Goal: Task Accomplishment & Management: Use online tool/utility

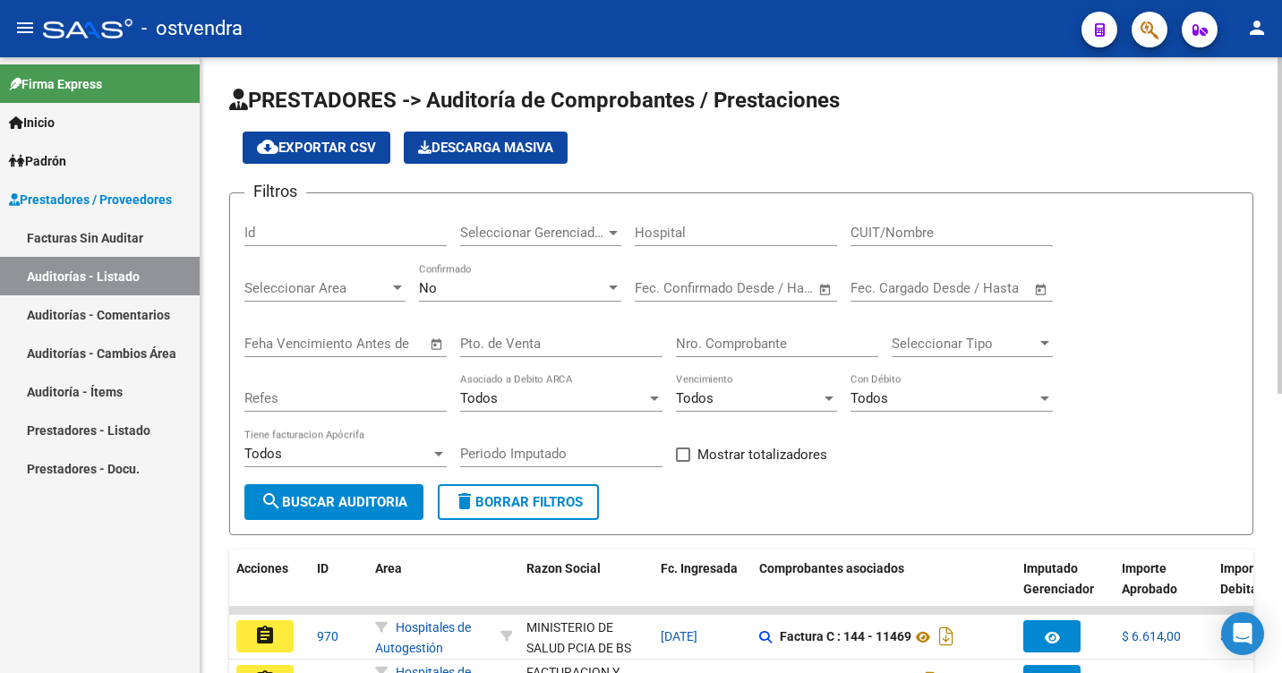
click at [592, 230] on span "Seleccionar Gerenciador" at bounding box center [532, 233] width 145 height 16
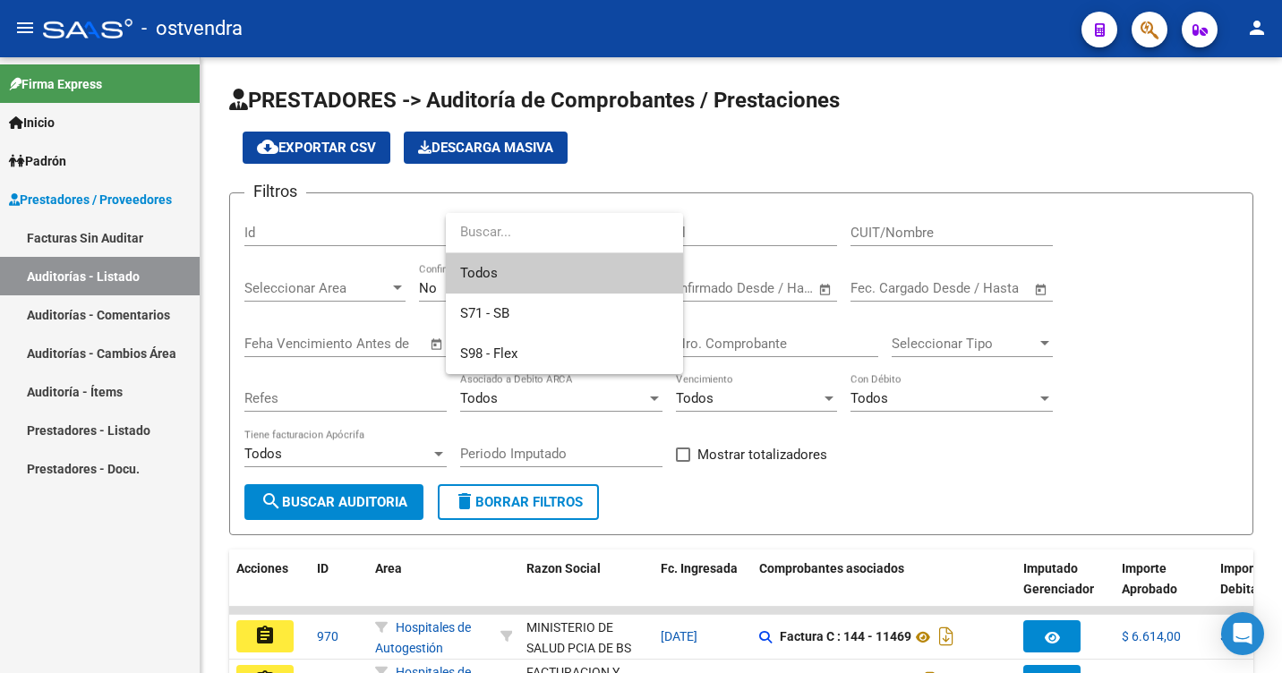
click at [549, 275] on span "Todos" at bounding box center [564, 273] width 209 height 40
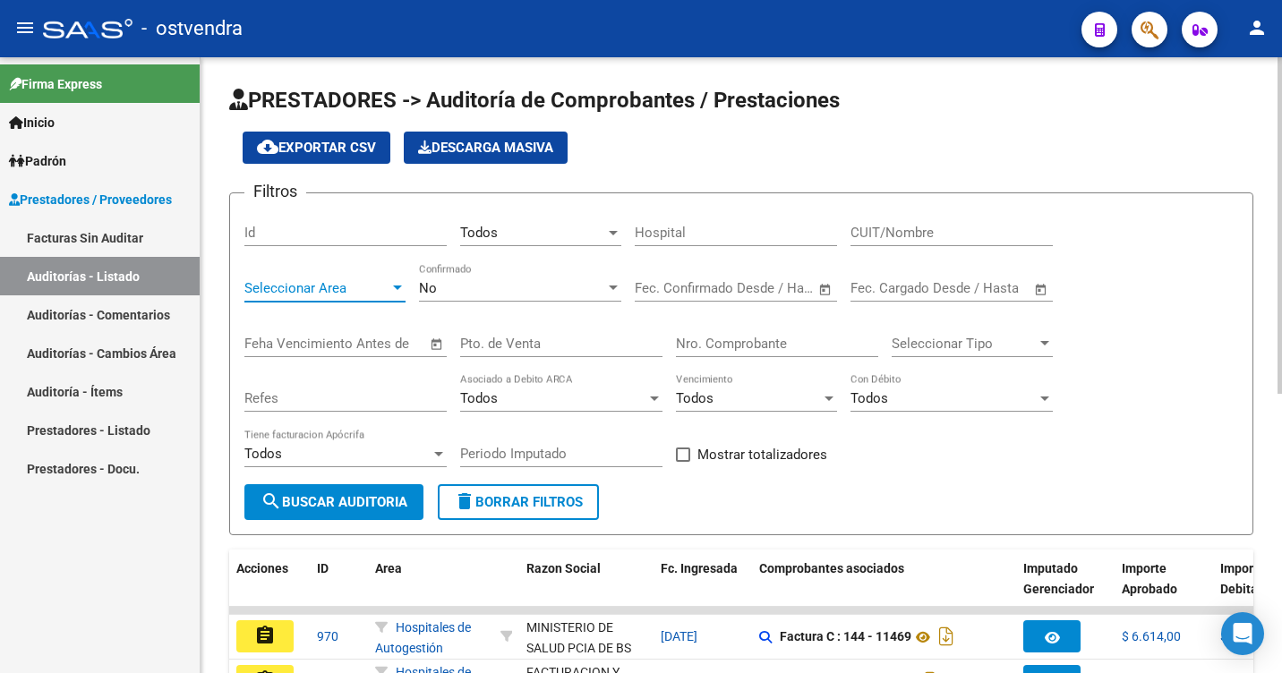
click at [381, 293] on span "Seleccionar Area" at bounding box center [316, 288] width 145 height 16
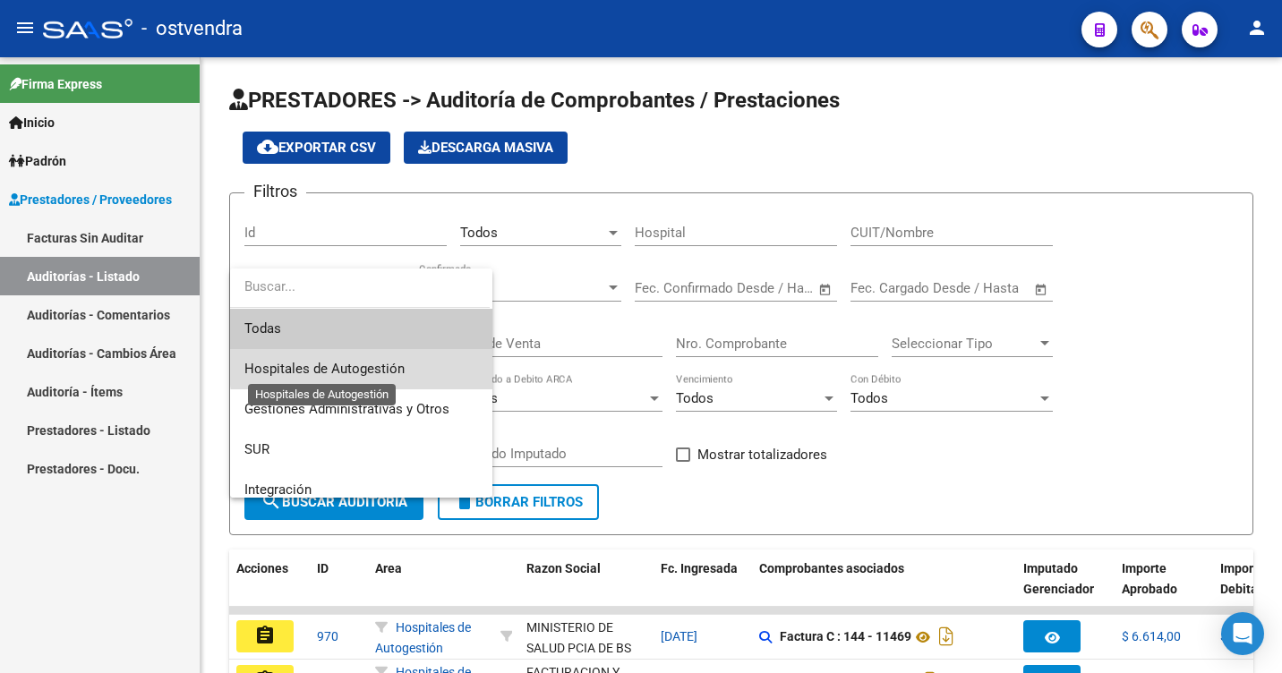
click at [390, 363] on span "Hospitales de Autogestión" at bounding box center [324, 369] width 160 height 16
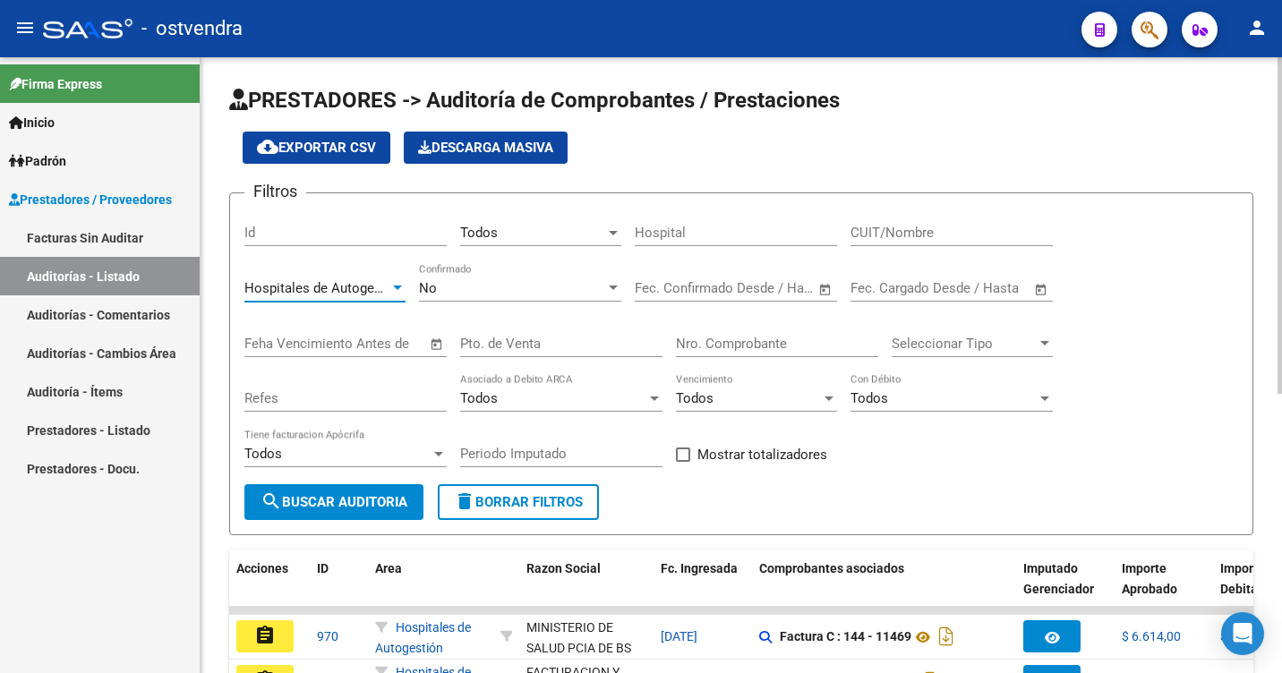
click at [361, 499] on span "search Buscar Auditoria" at bounding box center [333, 502] width 147 height 16
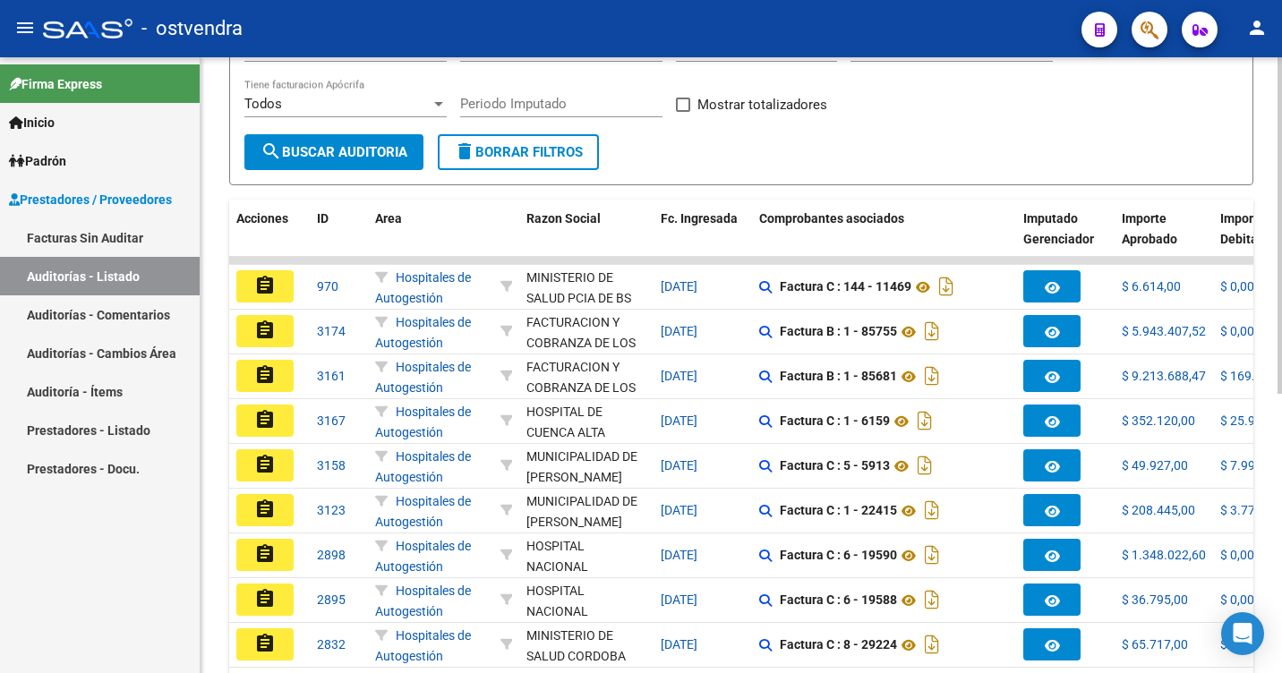
scroll to position [358, 0]
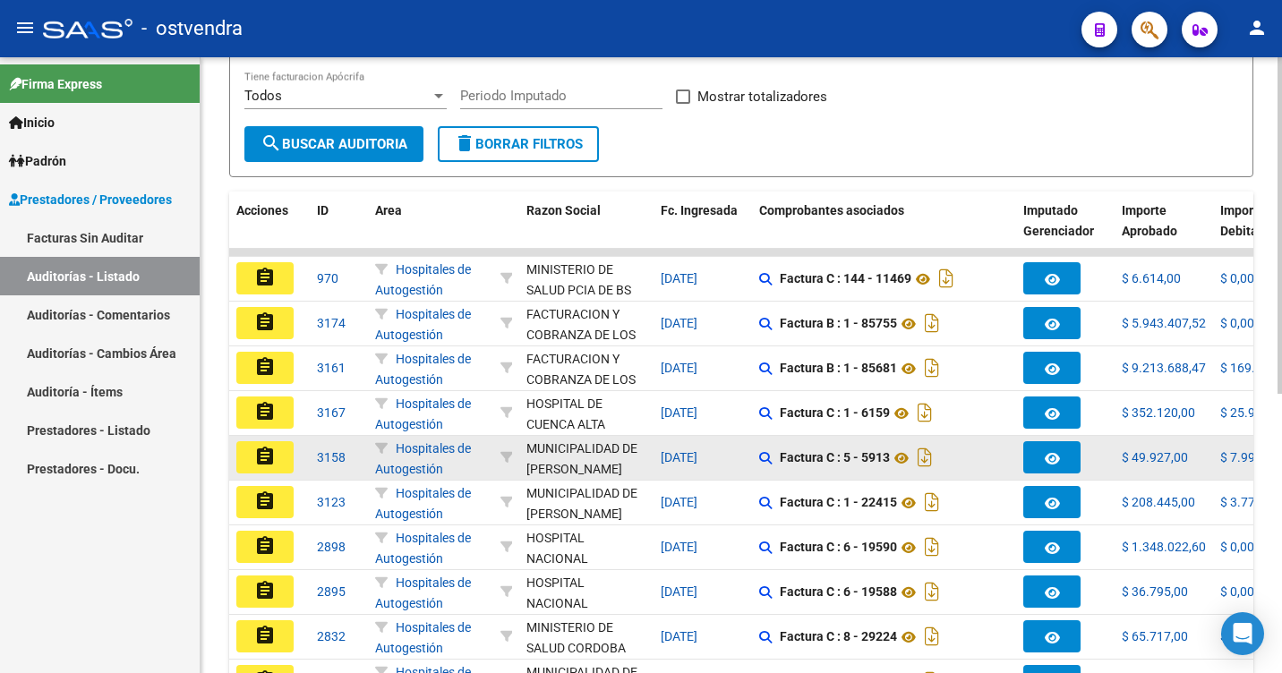
click at [278, 456] on button "assignment" at bounding box center [264, 457] width 57 height 32
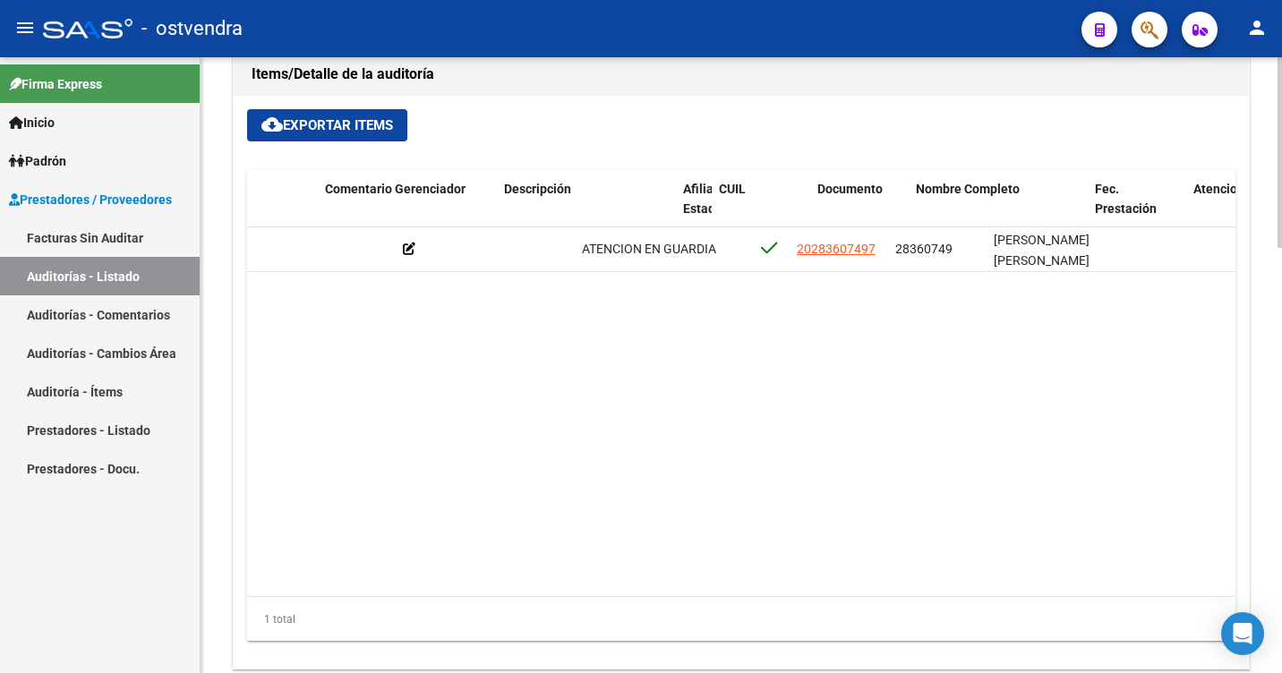
scroll to position [0, 727]
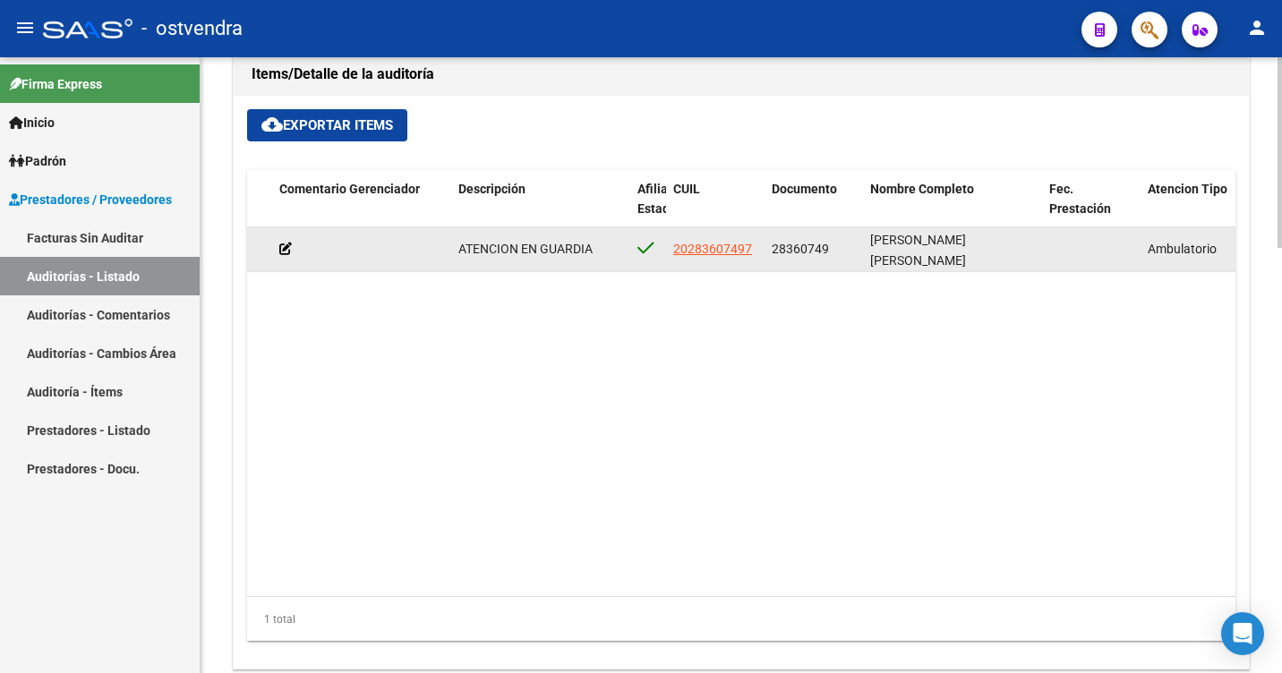
drag, startPoint x: 772, startPoint y: 244, endPoint x: 832, endPoint y: 248, distance: 61.0
click at [832, 248] on div "28360749" at bounding box center [814, 249] width 84 height 21
copy span "28360749"
click at [284, 251] on icon at bounding box center [285, 249] width 13 height 13
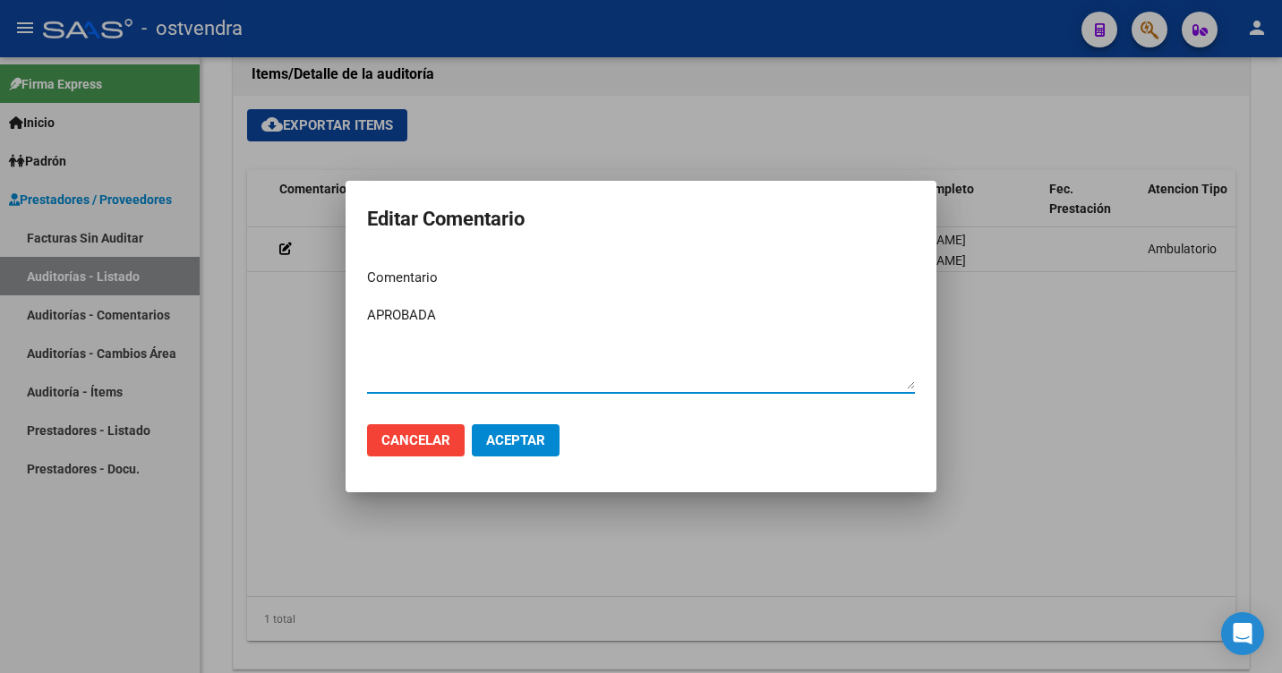
type textarea "APROBADA"
click at [495, 437] on span "Aceptar" at bounding box center [515, 440] width 59 height 16
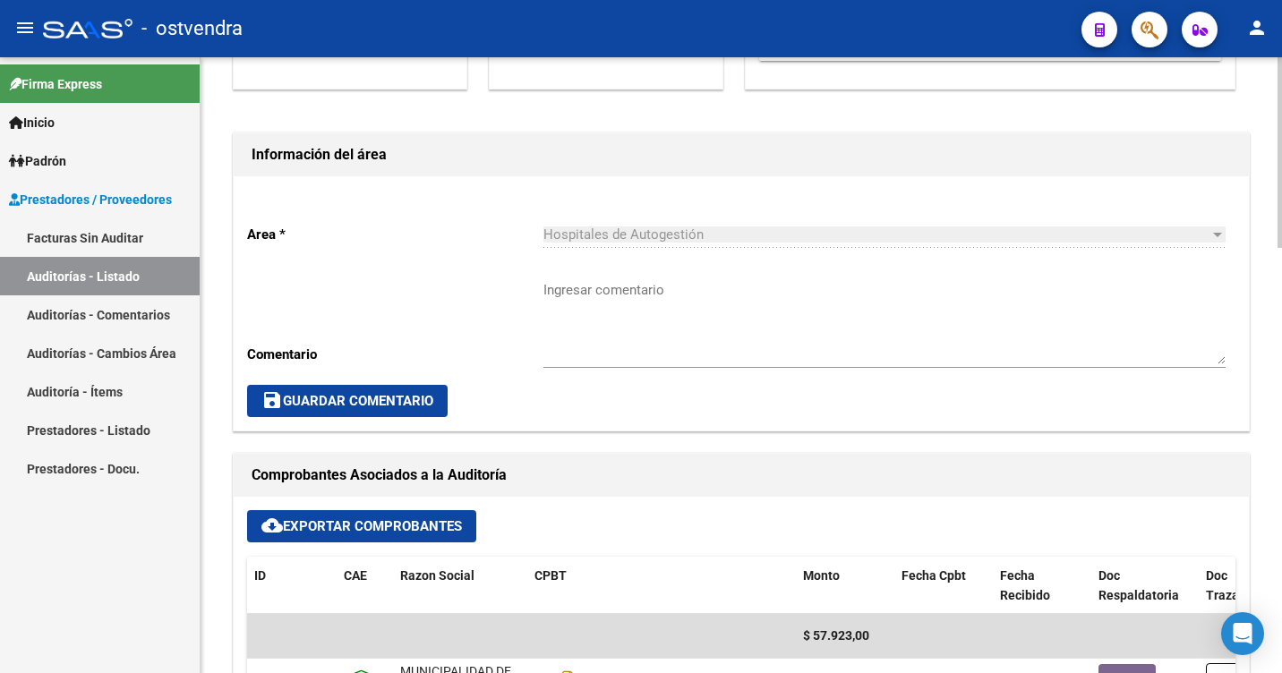
scroll to position [358, 0]
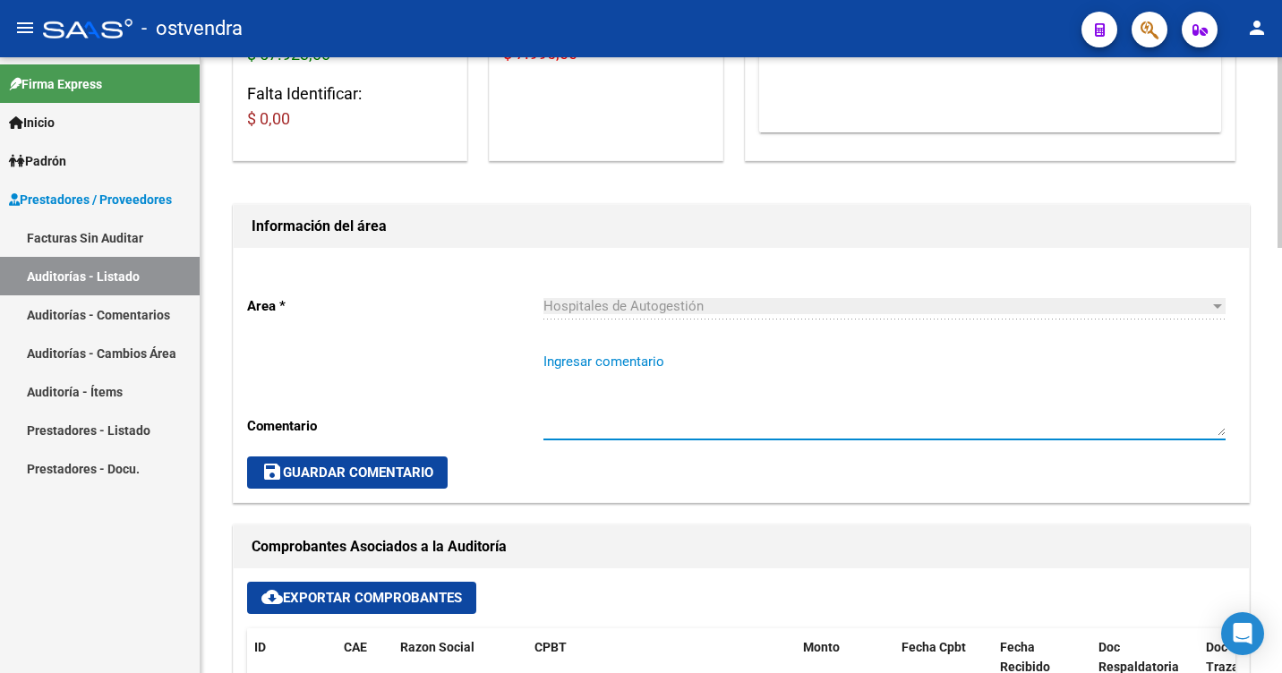
click at [559, 355] on textarea "Ingresar comentario" at bounding box center [884, 394] width 682 height 84
type textarea "SE REALIZA AUDITORIA ADMINISTRATIVA"
click at [377, 476] on span "save Guardar Comentario" at bounding box center [347, 473] width 172 height 16
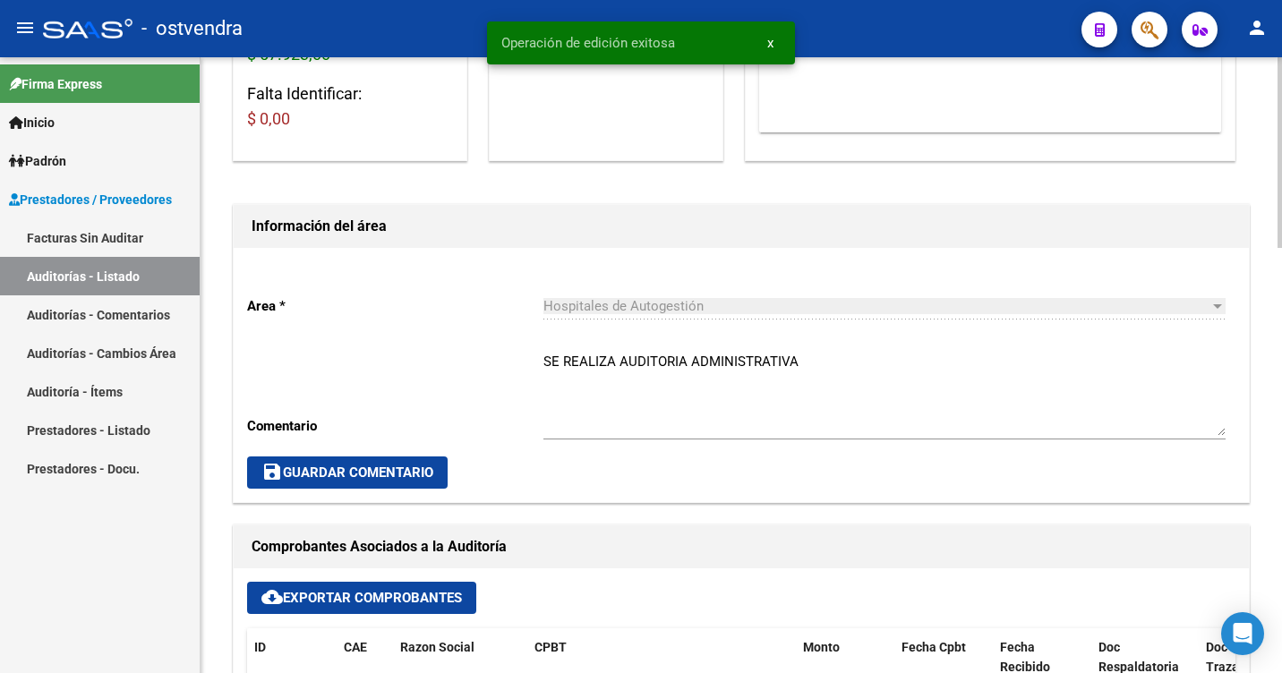
scroll to position [0, 0]
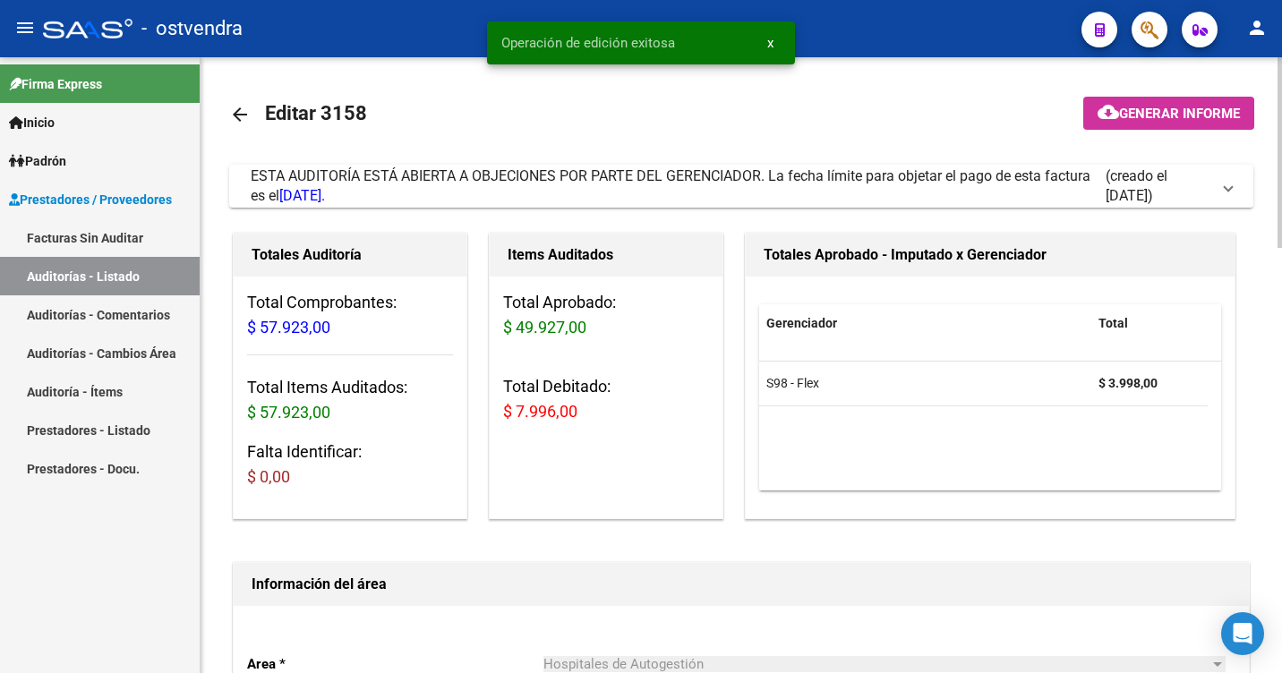
click at [243, 110] on mat-icon "arrow_back" at bounding box center [239, 114] width 21 height 21
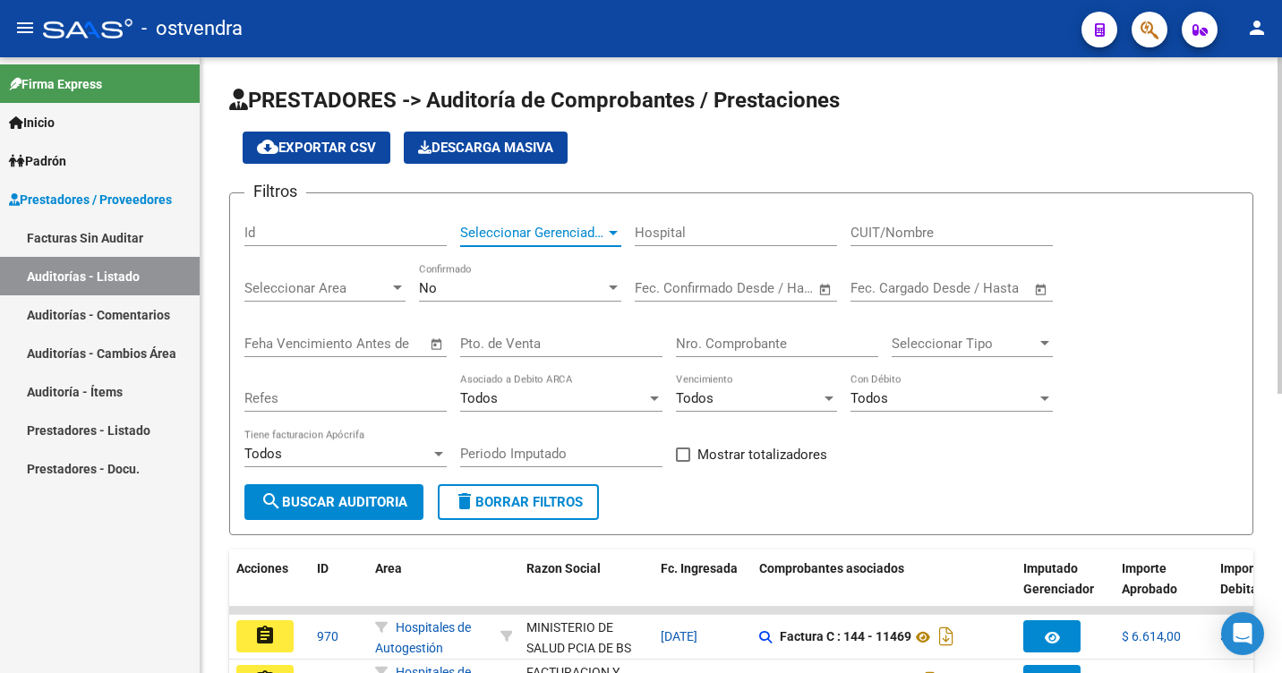
click at [539, 230] on span "Seleccionar Gerenciador" at bounding box center [532, 233] width 145 height 16
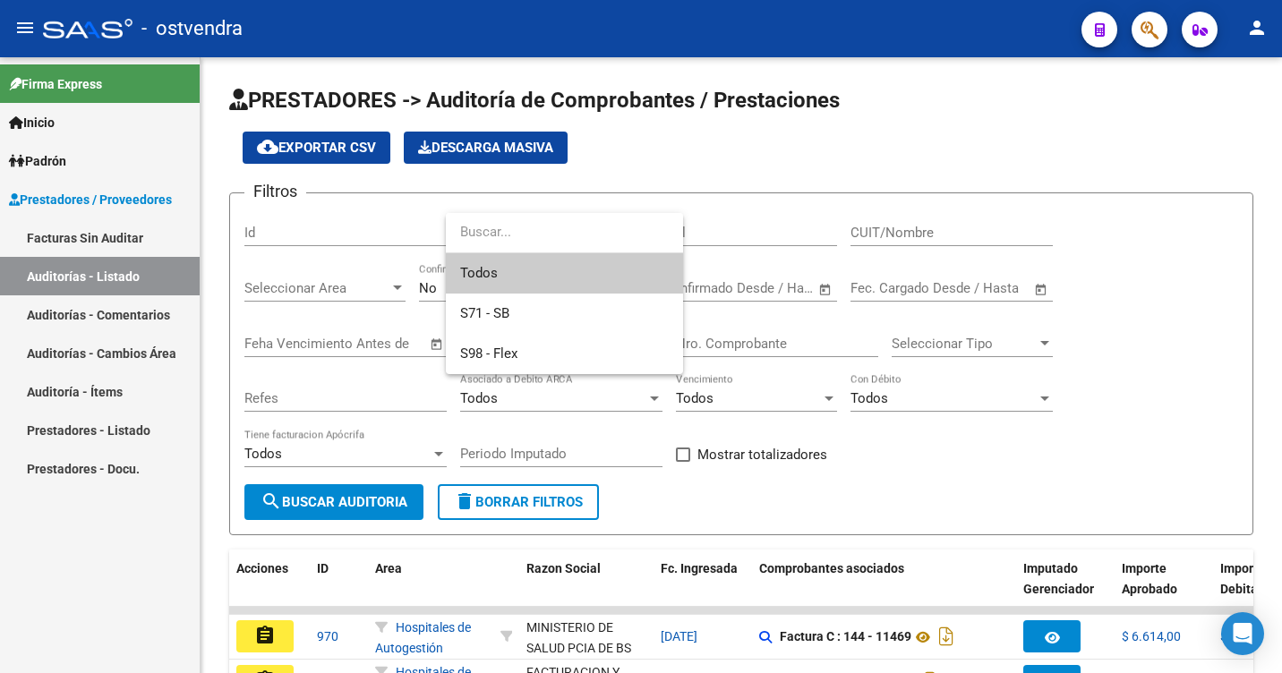
click at [536, 290] on span "Todos" at bounding box center [564, 273] width 209 height 40
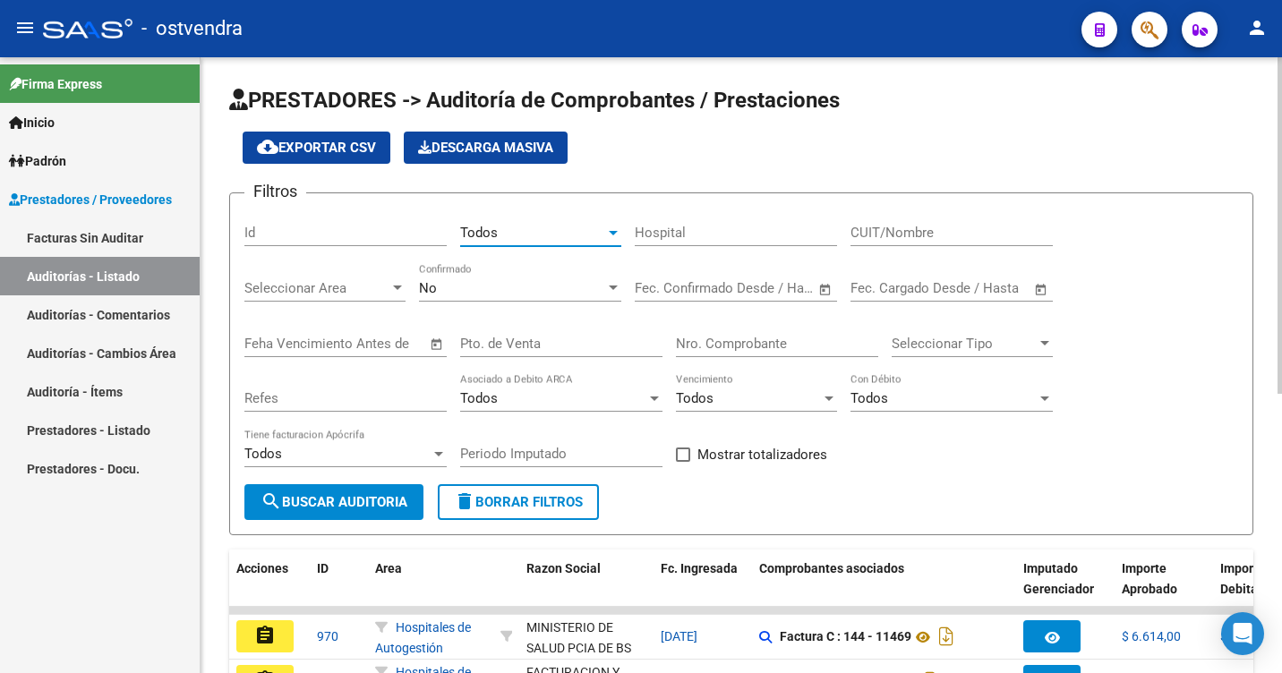
click at [351, 286] on span "Seleccionar Area" at bounding box center [316, 288] width 145 height 16
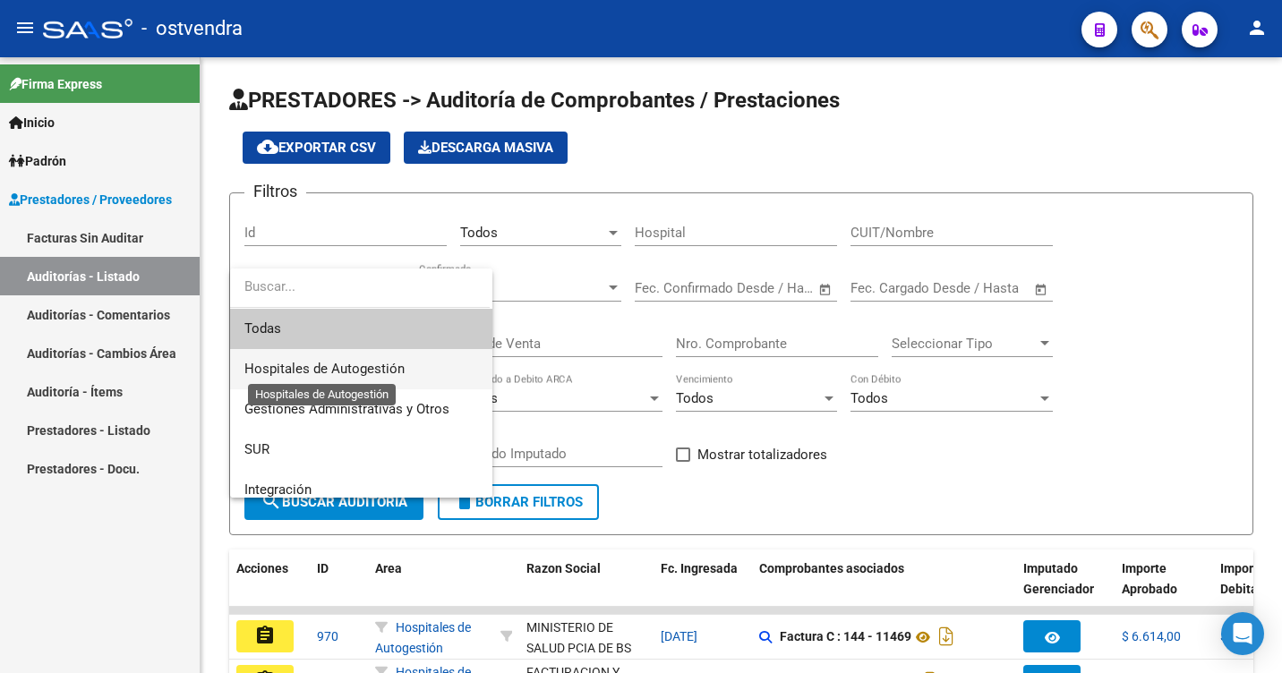
click at [371, 363] on span "Hospitales de Autogestión" at bounding box center [324, 369] width 160 height 16
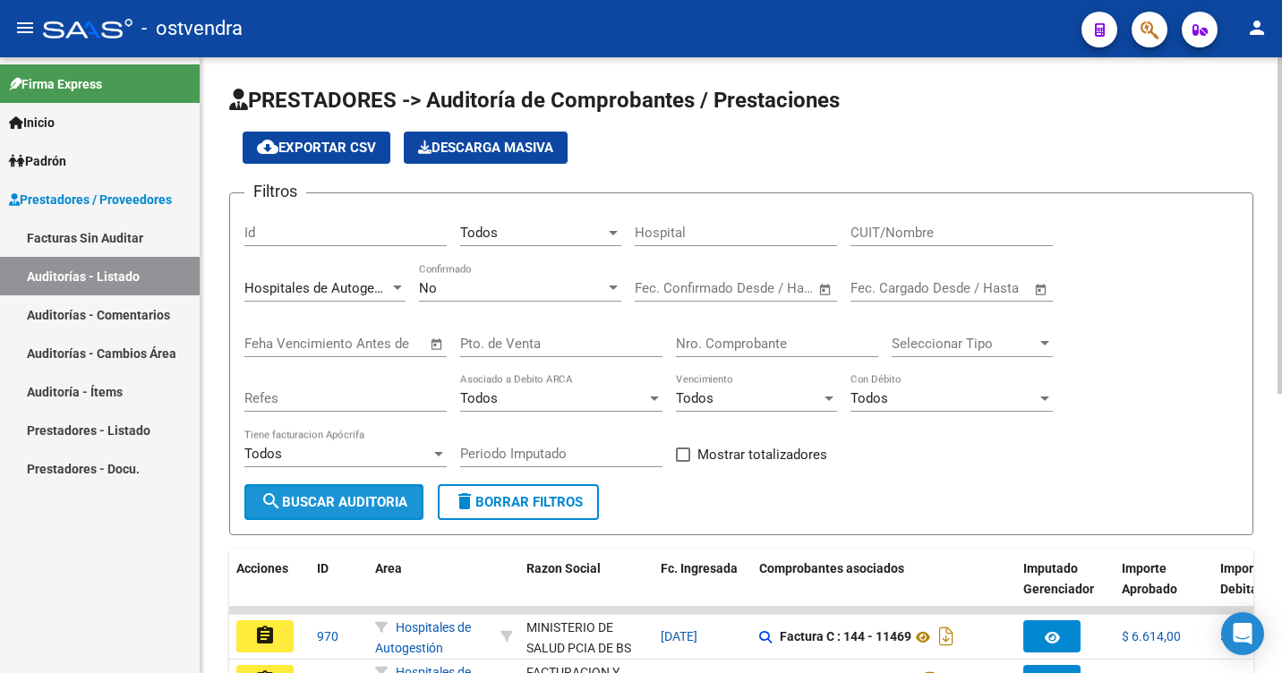
click at [378, 497] on span "search Buscar Auditoria" at bounding box center [333, 502] width 147 height 16
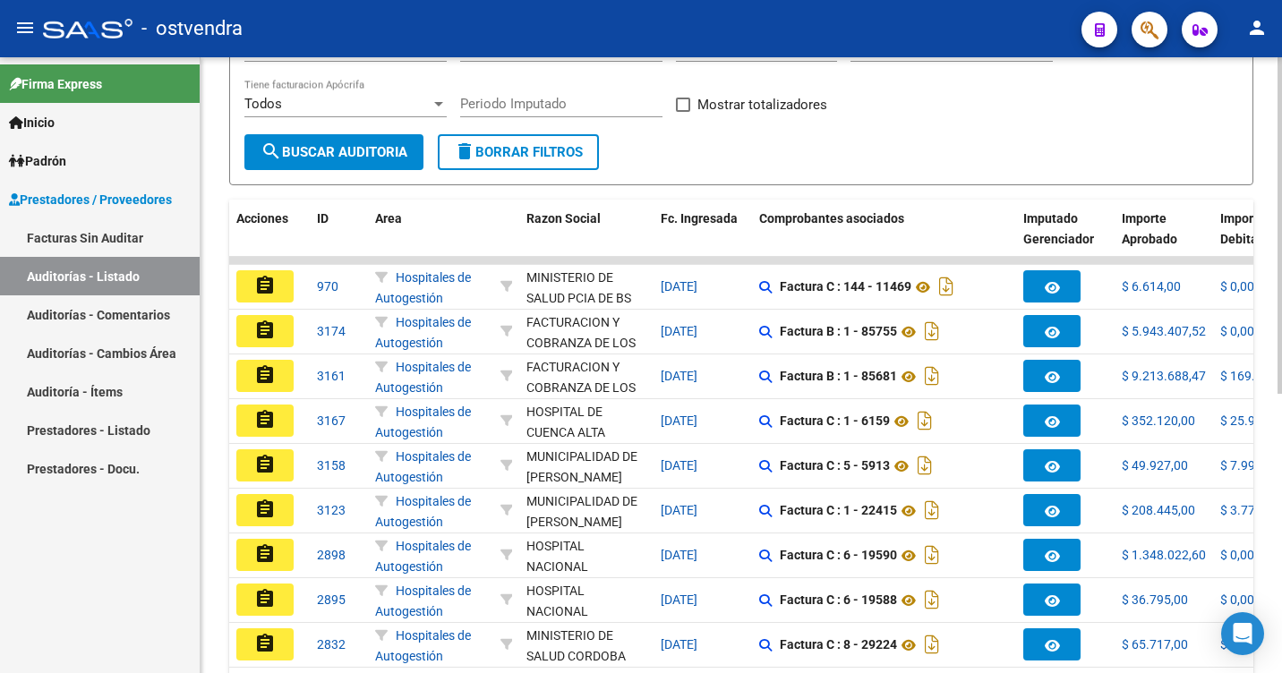
scroll to position [358, 0]
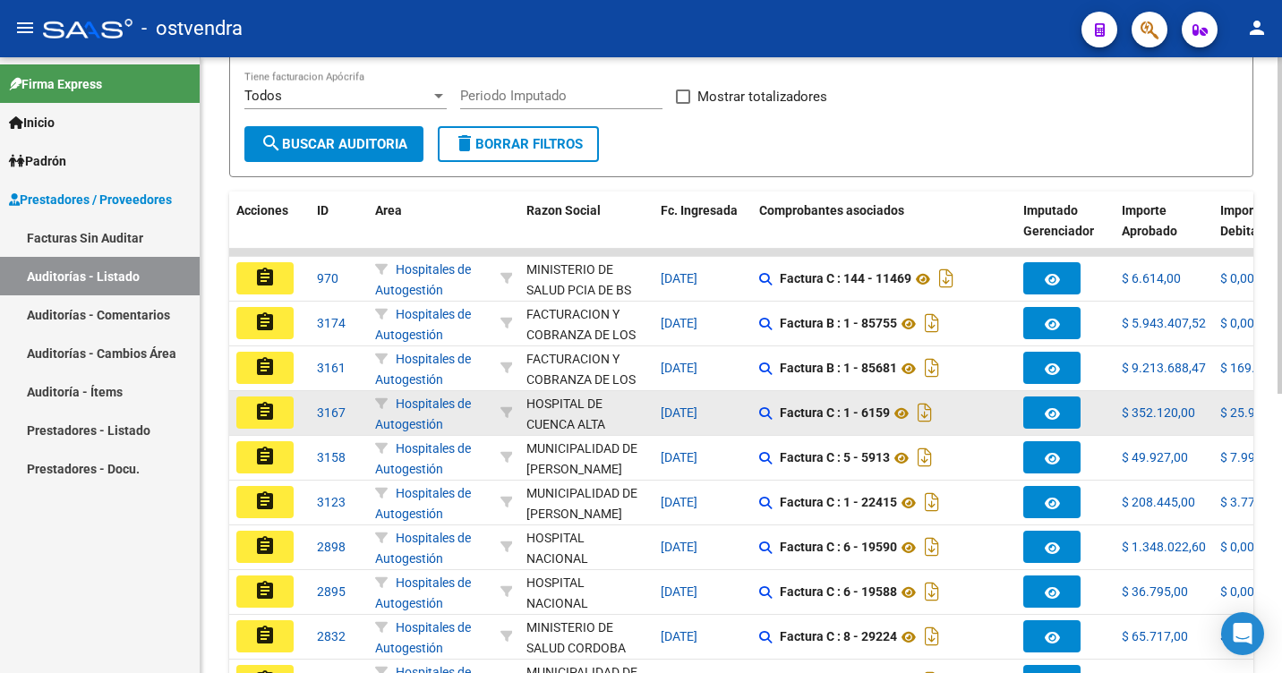
click at [277, 405] on button "assignment" at bounding box center [264, 413] width 57 height 32
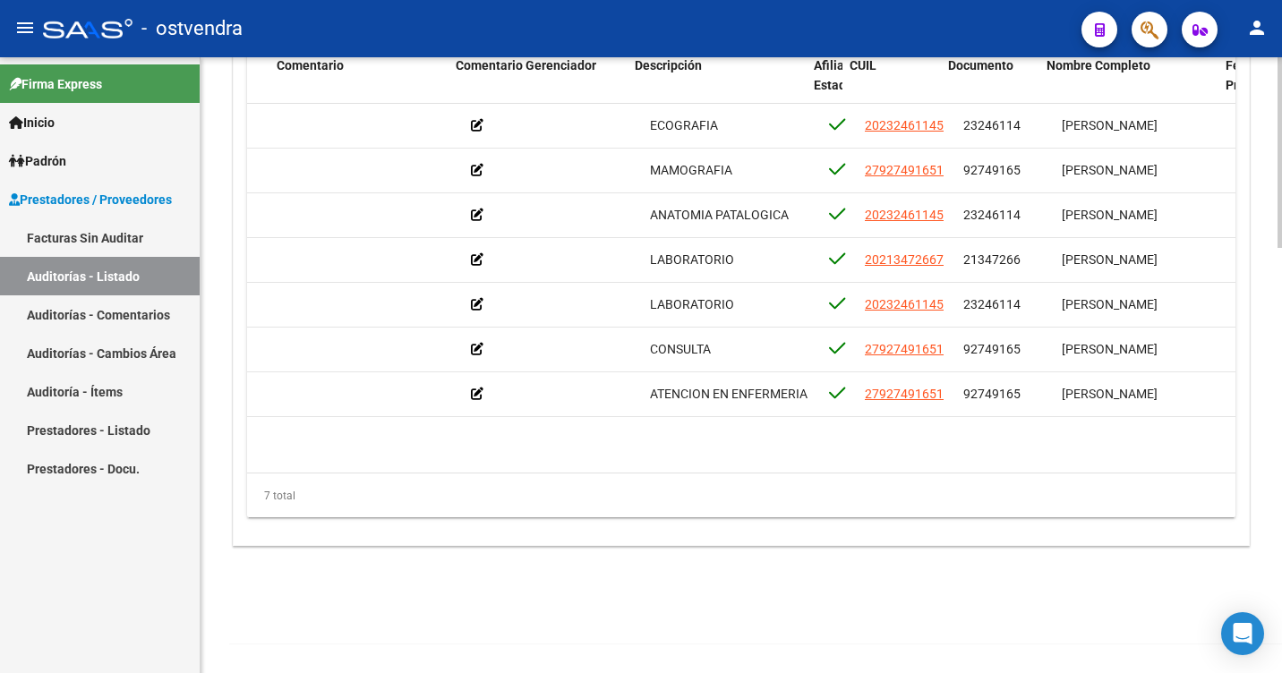
scroll to position [0, 580]
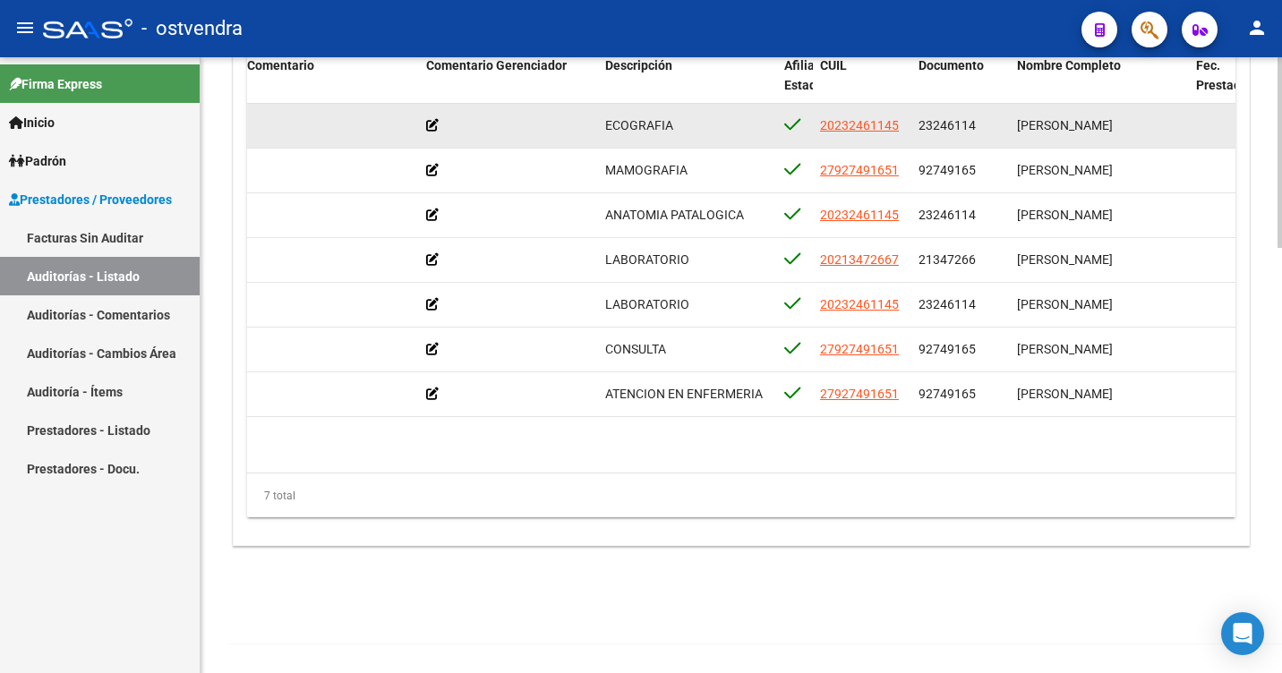
click at [432, 120] on icon at bounding box center [432, 125] width 13 height 13
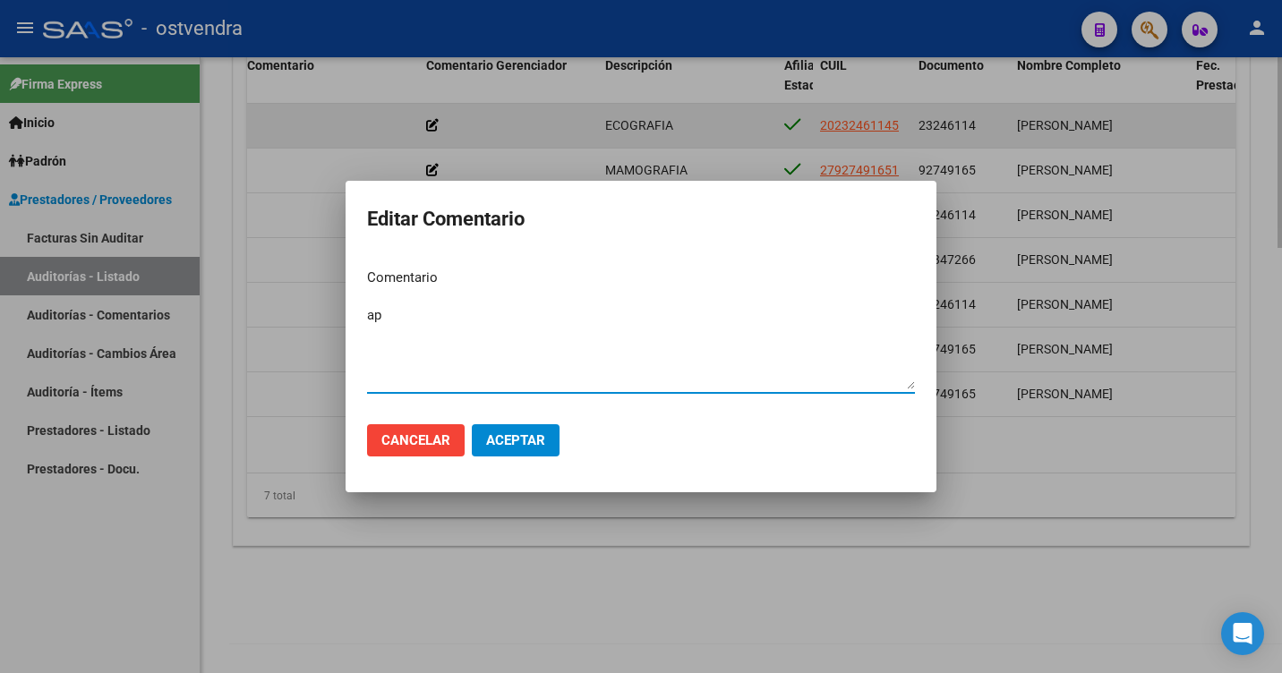
type textarea "a"
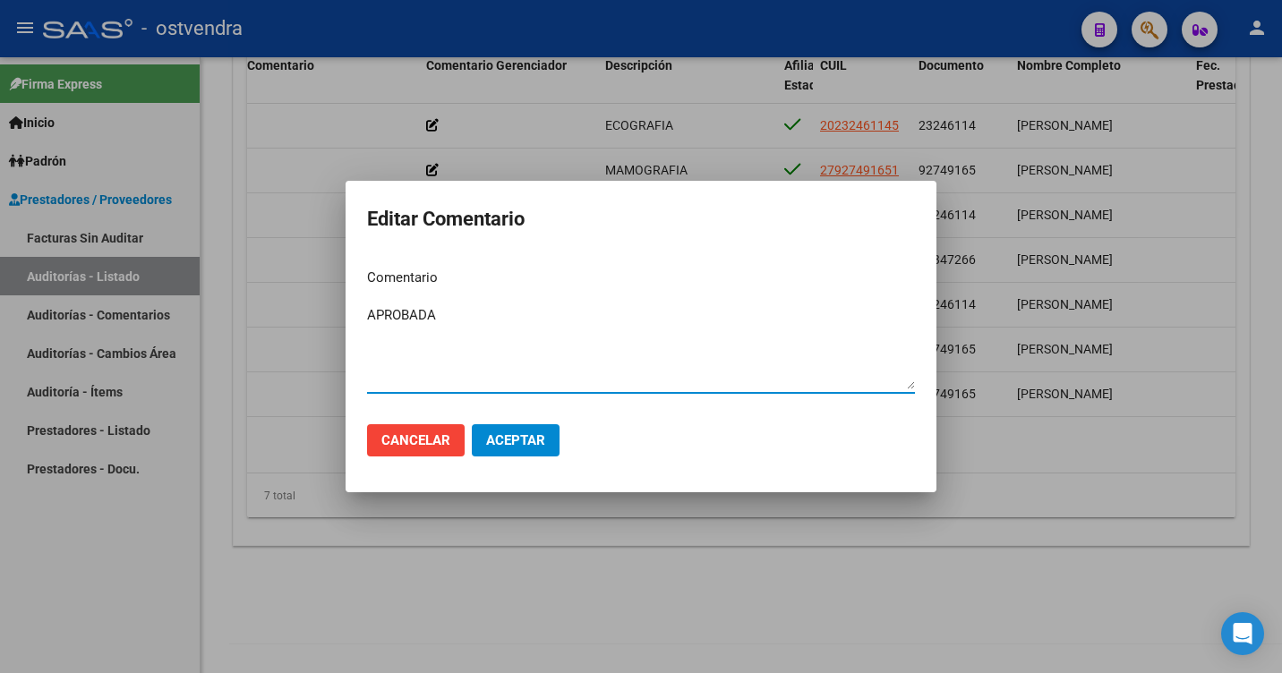
type textarea "APROBADA"
click at [524, 440] on span "Aceptar" at bounding box center [515, 440] width 59 height 16
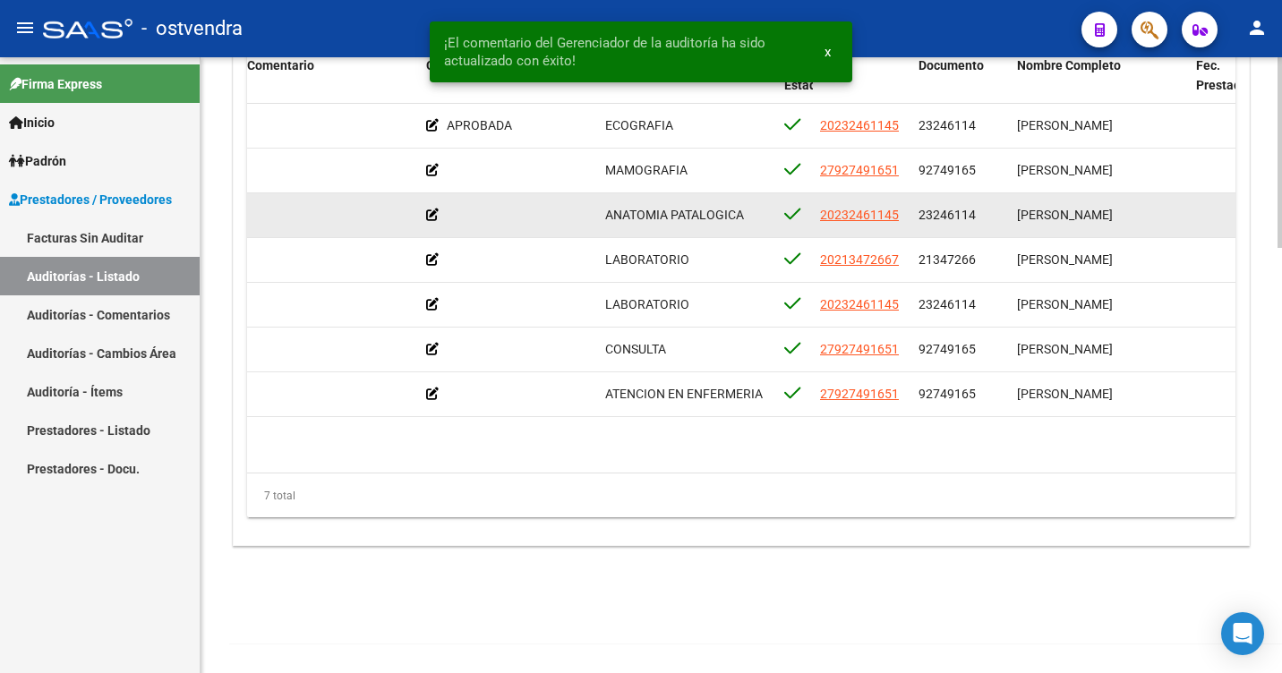
click at [433, 211] on icon at bounding box center [432, 215] width 13 height 13
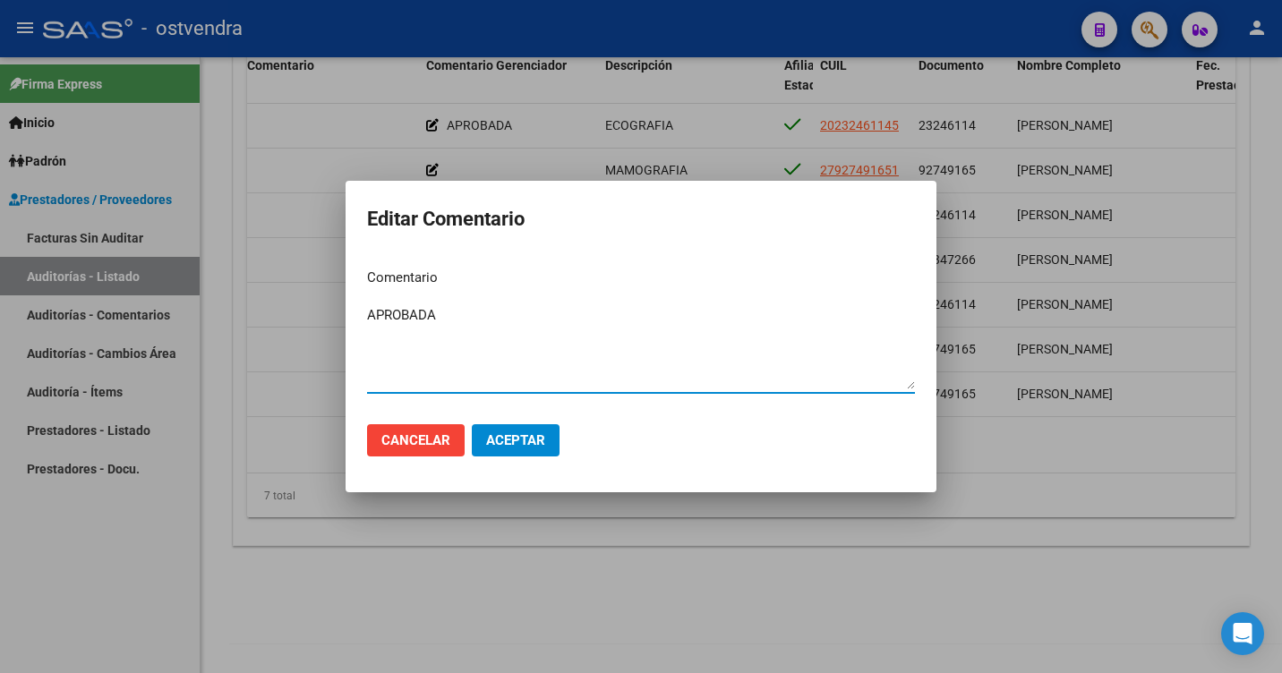
type textarea "APROBADA"
click at [512, 443] on span "Aceptar" at bounding box center [515, 440] width 59 height 16
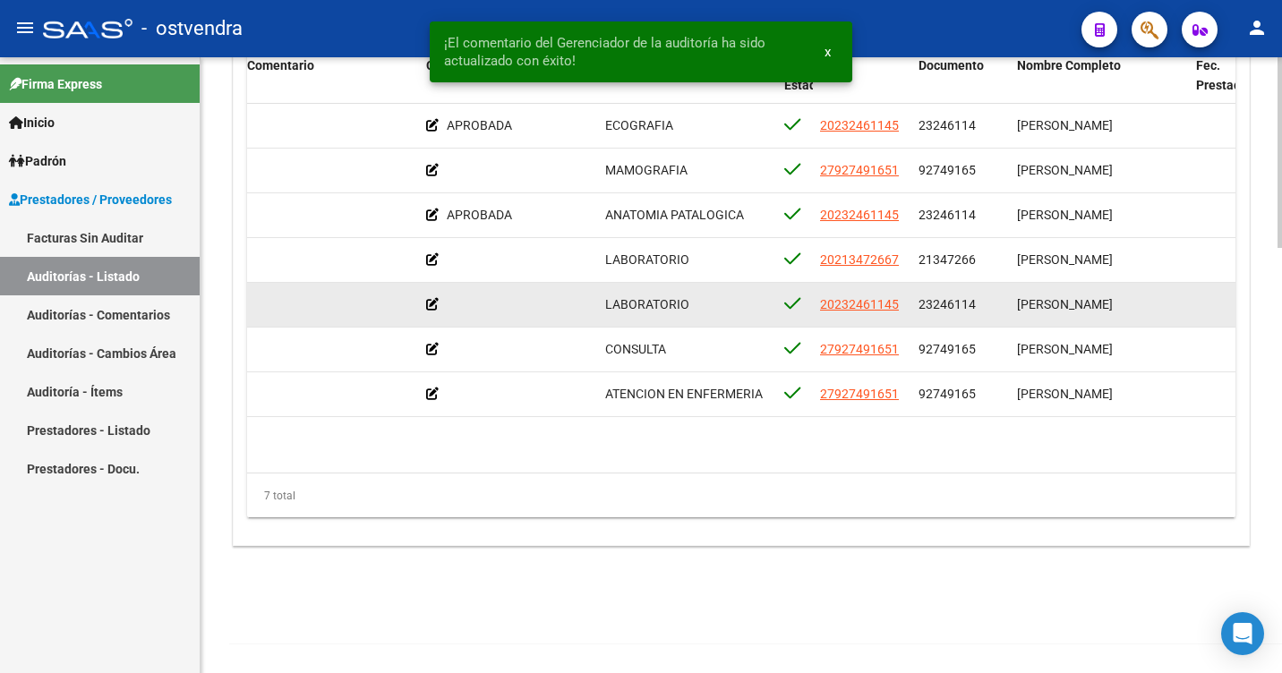
click at [432, 304] on icon at bounding box center [432, 304] width 13 height 13
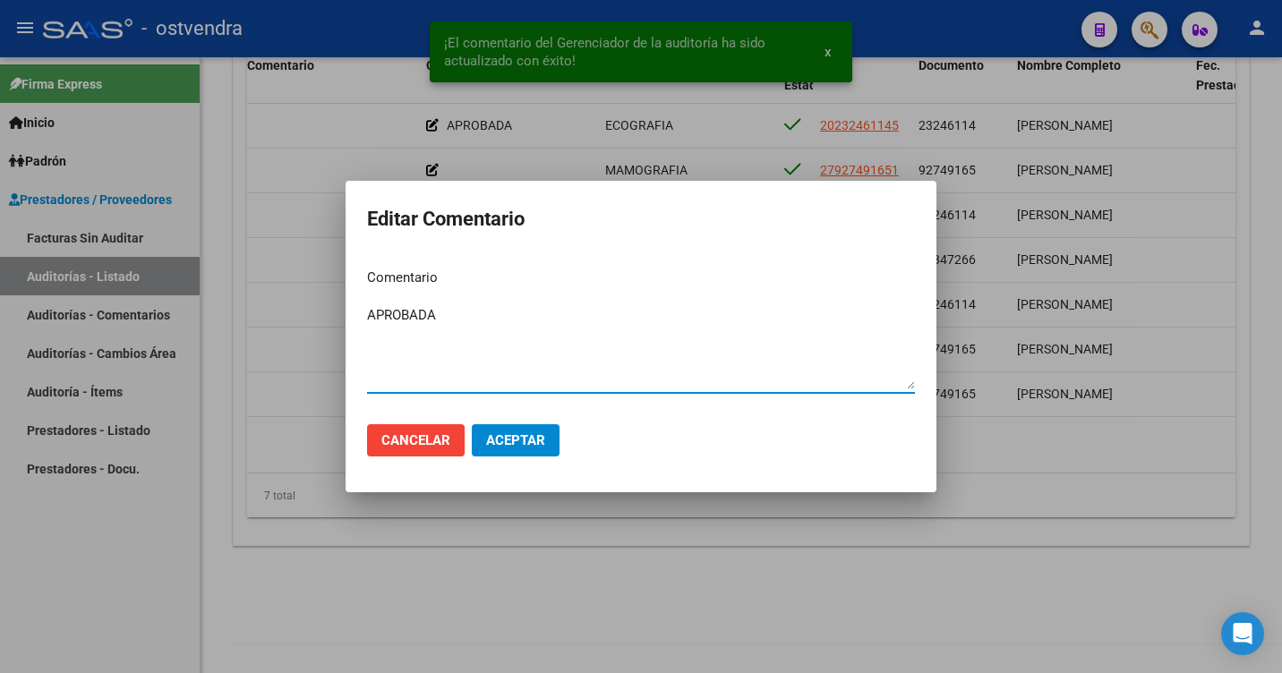
type textarea "APROBADA"
click at [506, 434] on span "Aceptar" at bounding box center [515, 440] width 59 height 16
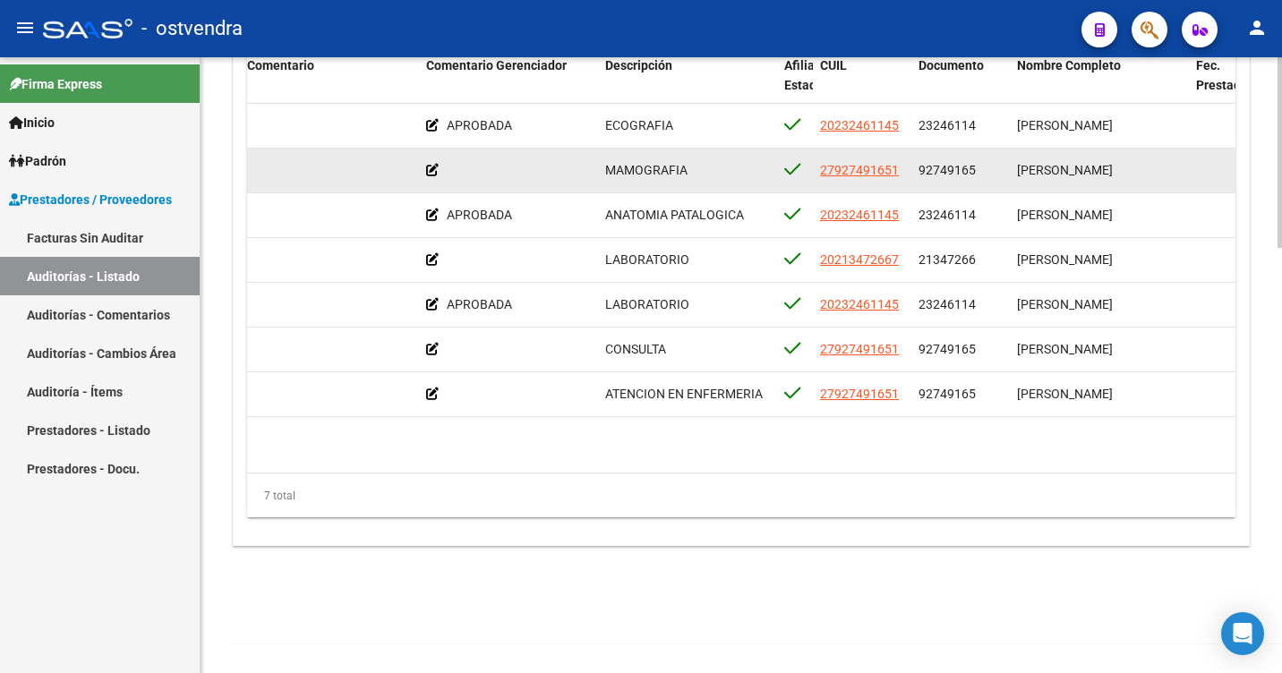
click at [431, 168] on icon at bounding box center [432, 170] width 13 height 13
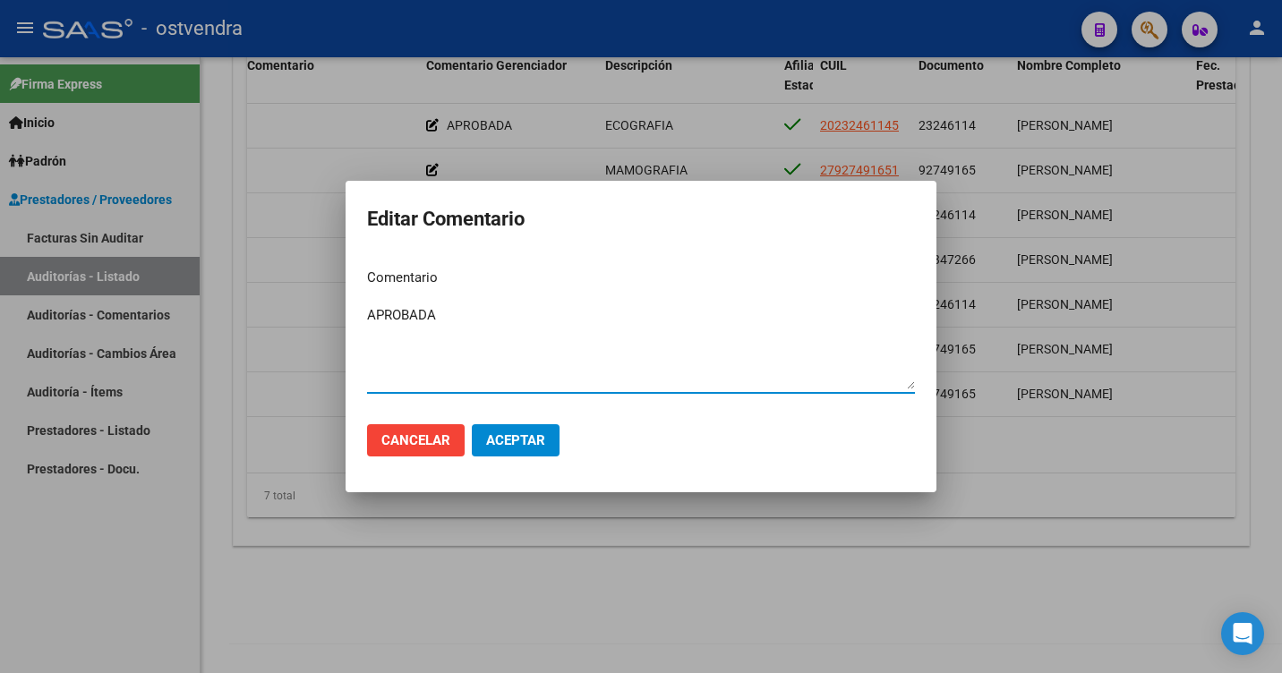
type textarea "APROBADA"
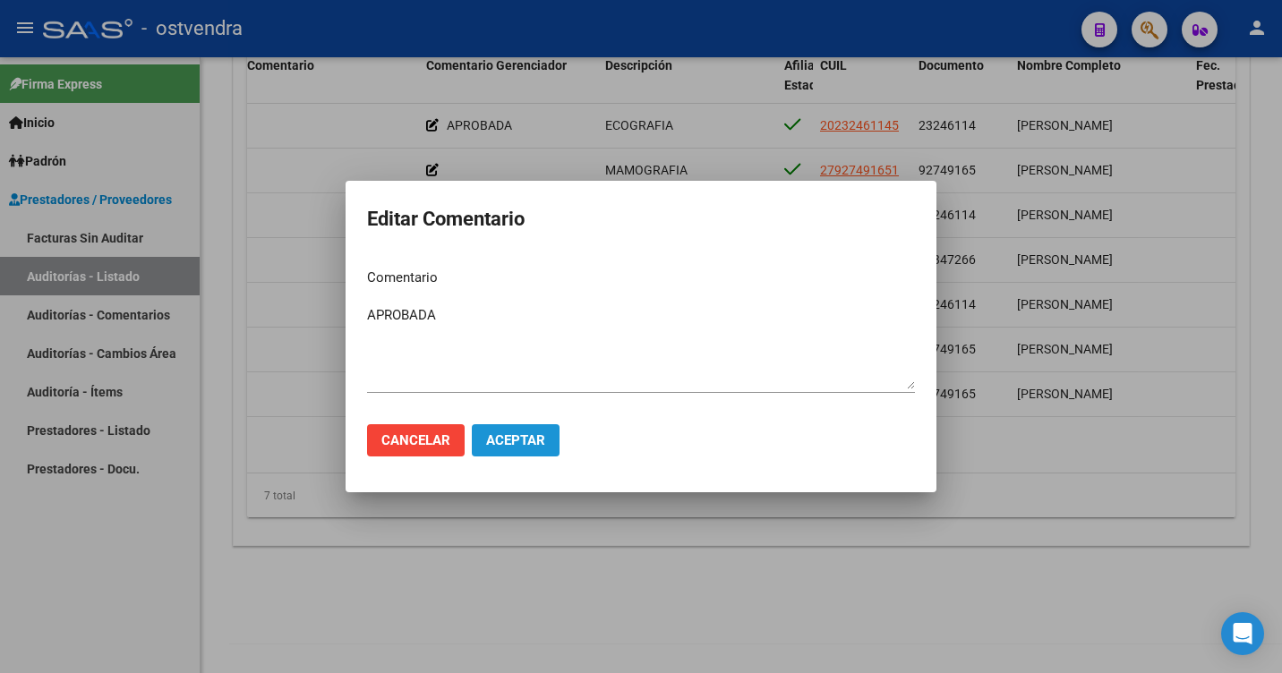
click at [504, 434] on span "Aceptar" at bounding box center [515, 440] width 59 height 16
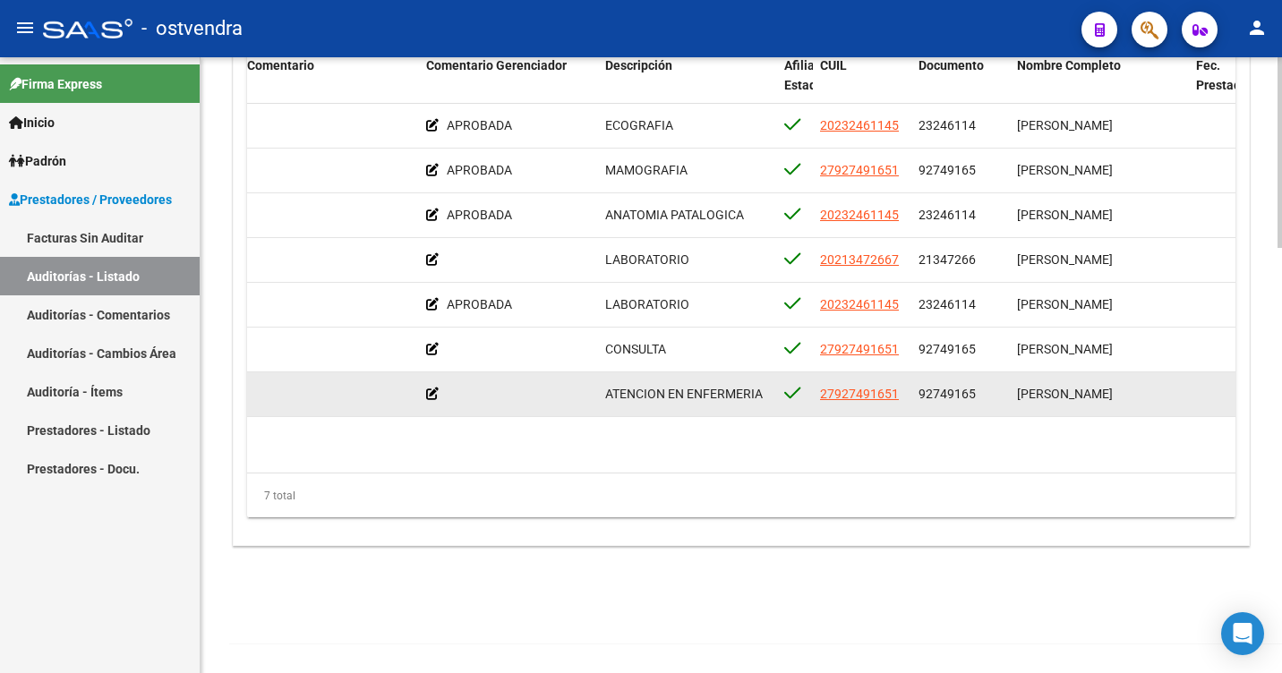
click at [430, 394] on icon at bounding box center [432, 394] width 13 height 13
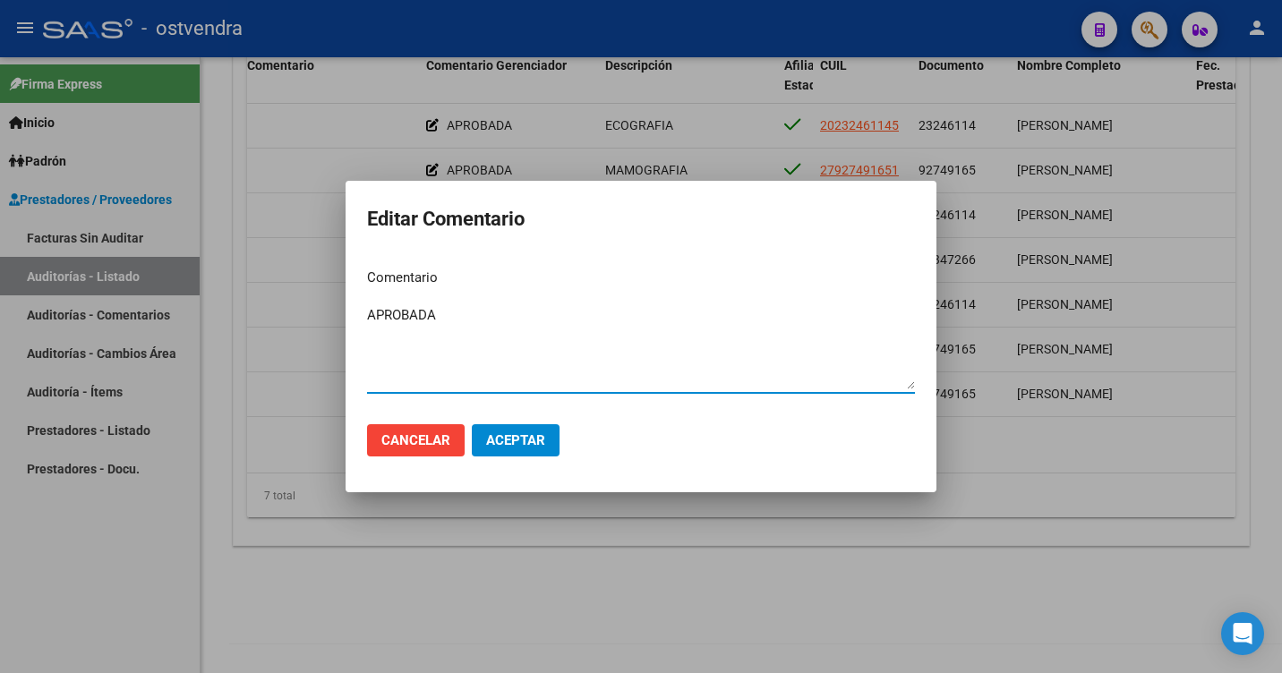
type textarea "APROBADA"
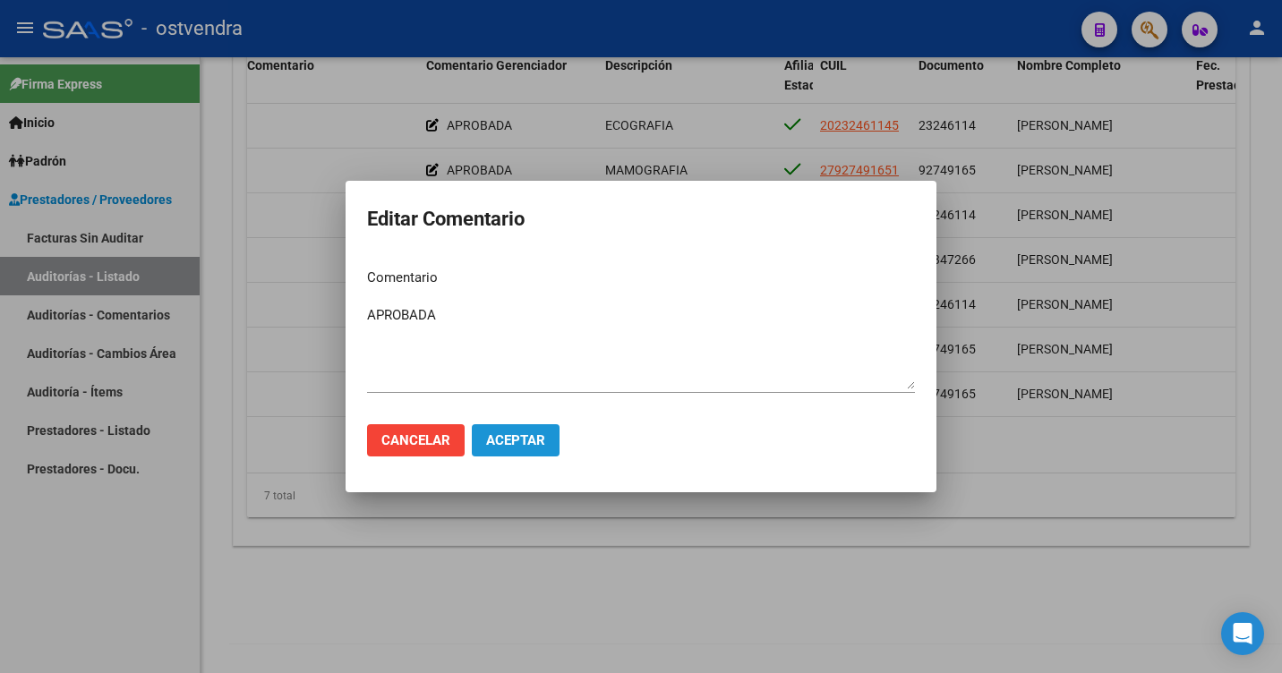
click at [501, 444] on span "Aceptar" at bounding box center [515, 440] width 59 height 16
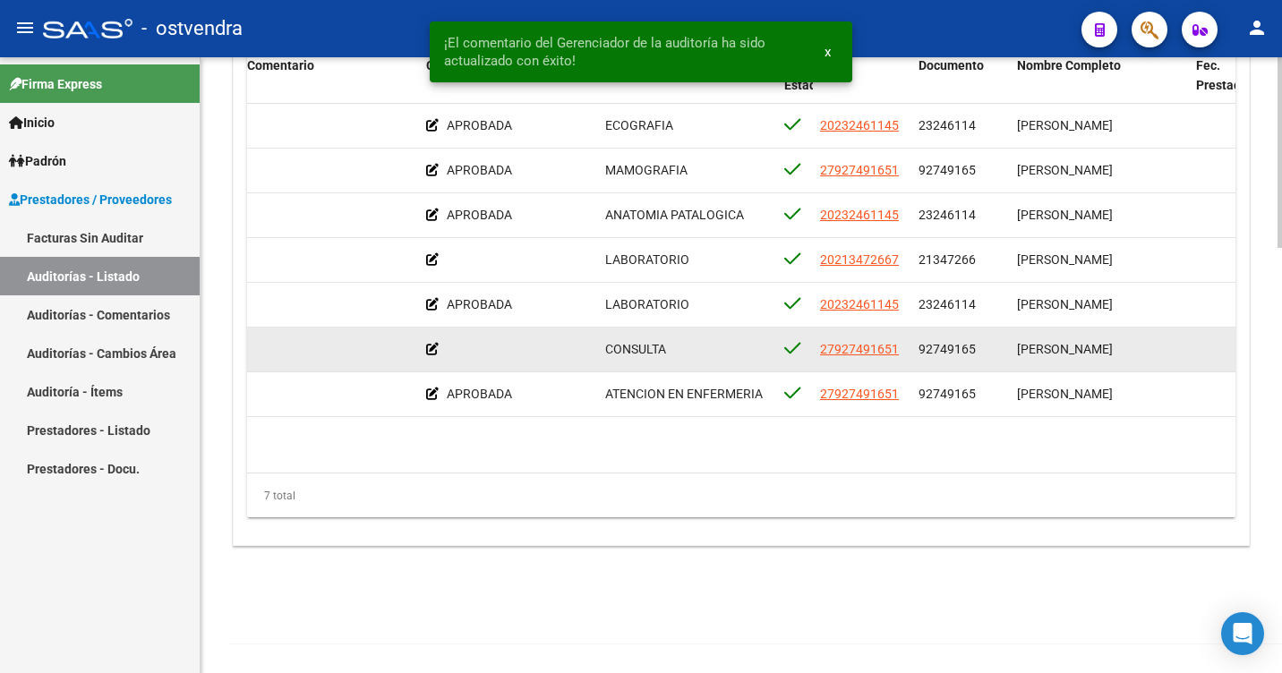
click at [429, 348] on icon at bounding box center [432, 349] width 13 height 13
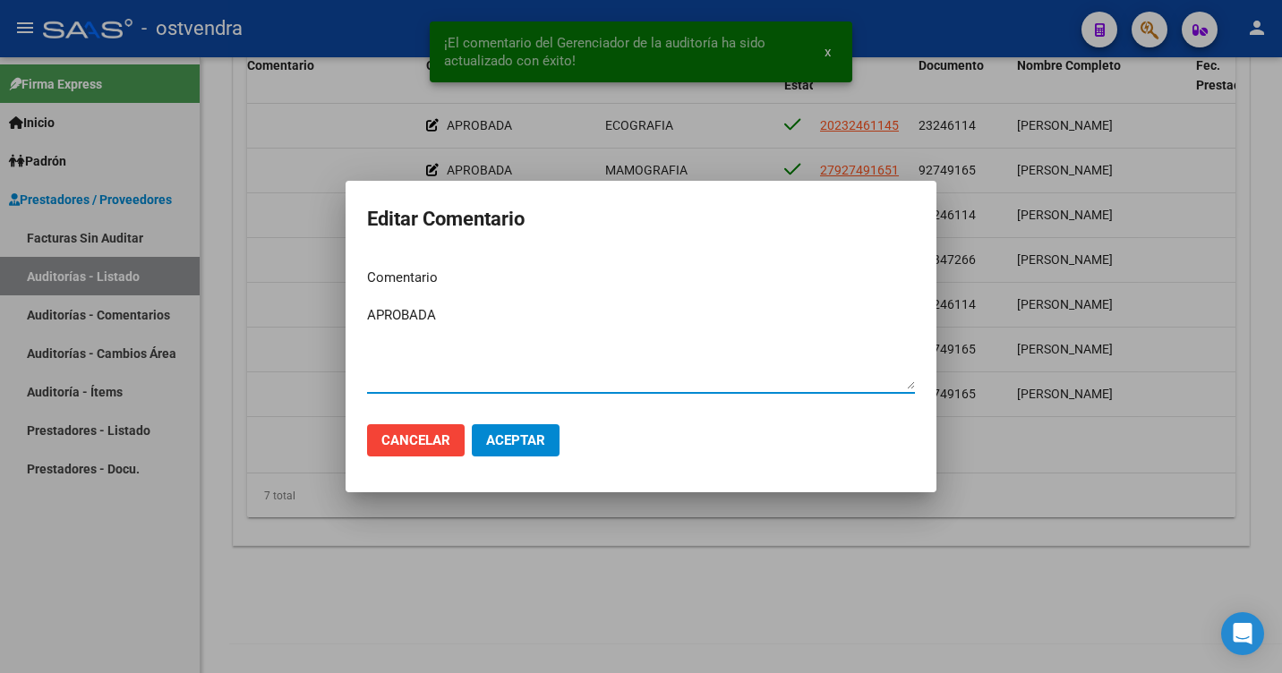
type textarea "APROBADA"
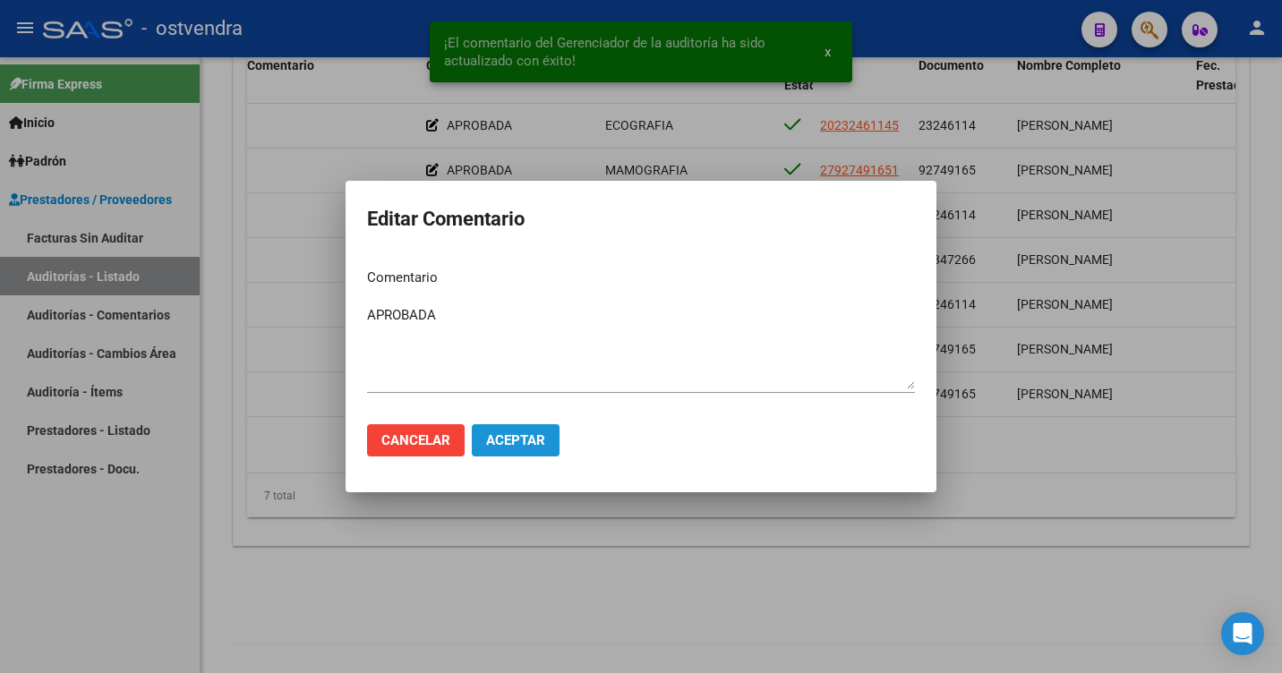
click at [517, 447] on span "Aceptar" at bounding box center [515, 440] width 59 height 16
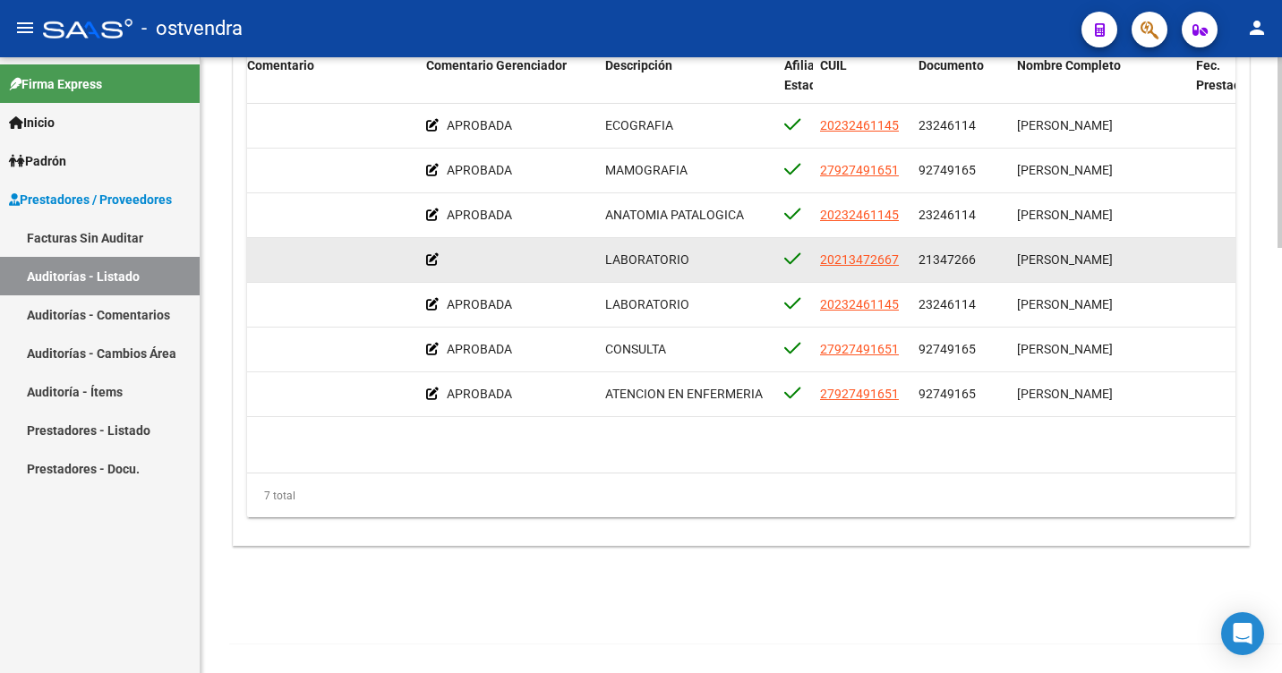
click at [430, 255] on icon at bounding box center [432, 259] width 13 height 13
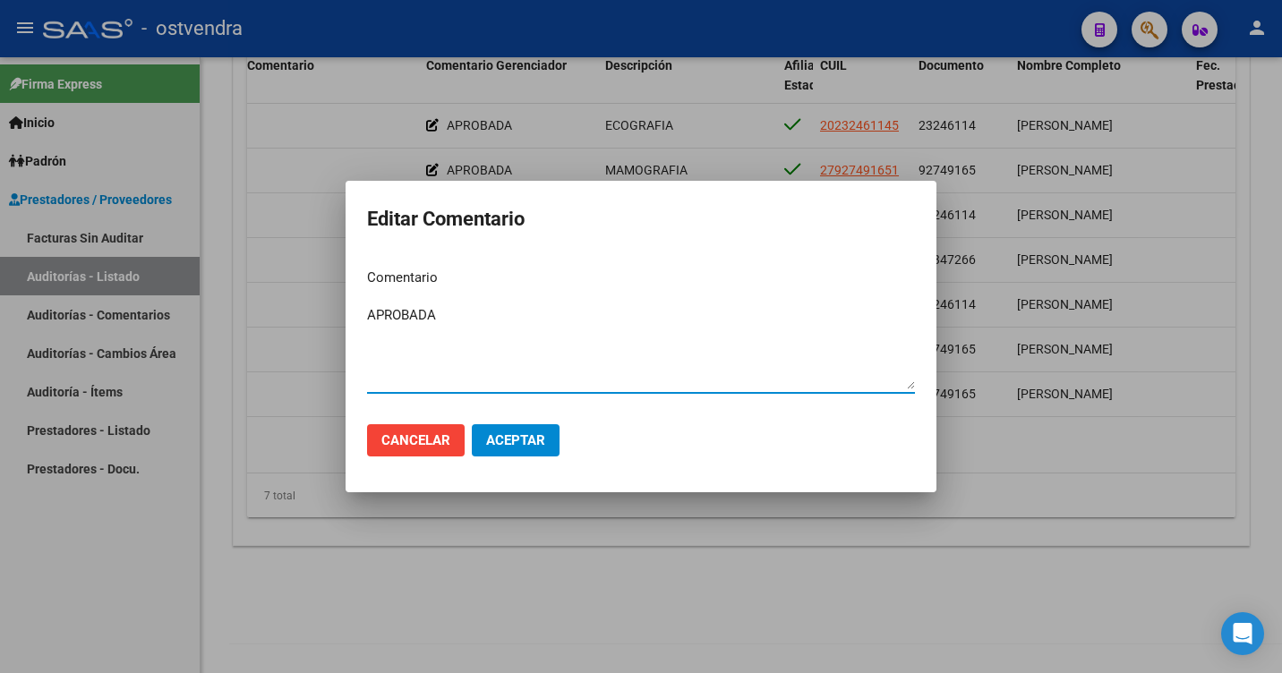
type textarea "APROBADA"
click at [499, 439] on span "Aceptar" at bounding box center [515, 440] width 59 height 16
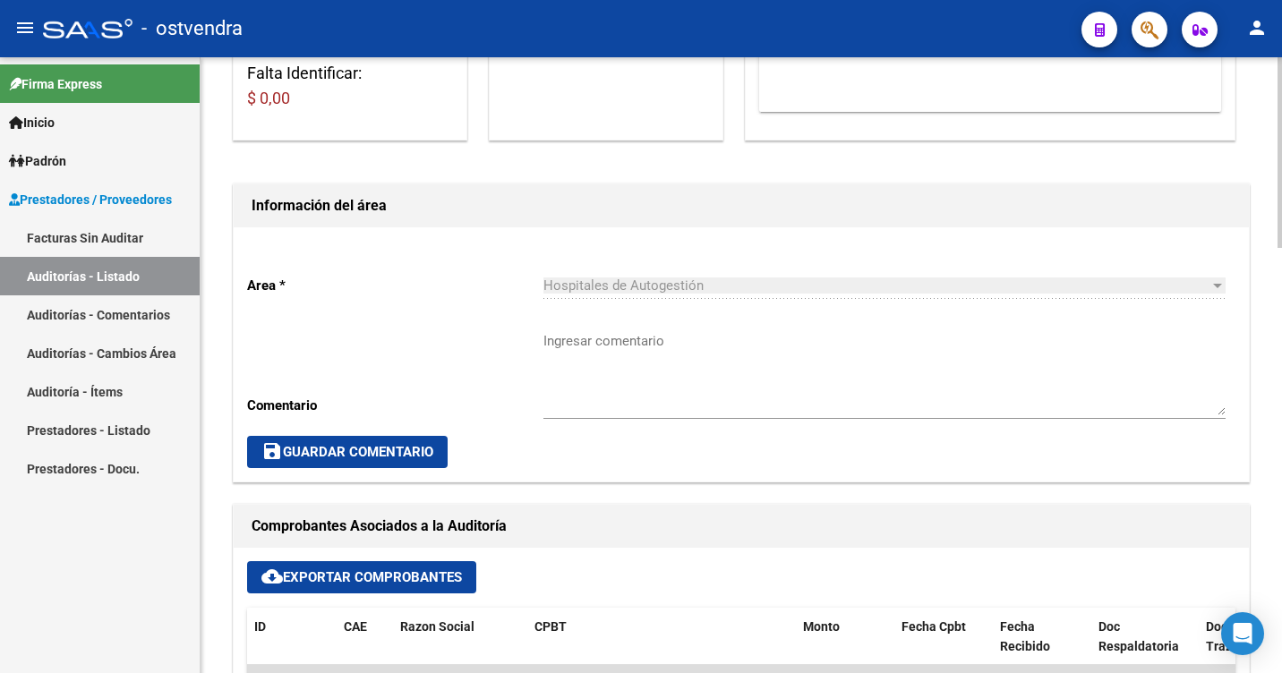
scroll to position [303, 0]
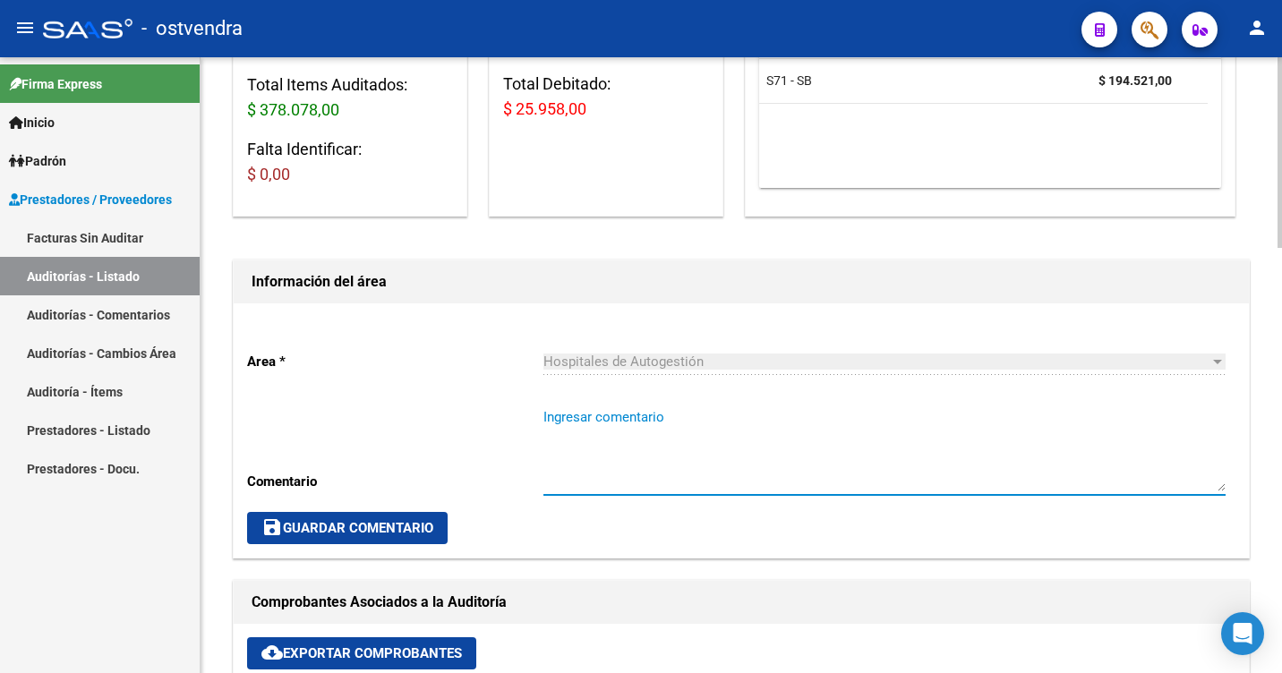
click at [561, 407] on textarea "Ingresar comentario" at bounding box center [884, 449] width 682 height 84
type textarea "SE REALIZA AUDITORIA ADMINISTRATIVA"
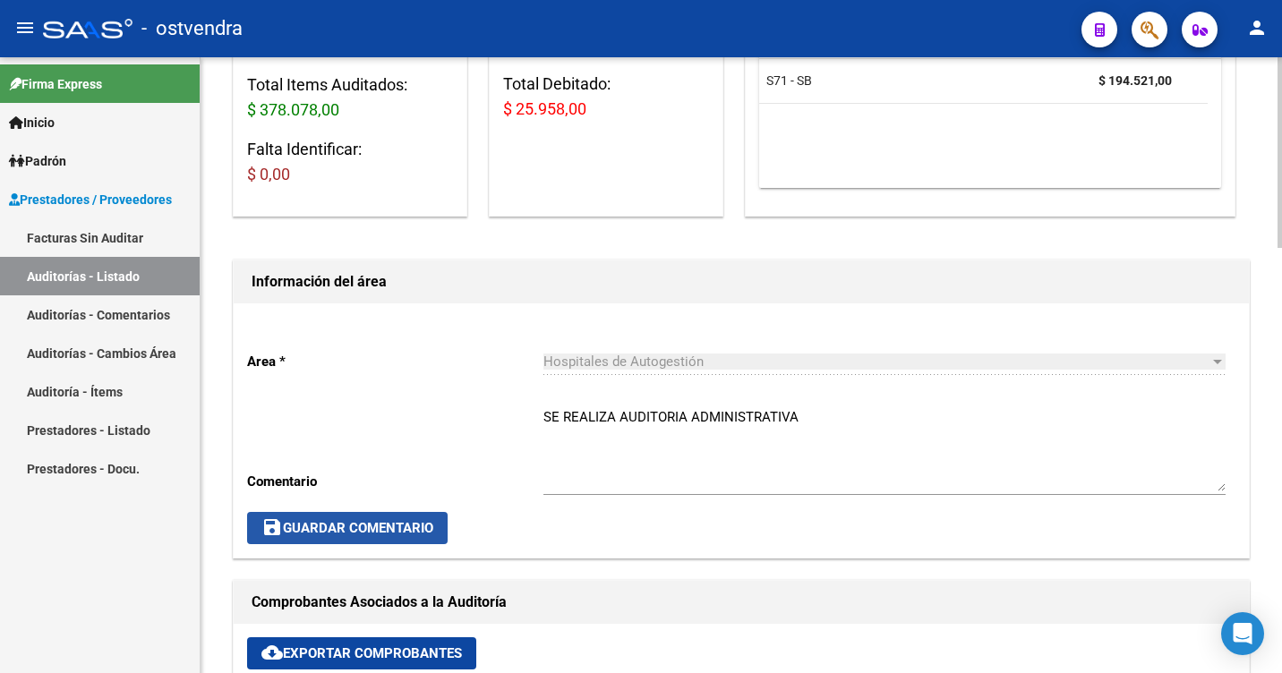
click at [386, 518] on button "save Guardar Comentario" at bounding box center [347, 528] width 201 height 32
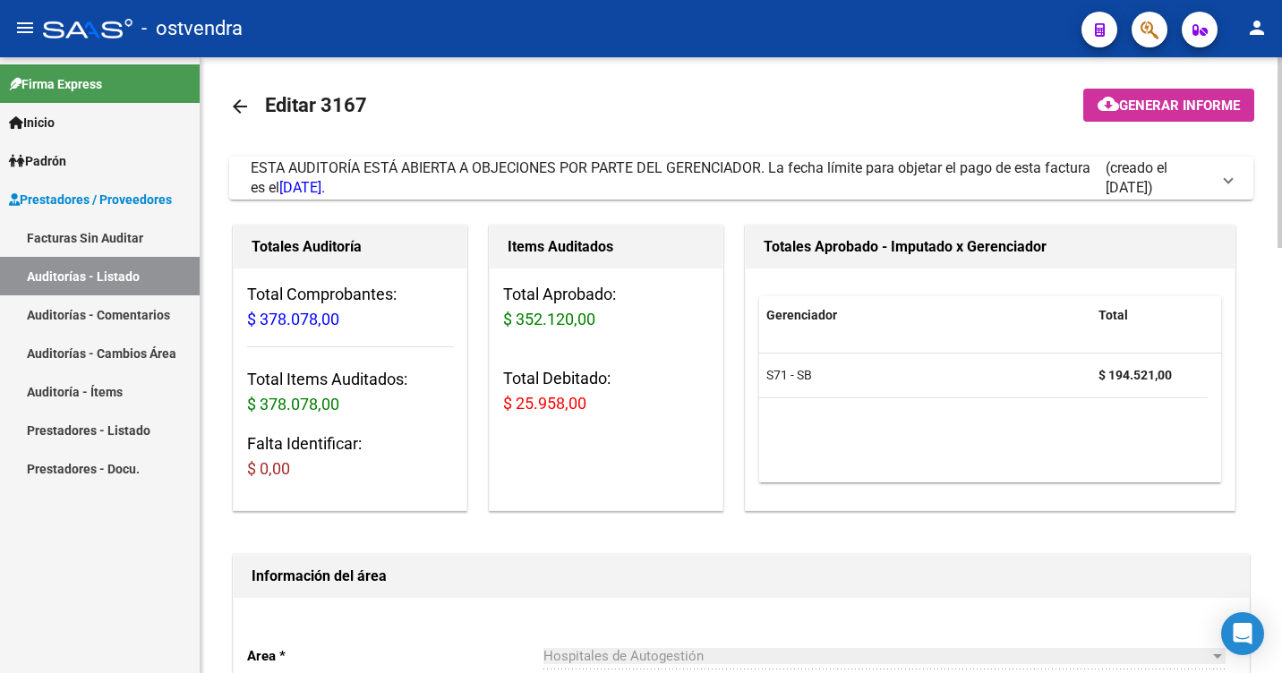
scroll to position [0, 0]
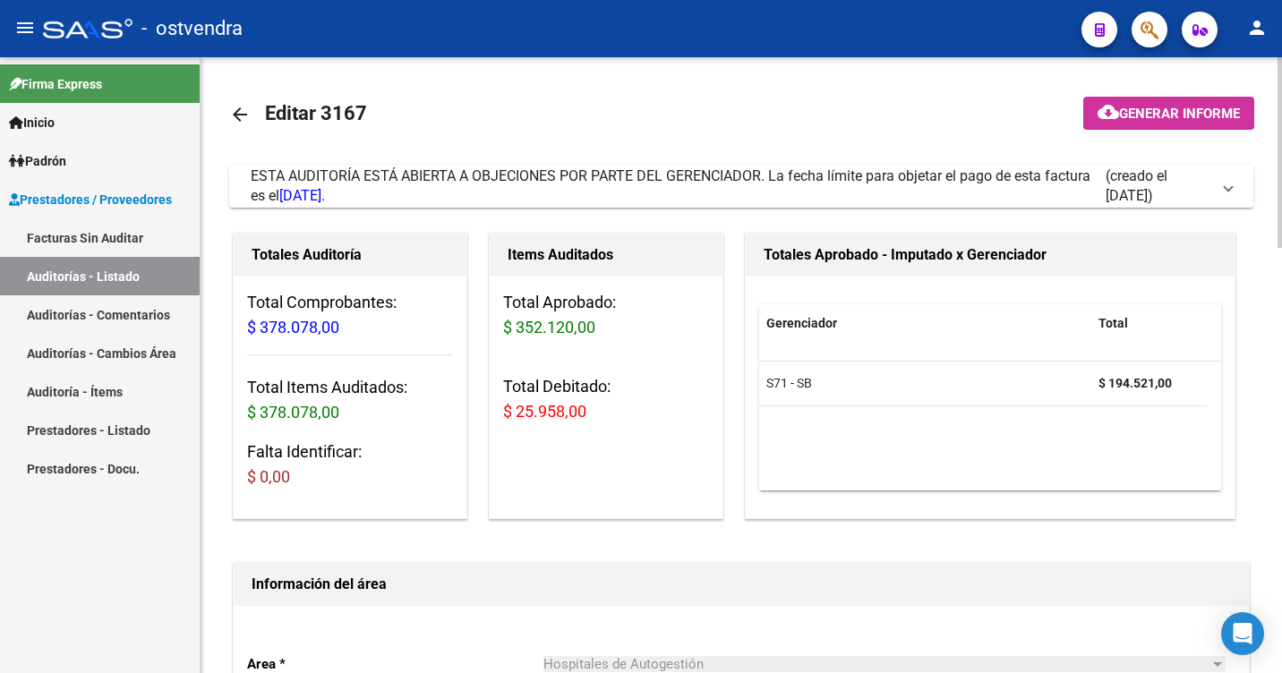
click at [242, 112] on mat-icon "arrow_back" at bounding box center [239, 114] width 21 height 21
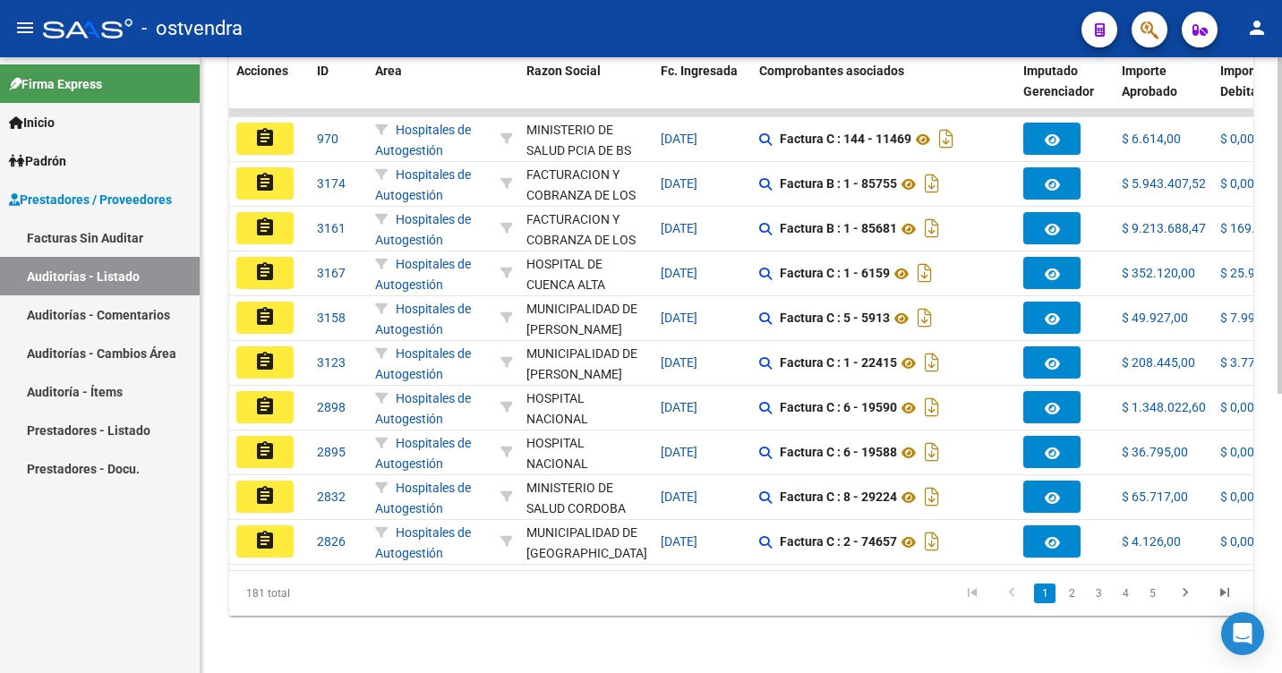
scroll to position [511, 0]
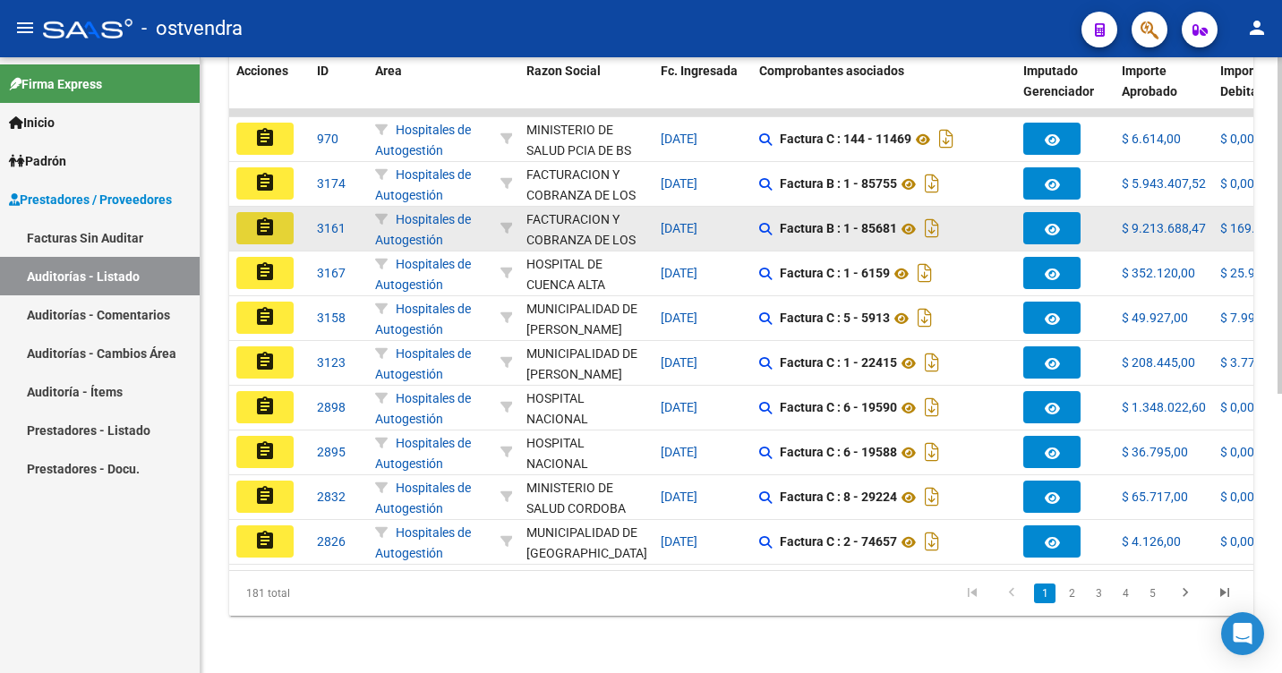
click at [277, 212] on button "assignment" at bounding box center [264, 228] width 57 height 32
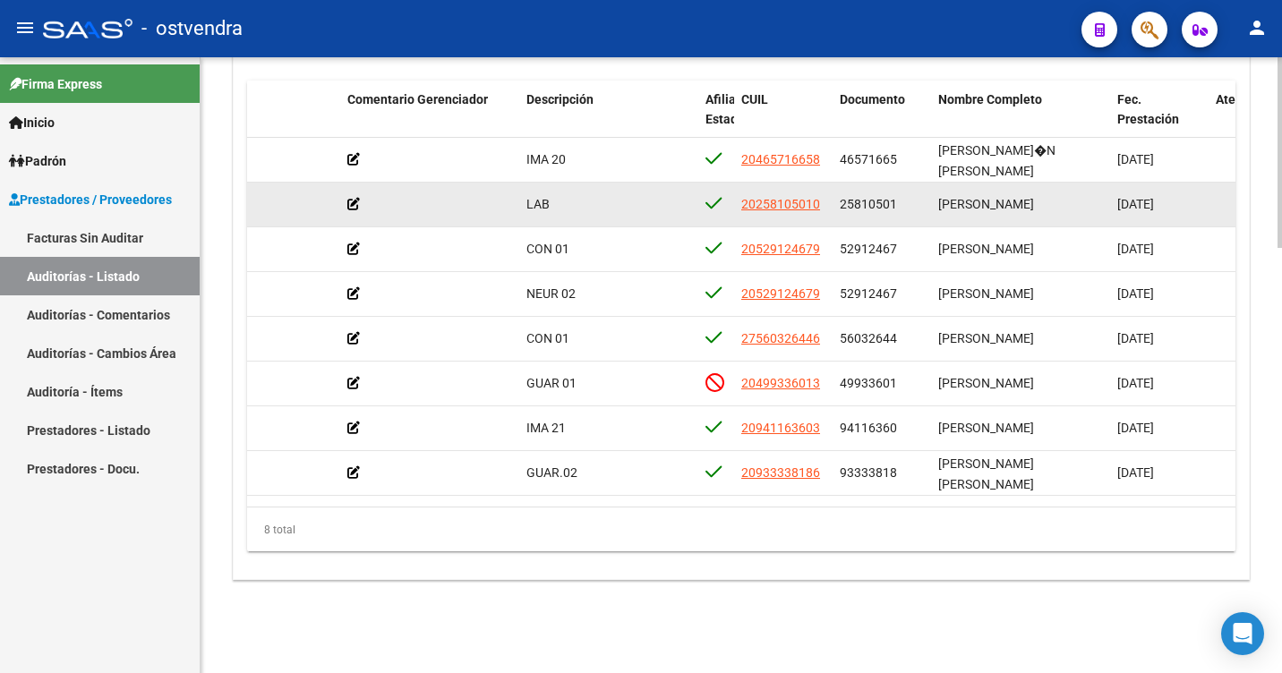
scroll to position [0, 659]
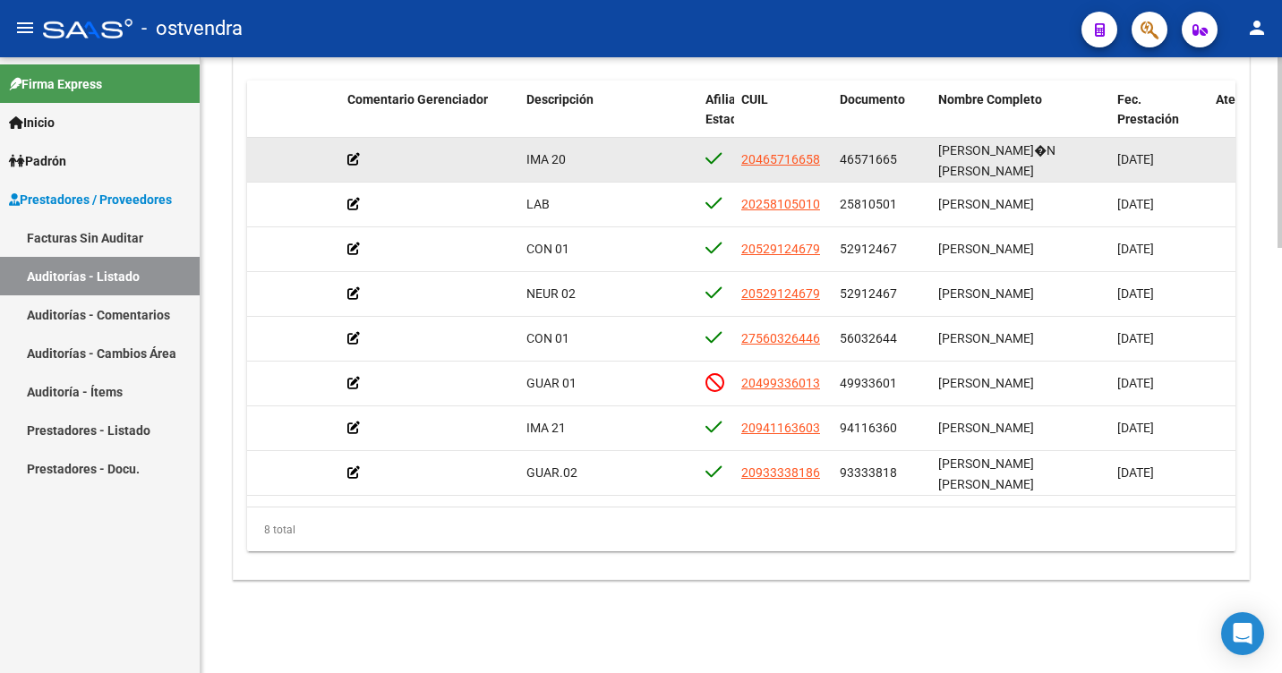
click at [354, 159] on icon at bounding box center [353, 159] width 13 height 13
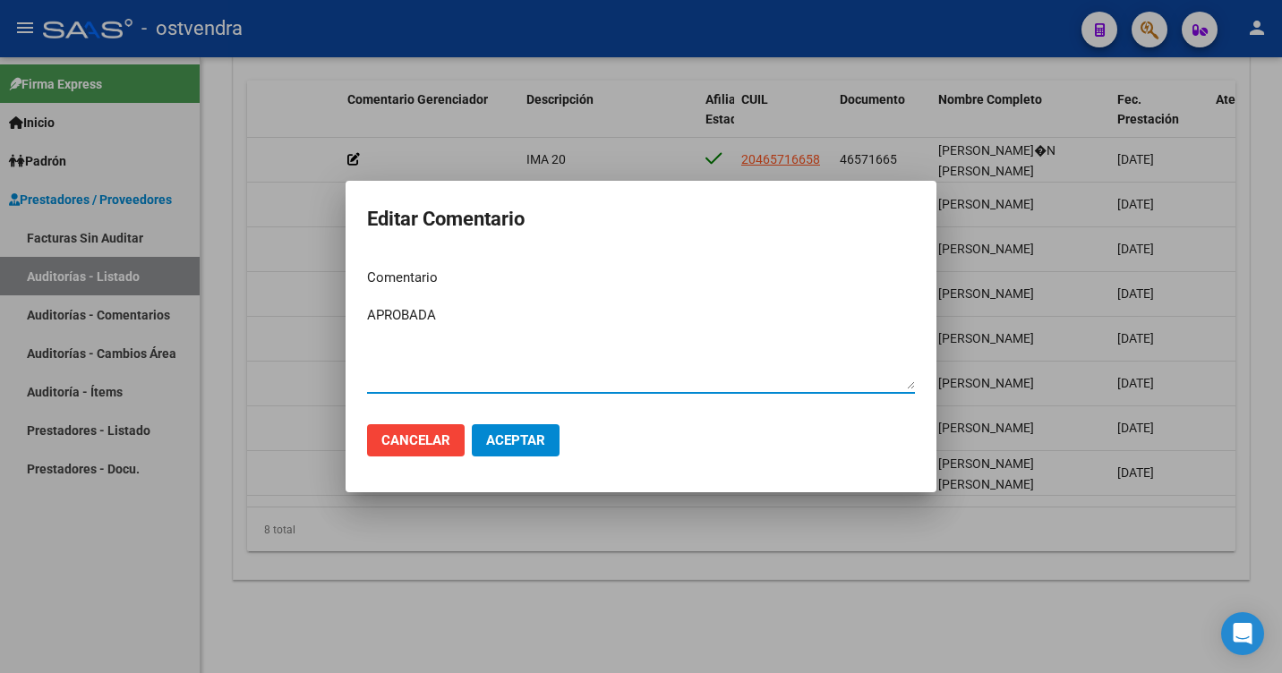
type textarea "APROBADA"
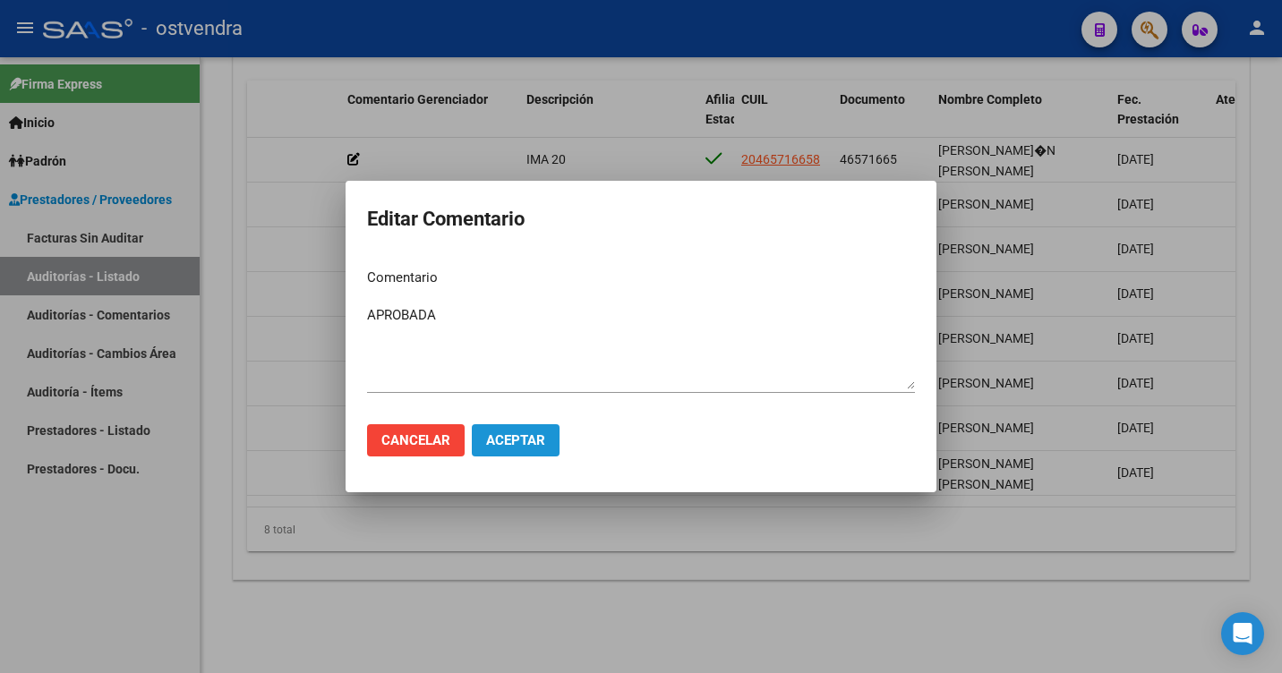
click at [501, 439] on span "Aceptar" at bounding box center [515, 440] width 59 height 16
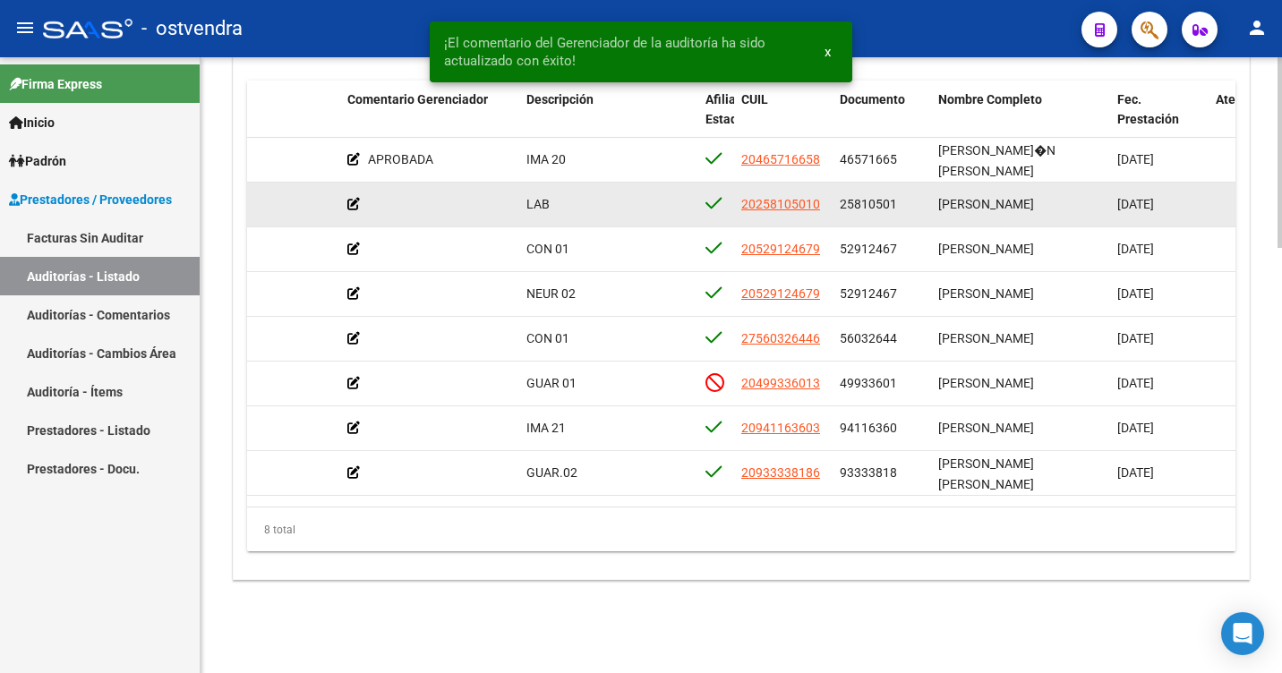
click at [350, 201] on icon at bounding box center [353, 204] width 13 height 13
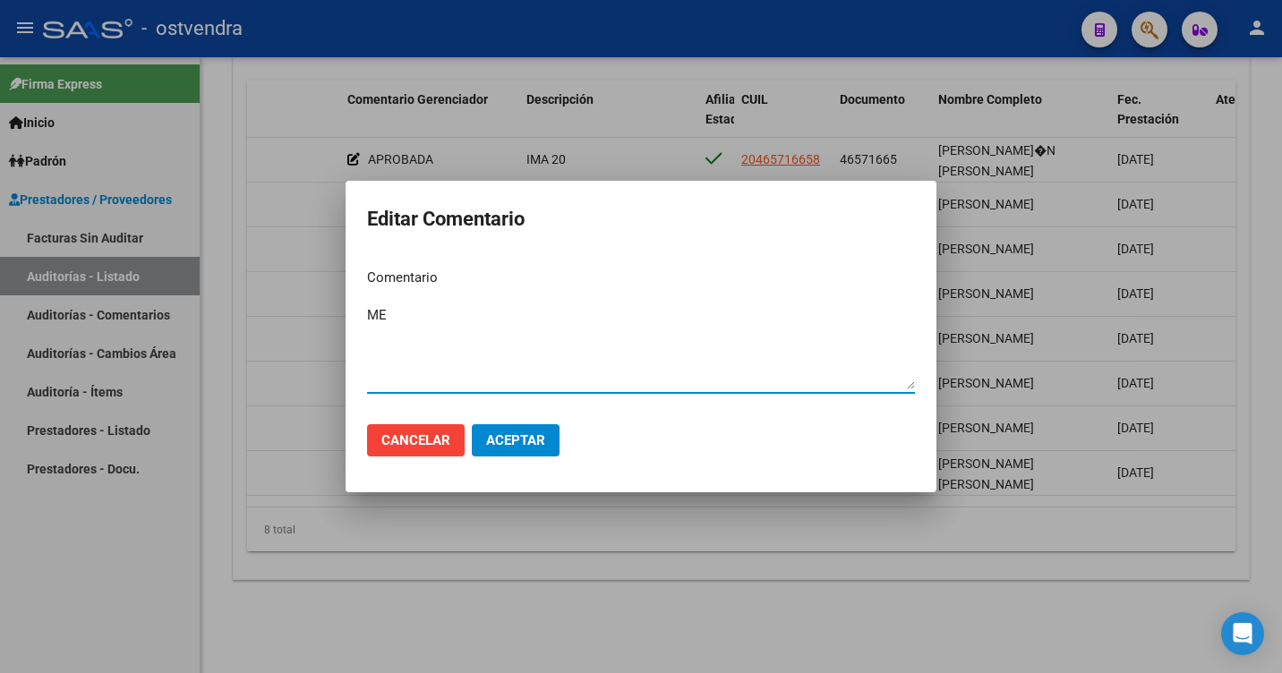
type textarea "M"
type textarea "APROBADA"
click at [515, 441] on span "Aceptar" at bounding box center [515, 440] width 59 height 16
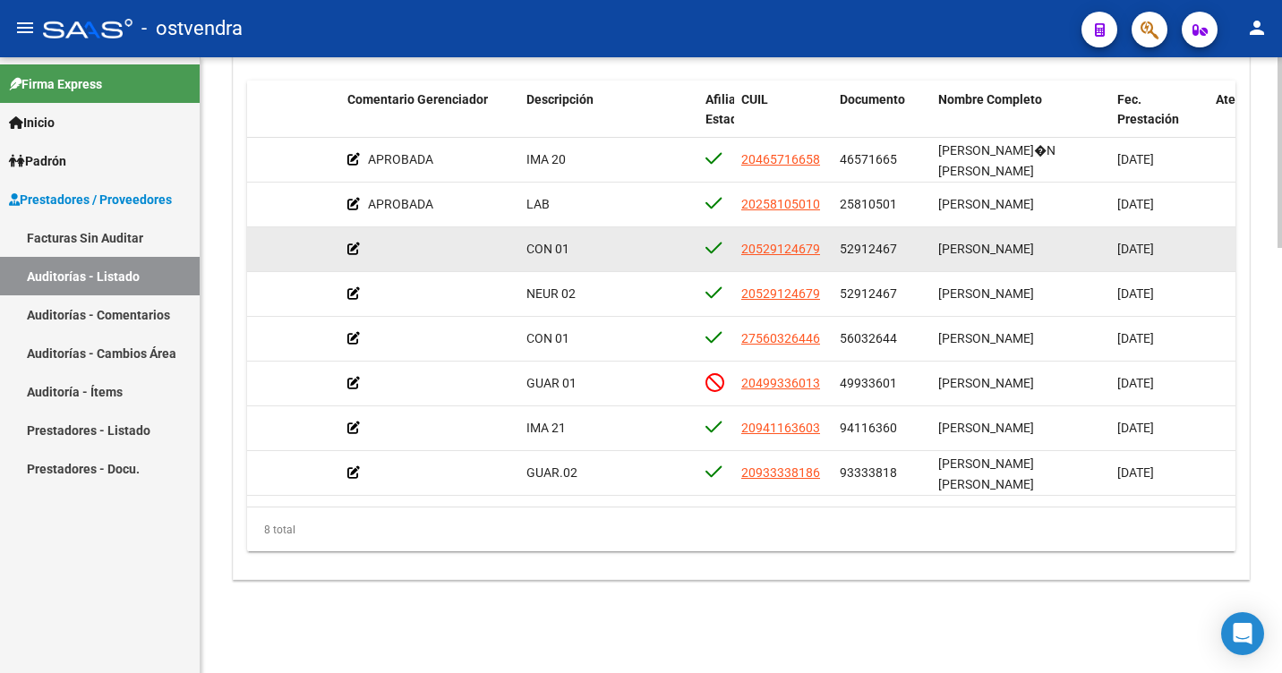
click at [353, 252] on icon at bounding box center [353, 249] width 13 height 13
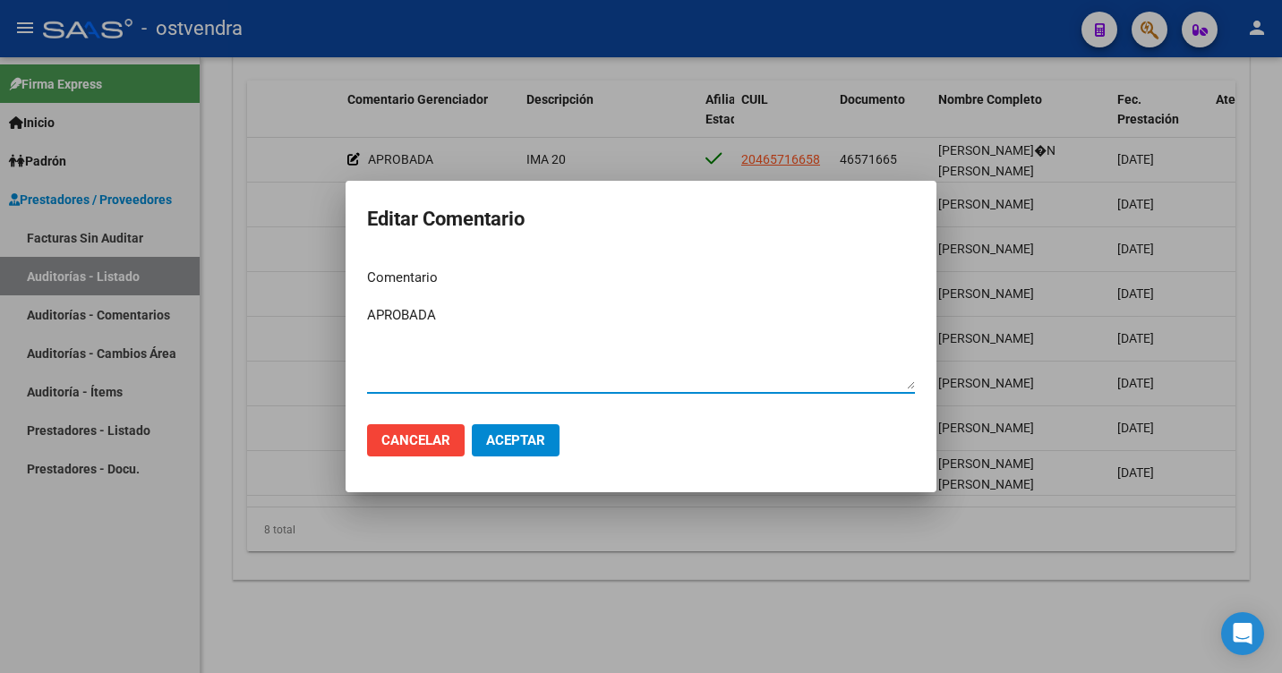
type textarea "APROBADA"
click at [520, 443] on span "Aceptar" at bounding box center [515, 440] width 59 height 16
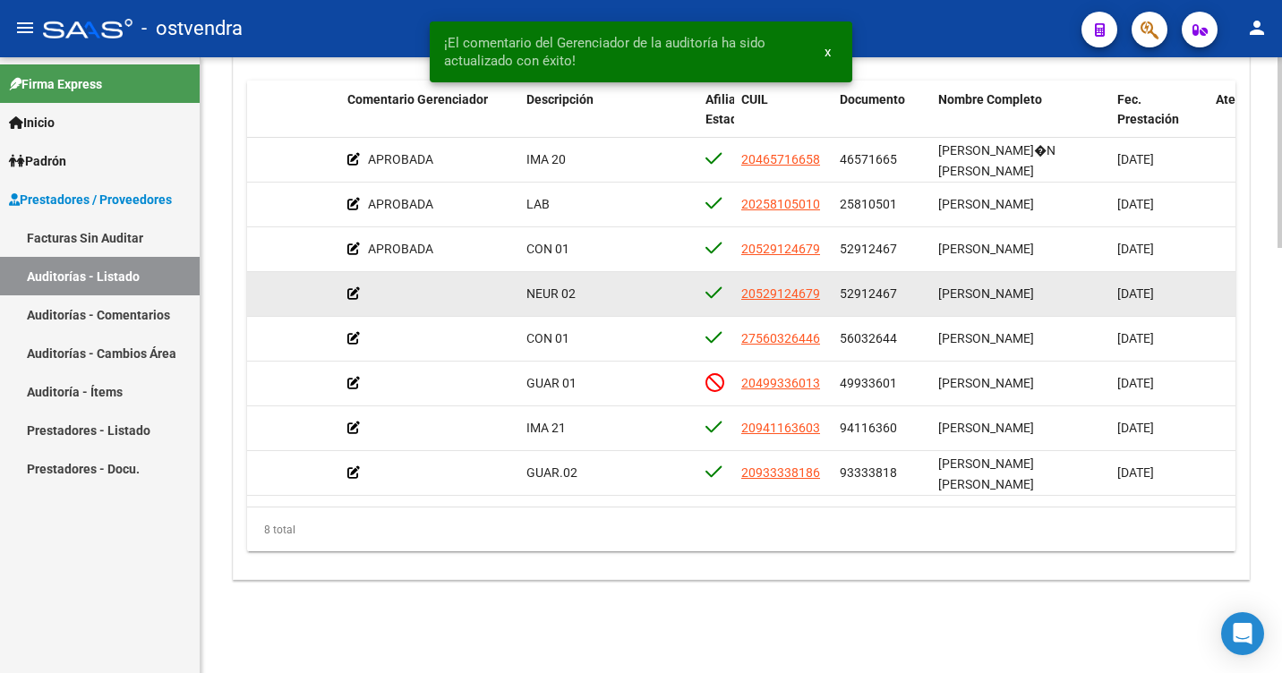
click at [351, 294] on icon at bounding box center [353, 293] width 13 height 13
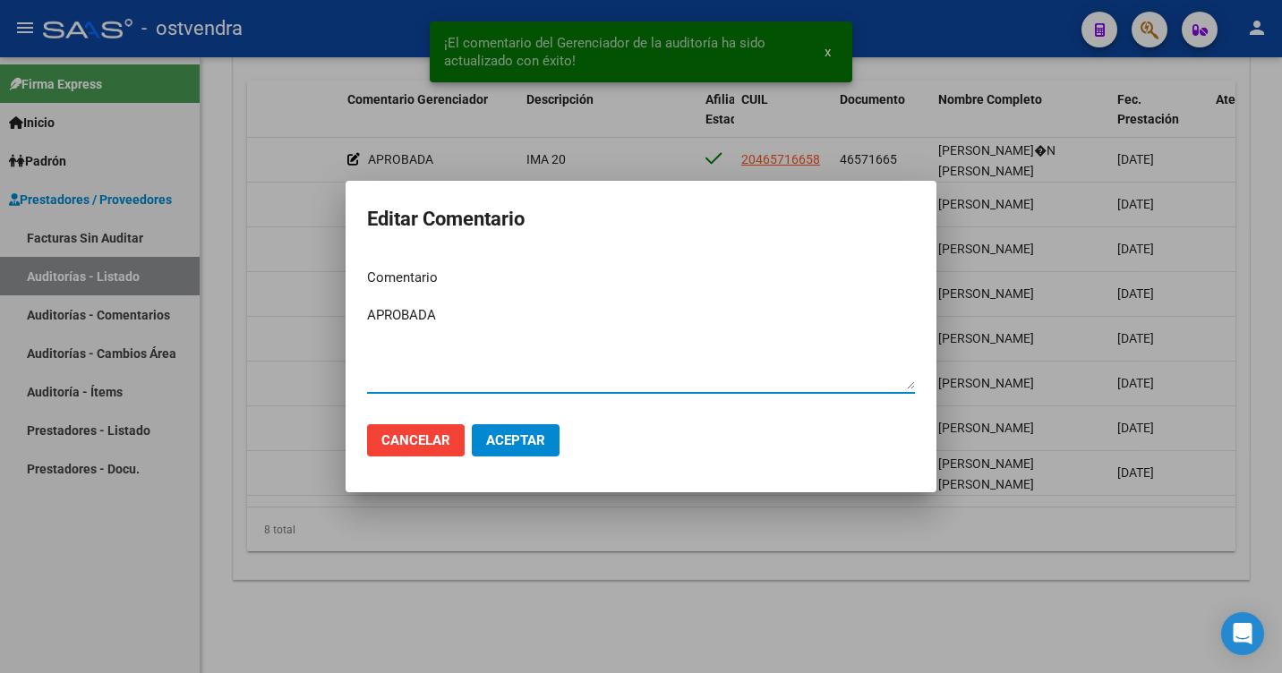
type textarea "APROBADA"
click at [501, 443] on span "Aceptar" at bounding box center [515, 440] width 59 height 16
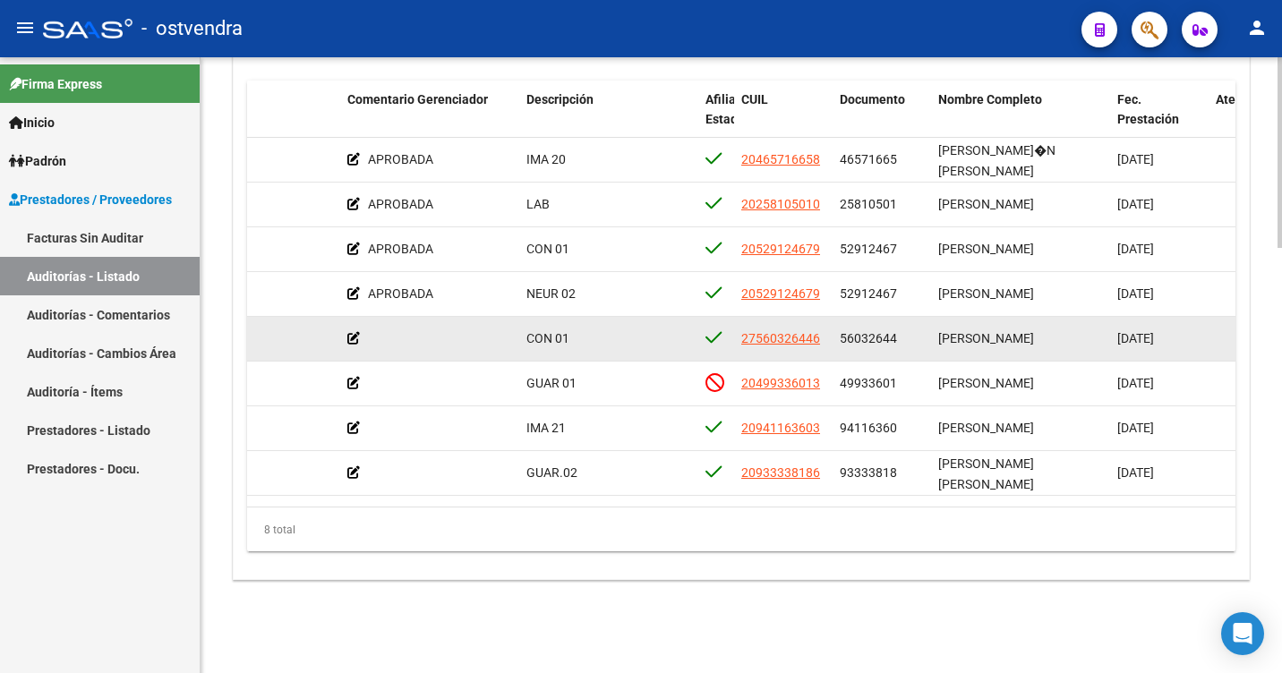
click at [355, 334] on icon at bounding box center [353, 338] width 13 height 13
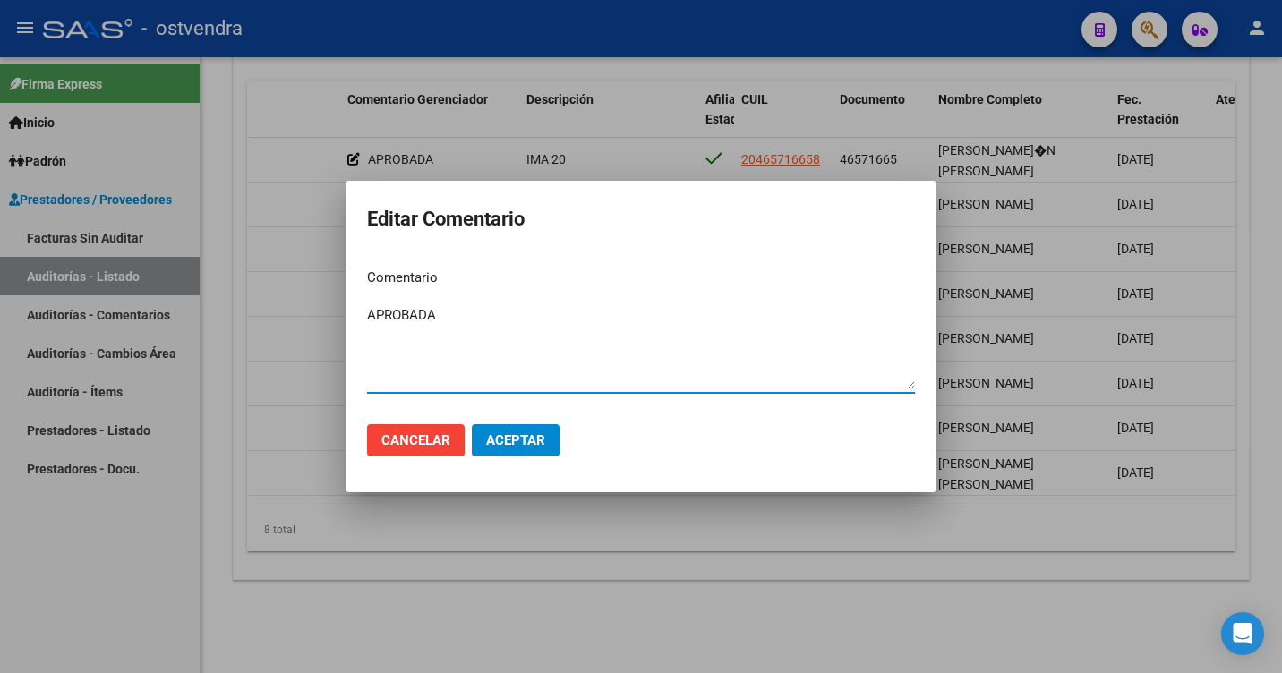
type textarea "APROBADA"
click at [541, 441] on span "Aceptar" at bounding box center [515, 440] width 59 height 16
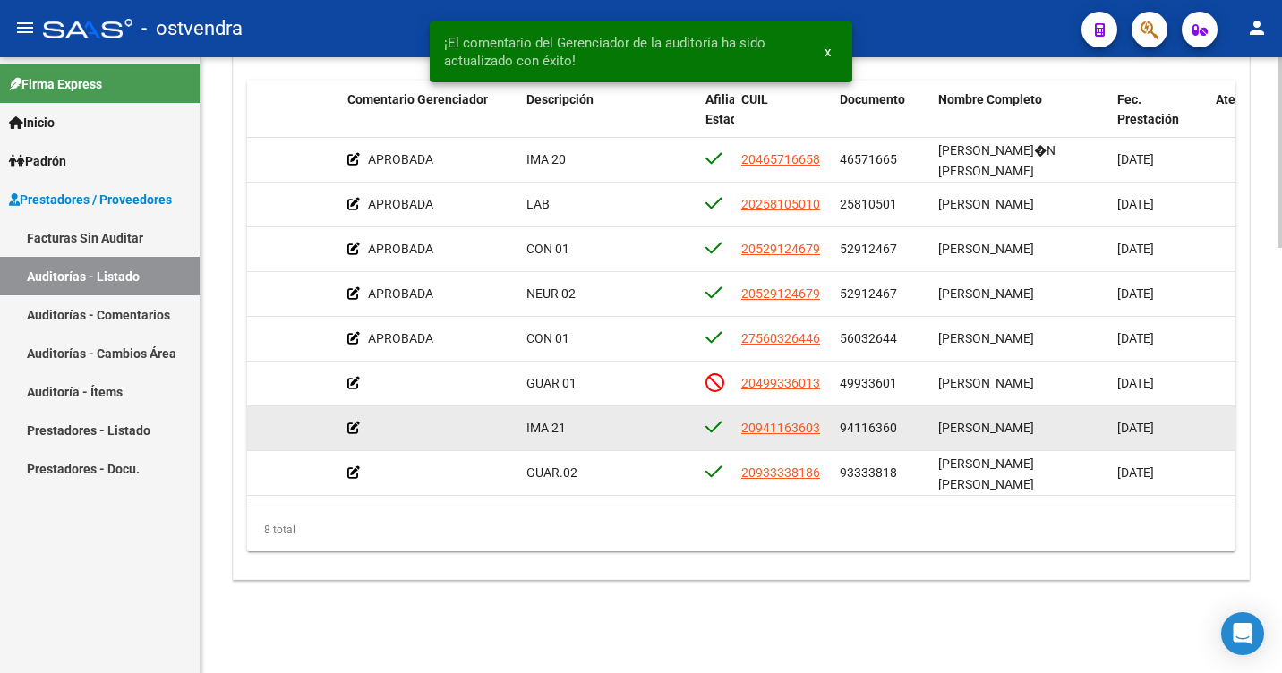
scroll to position [8, 659]
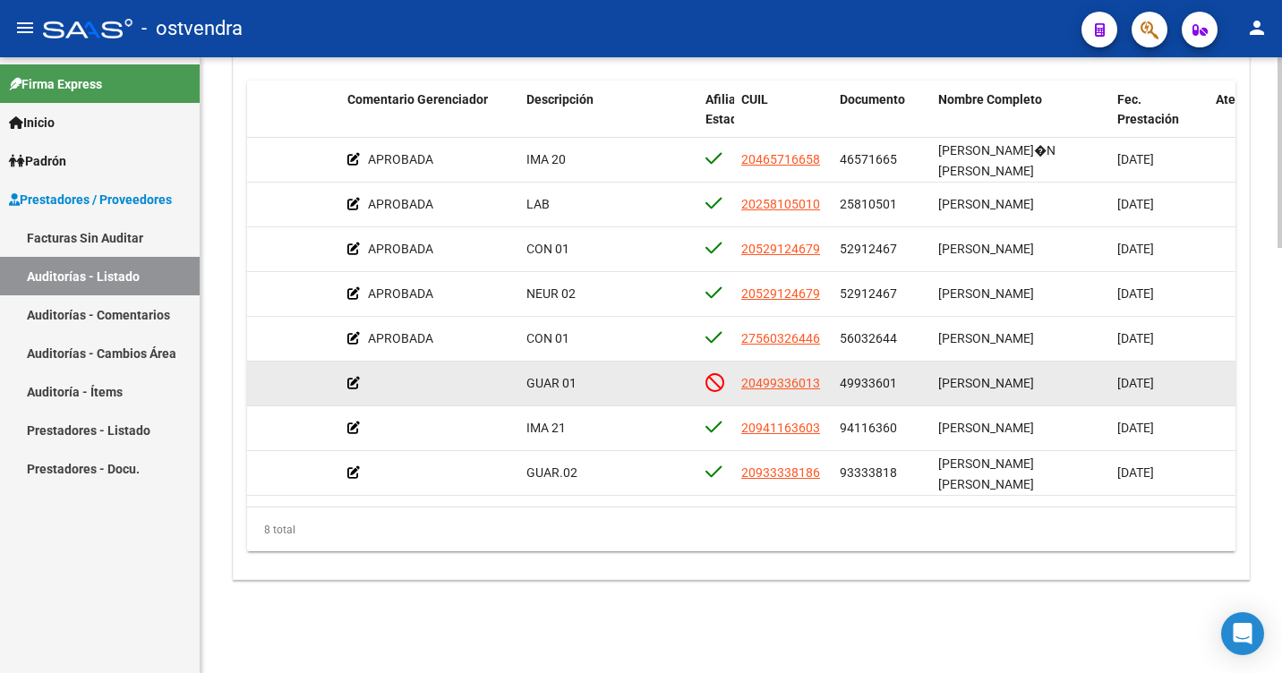
click at [358, 377] on icon at bounding box center [353, 383] width 13 height 13
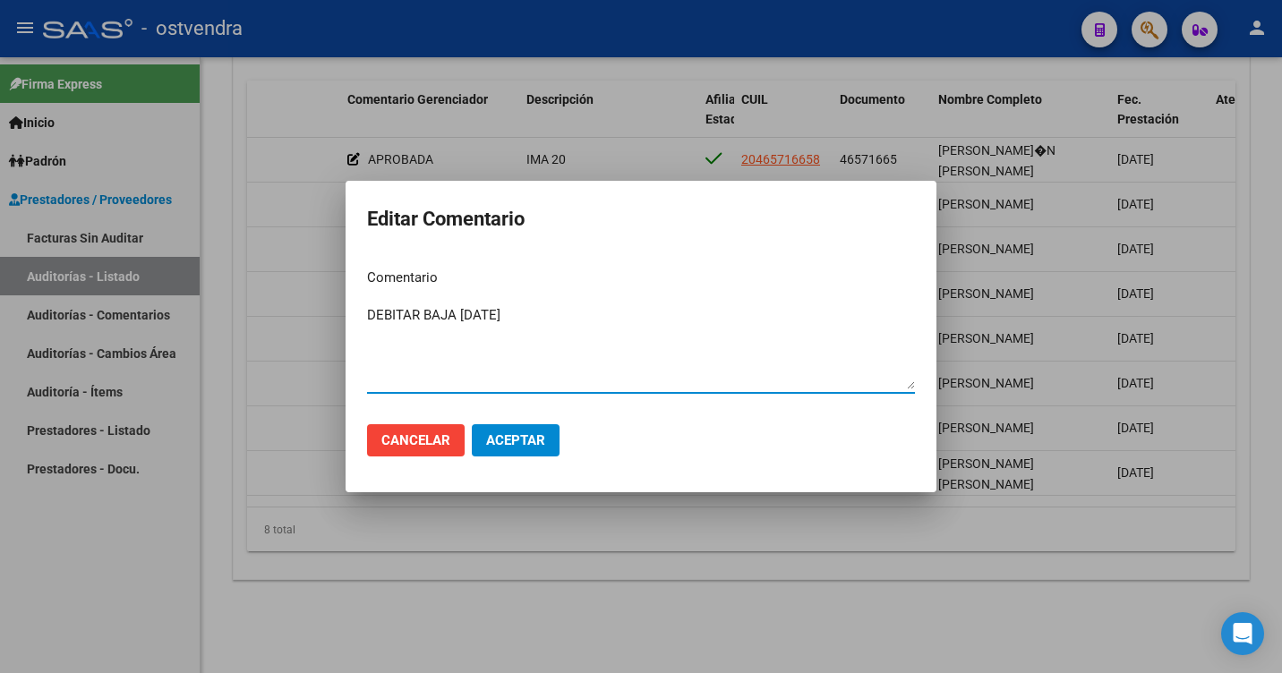
type textarea "DEBITAR BAJA [DATE]"
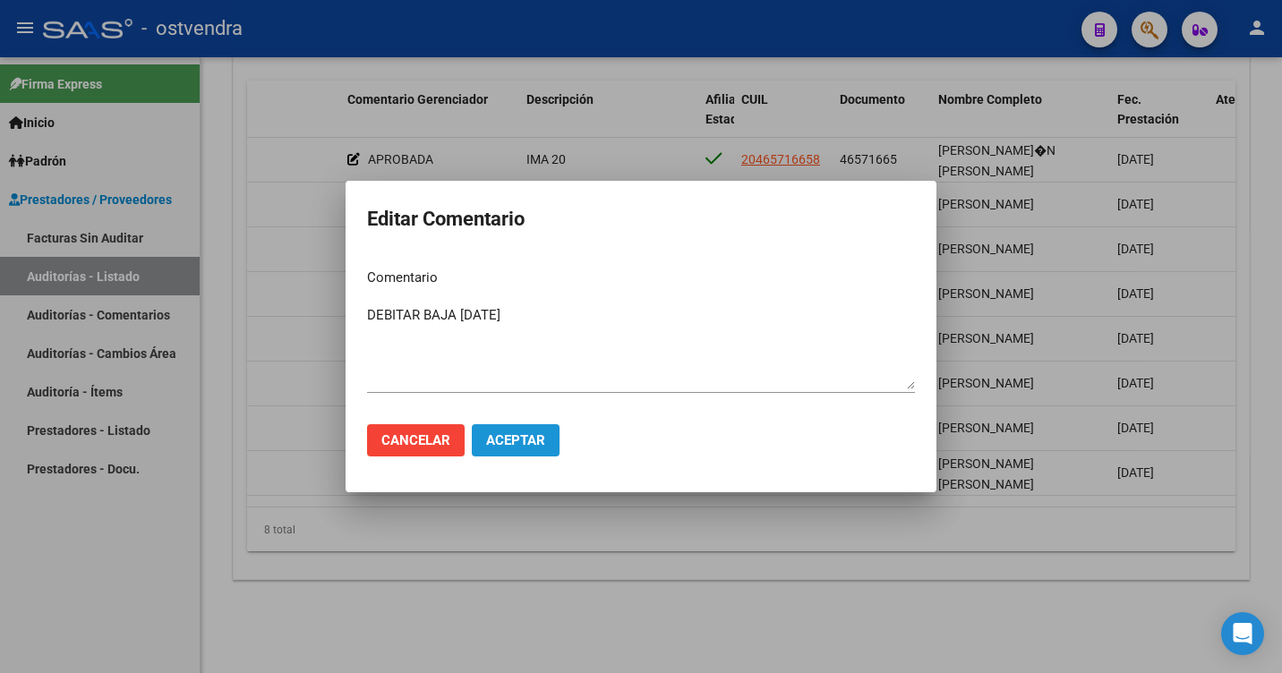
click at [500, 437] on span "Aceptar" at bounding box center [515, 440] width 59 height 16
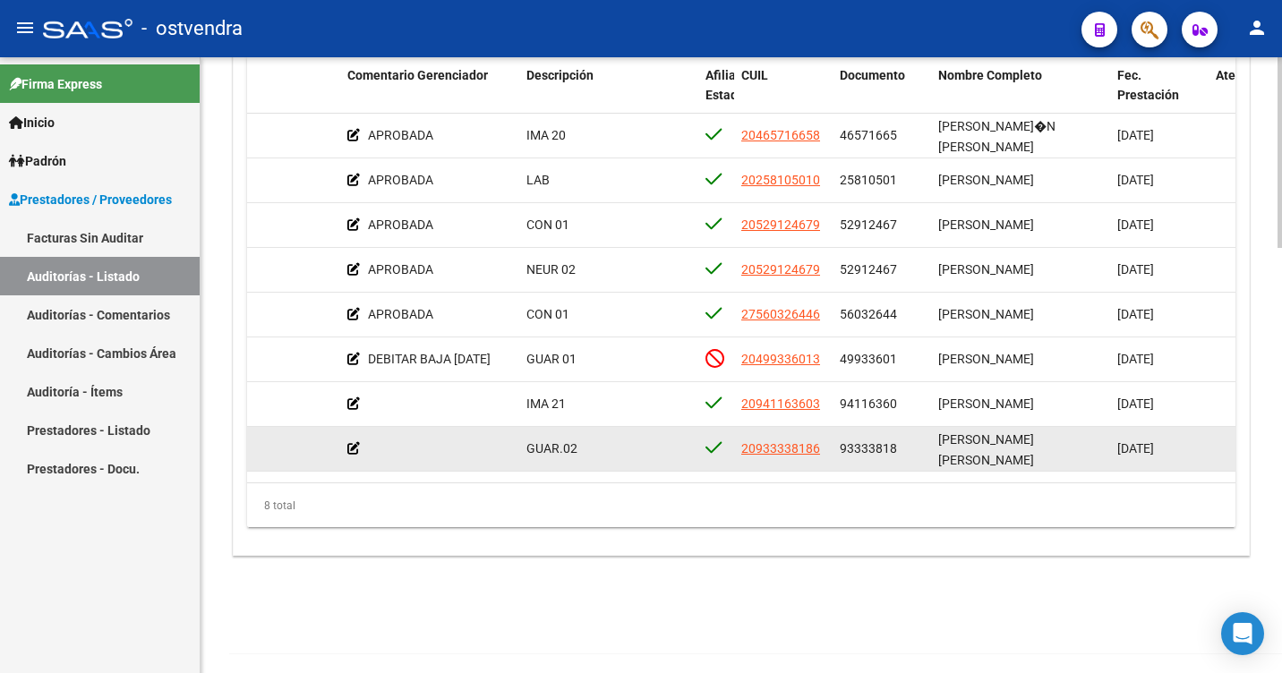
scroll to position [1377, 0]
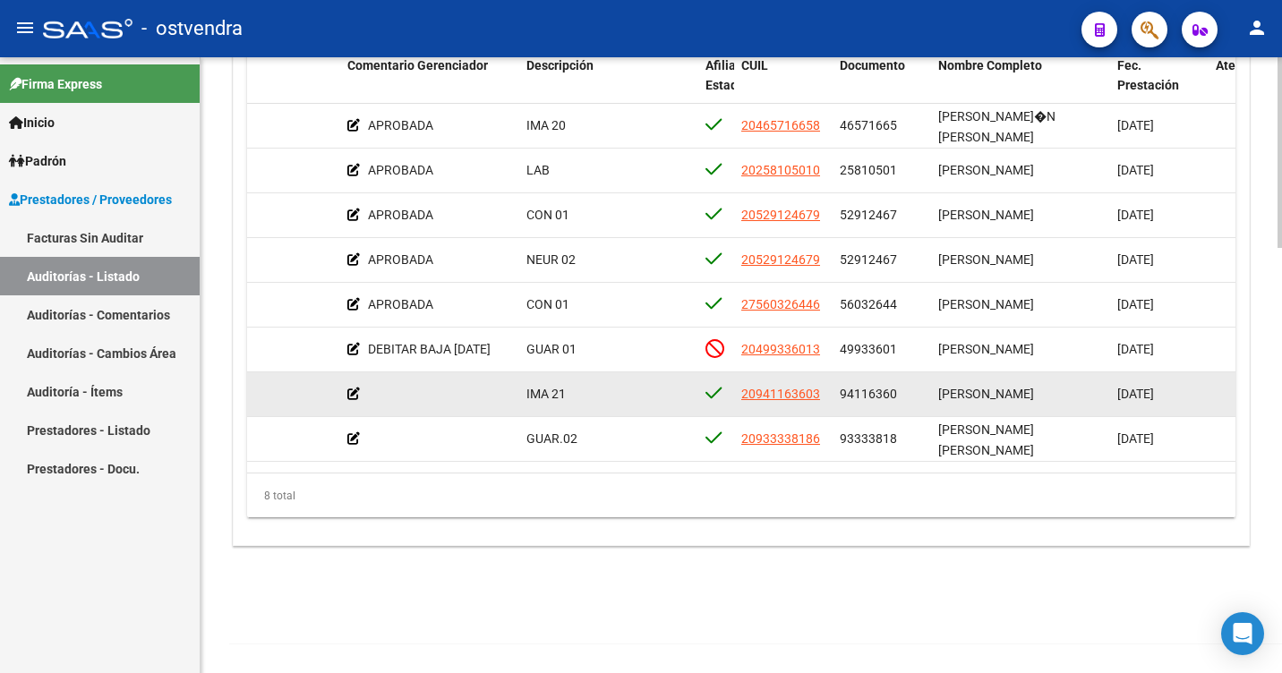
click at [356, 388] on icon at bounding box center [353, 394] width 13 height 13
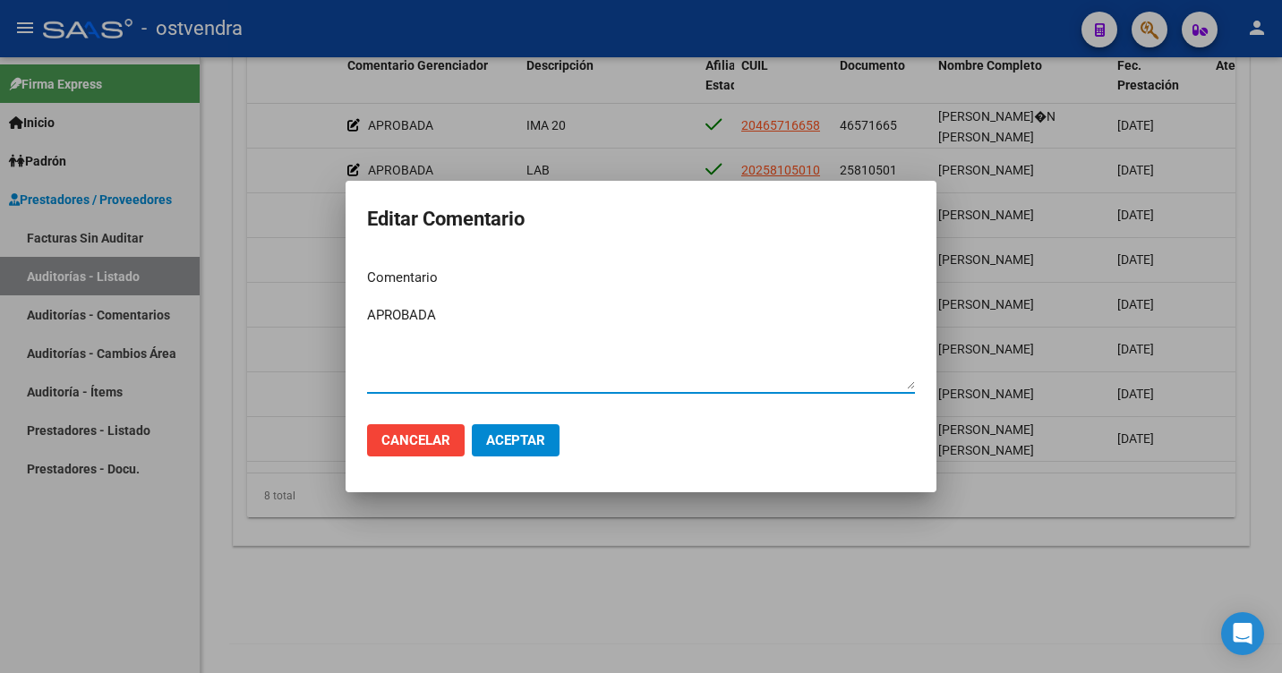
type textarea "APROBADA"
click at [536, 441] on span "Aceptar" at bounding box center [515, 440] width 59 height 16
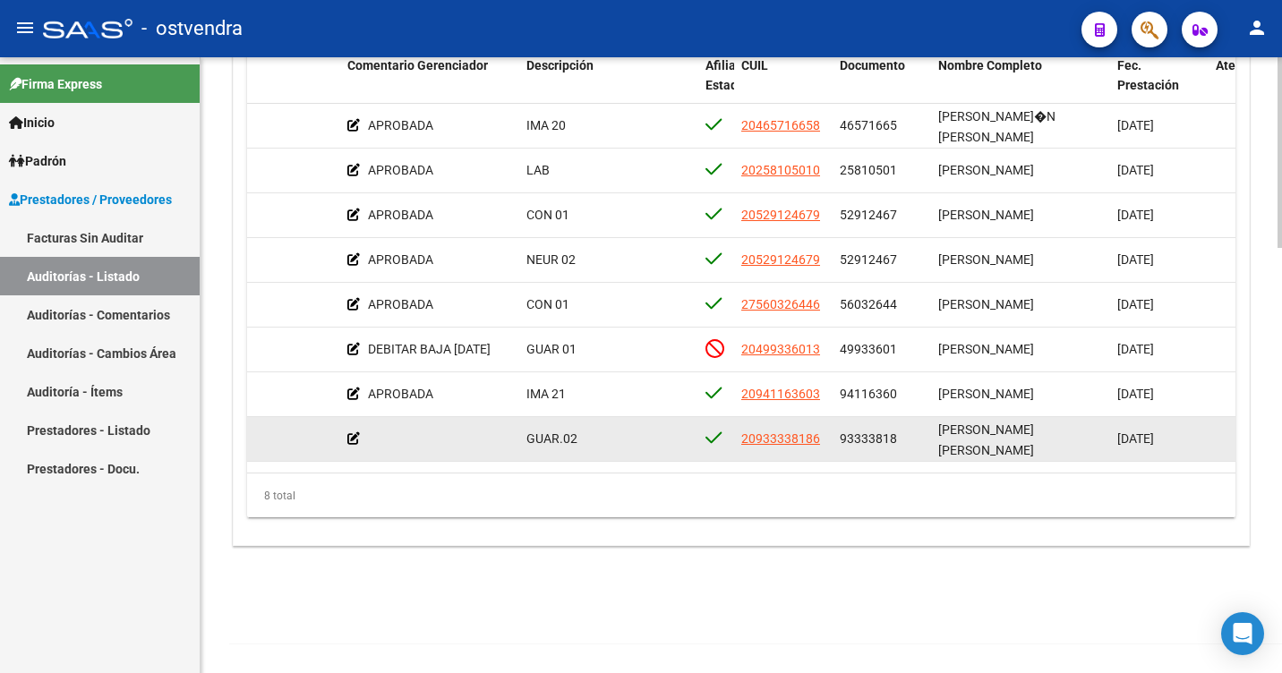
drag, startPoint x: 840, startPoint y: 424, endPoint x: 914, endPoint y: 432, distance: 74.7
click at [914, 432] on div "93333818" at bounding box center [882, 439] width 84 height 21
copy span "93333818"
click at [352, 432] on icon at bounding box center [353, 438] width 13 height 13
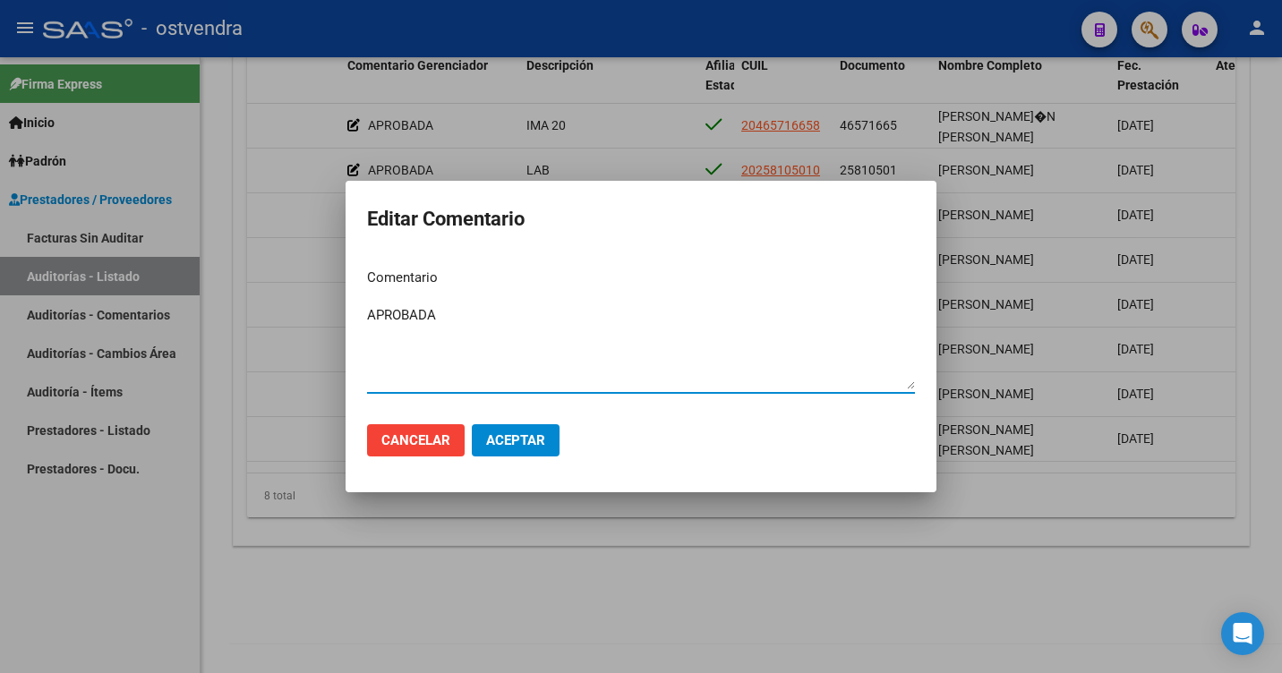
type textarea "APROBADA"
click at [487, 432] on span "Aceptar" at bounding box center [515, 440] width 59 height 16
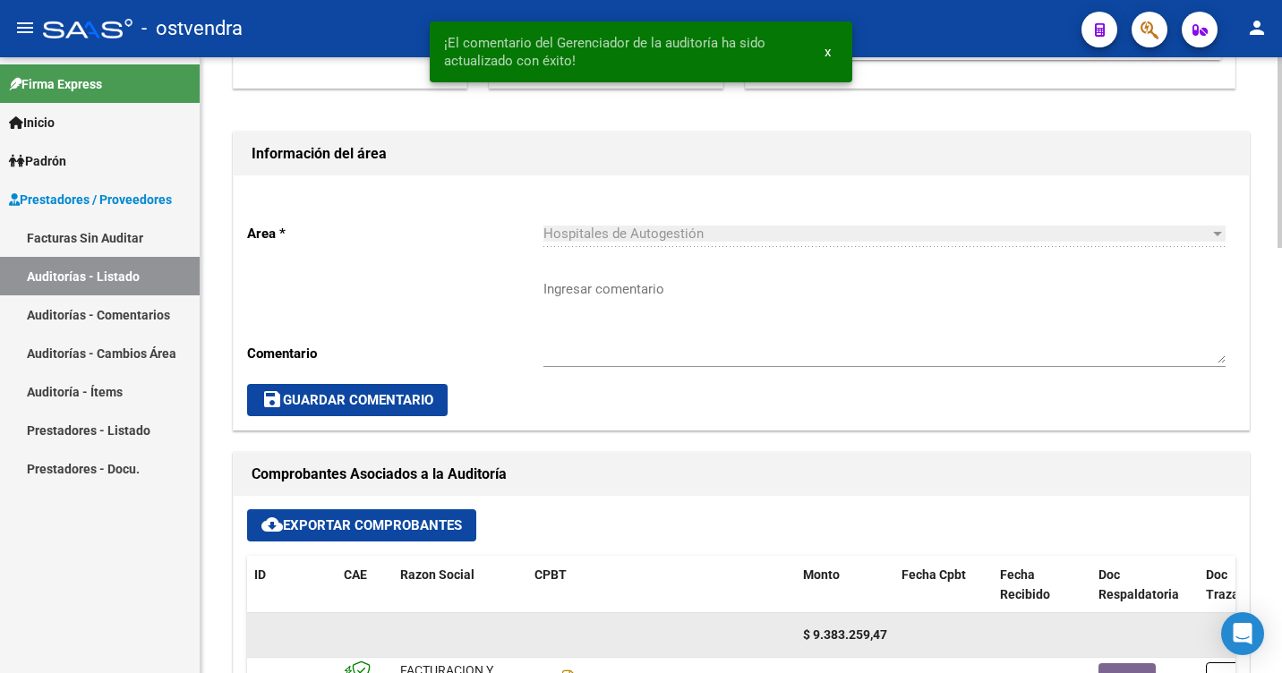
scroll to position [392, 0]
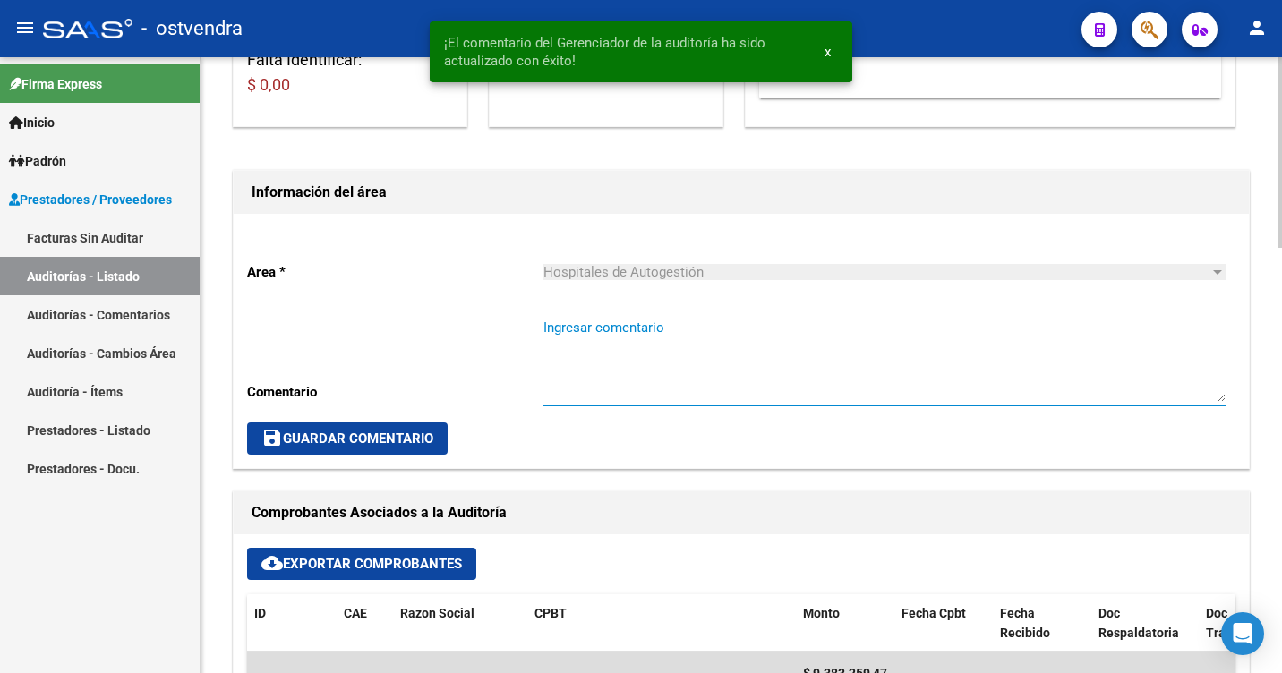
drag, startPoint x: 606, startPoint y: 320, endPoint x: 589, endPoint y: 326, distance: 17.8
click at [599, 320] on textarea "Ingresar comentario" at bounding box center [884, 360] width 682 height 84
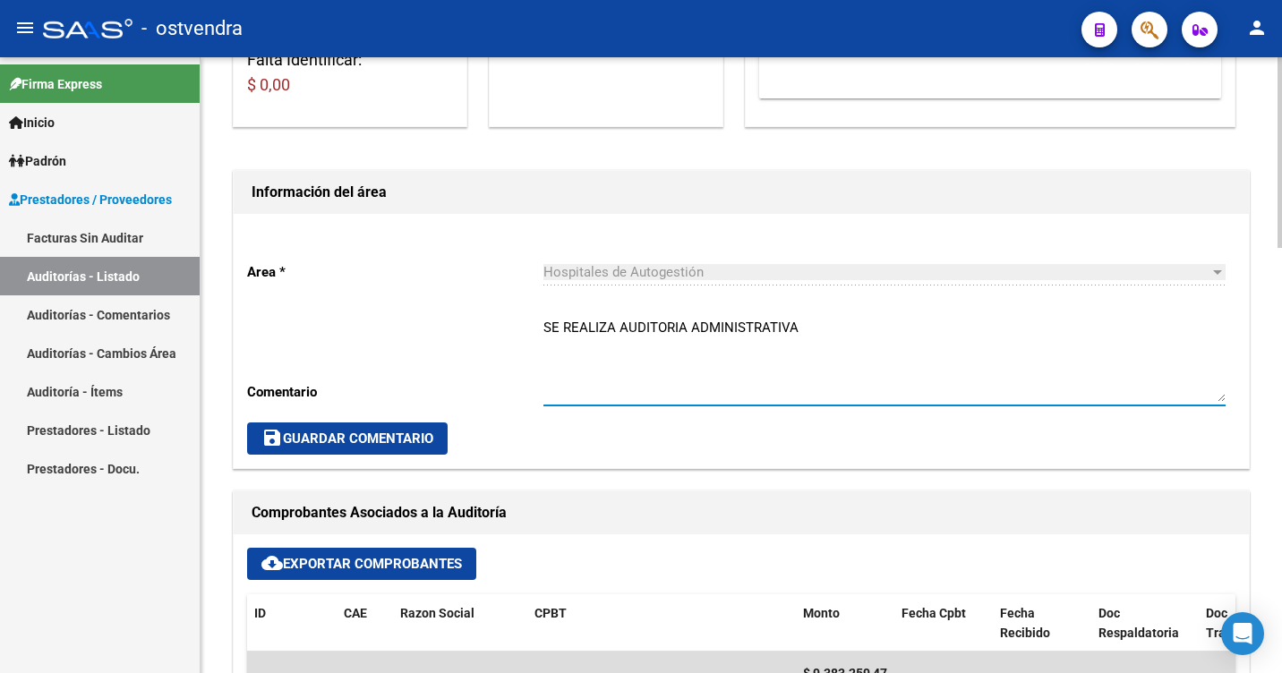
type textarea "SE REALIZA AUDITORIA ADMINISTRATIVA"
click at [364, 442] on span "save Guardar Comentario" at bounding box center [347, 439] width 172 height 16
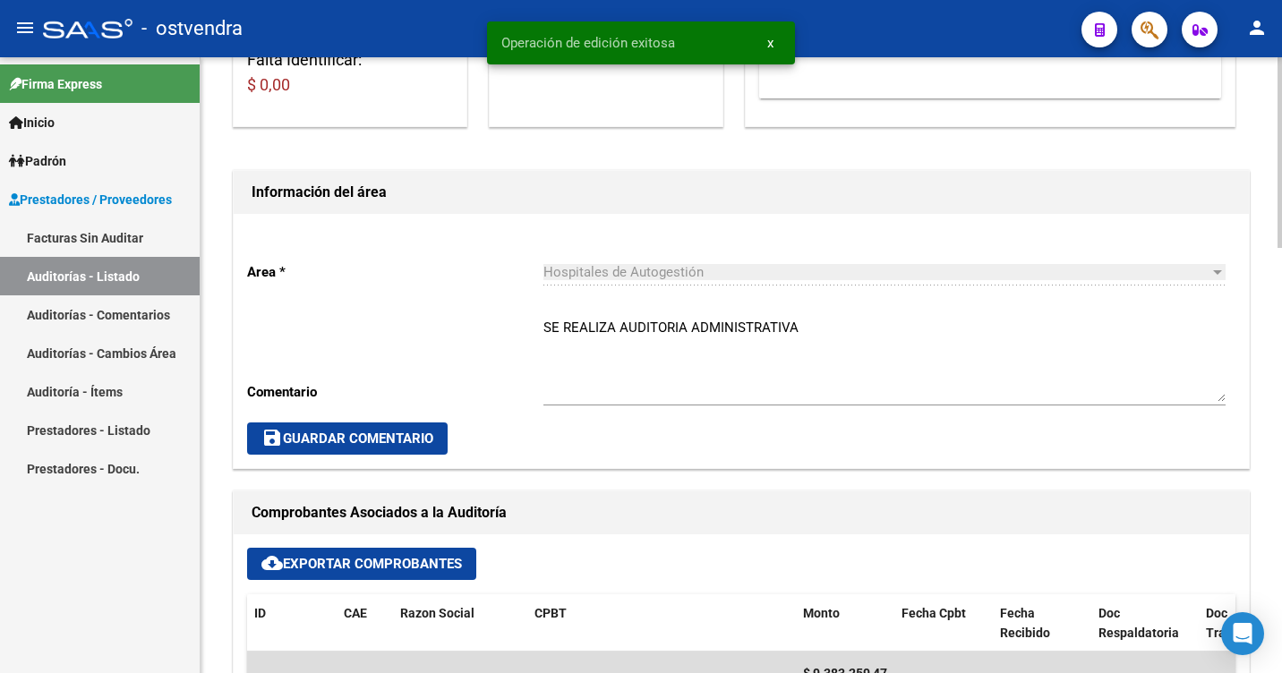
scroll to position [0, 0]
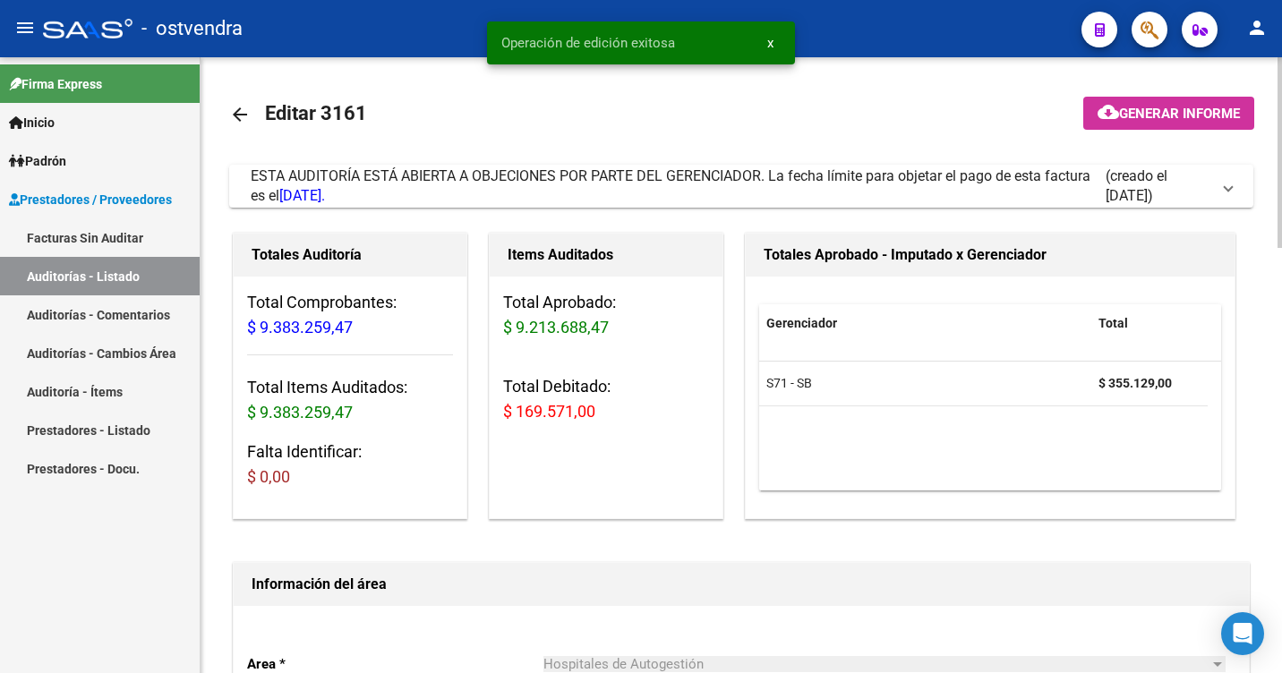
click at [235, 113] on mat-icon "arrow_back" at bounding box center [239, 114] width 21 height 21
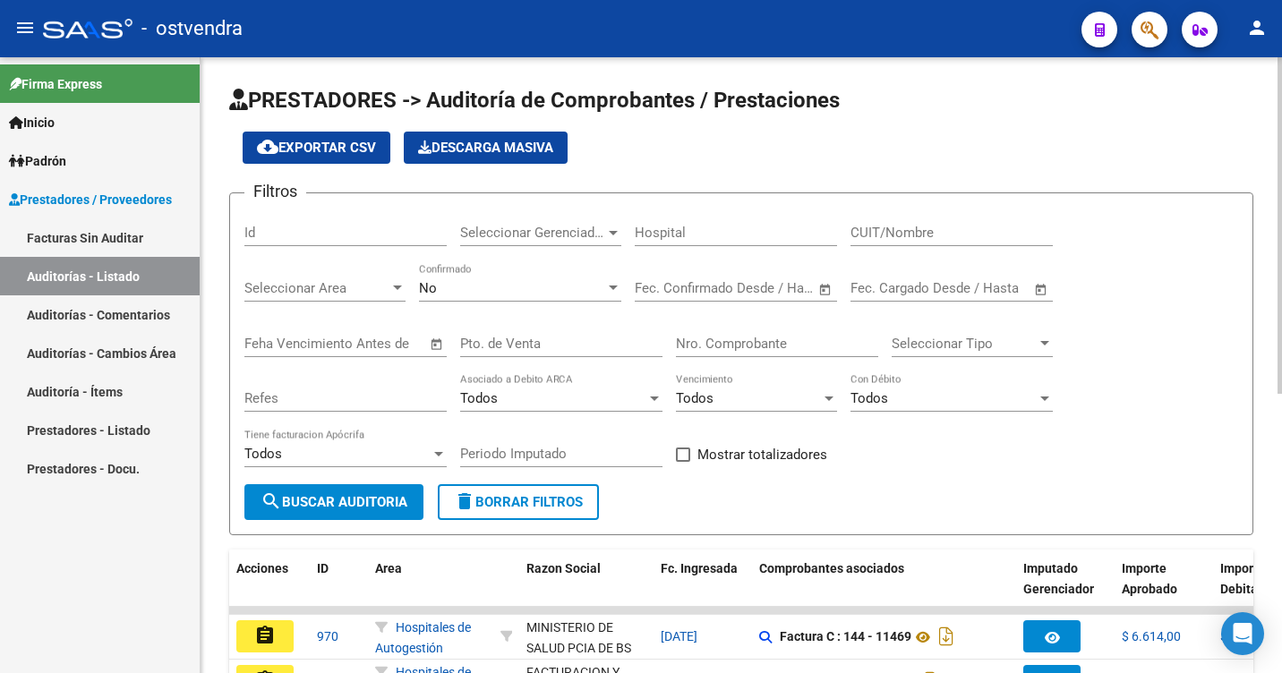
click at [267, 226] on input "Id" at bounding box center [345, 233] width 202 height 16
type input "3168"
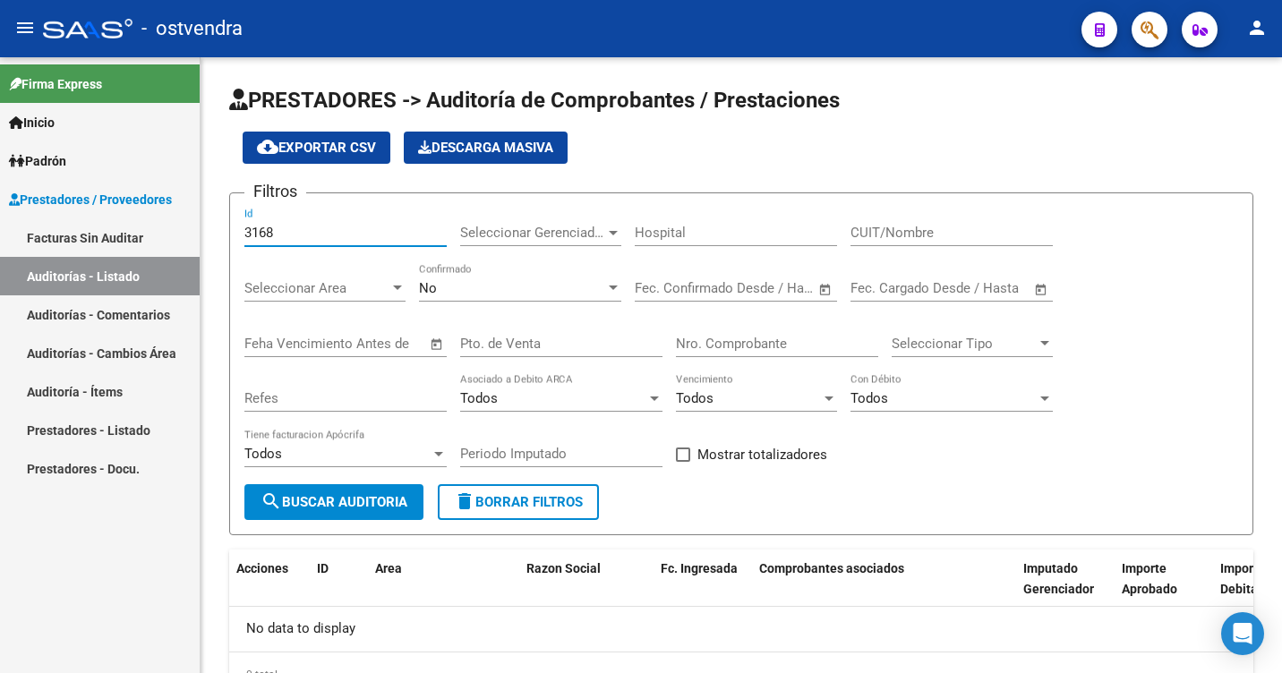
drag, startPoint x: 347, startPoint y: 229, endPoint x: 13, endPoint y: 231, distance: 334.8
click at [13, 231] on mat-sidenav-container "Firma Express Inicio Instructivos Contacto OS Padrón Afiliados Empadronados Pad…" at bounding box center [641, 365] width 1282 height 616
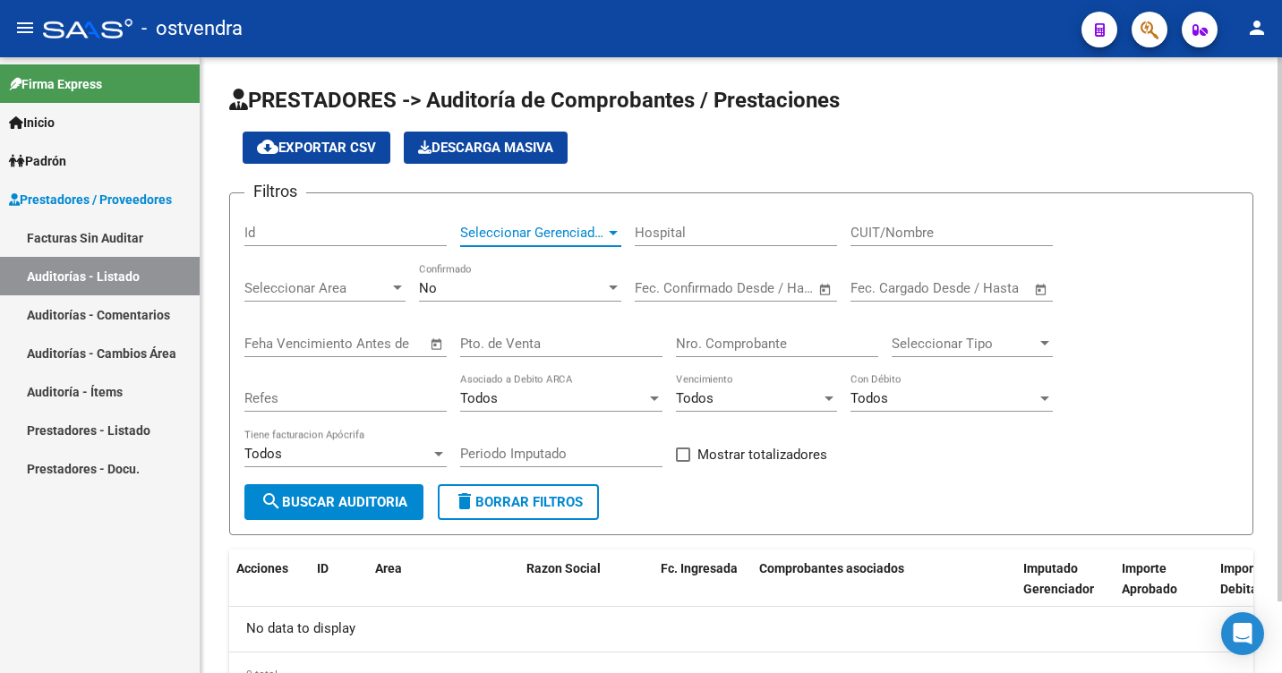
click at [482, 234] on span "Seleccionar Gerenciador" at bounding box center [532, 233] width 145 height 16
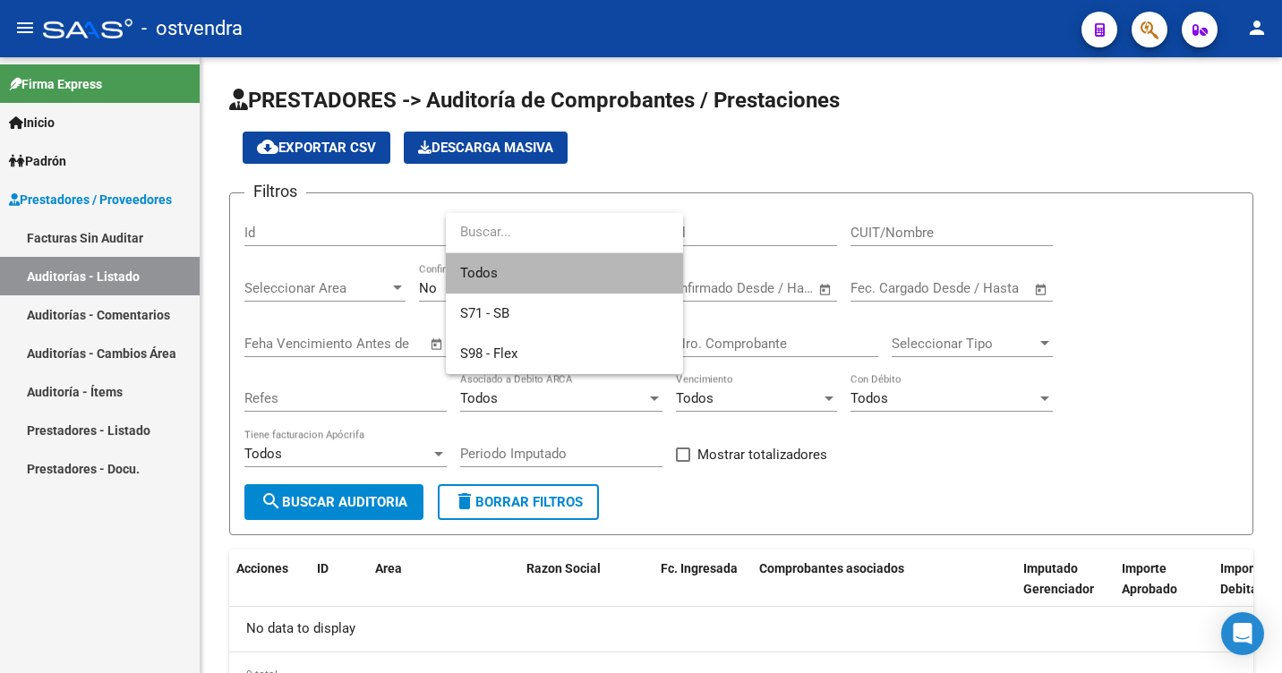
click at [492, 280] on span "Todos" at bounding box center [564, 273] width 209 height 40
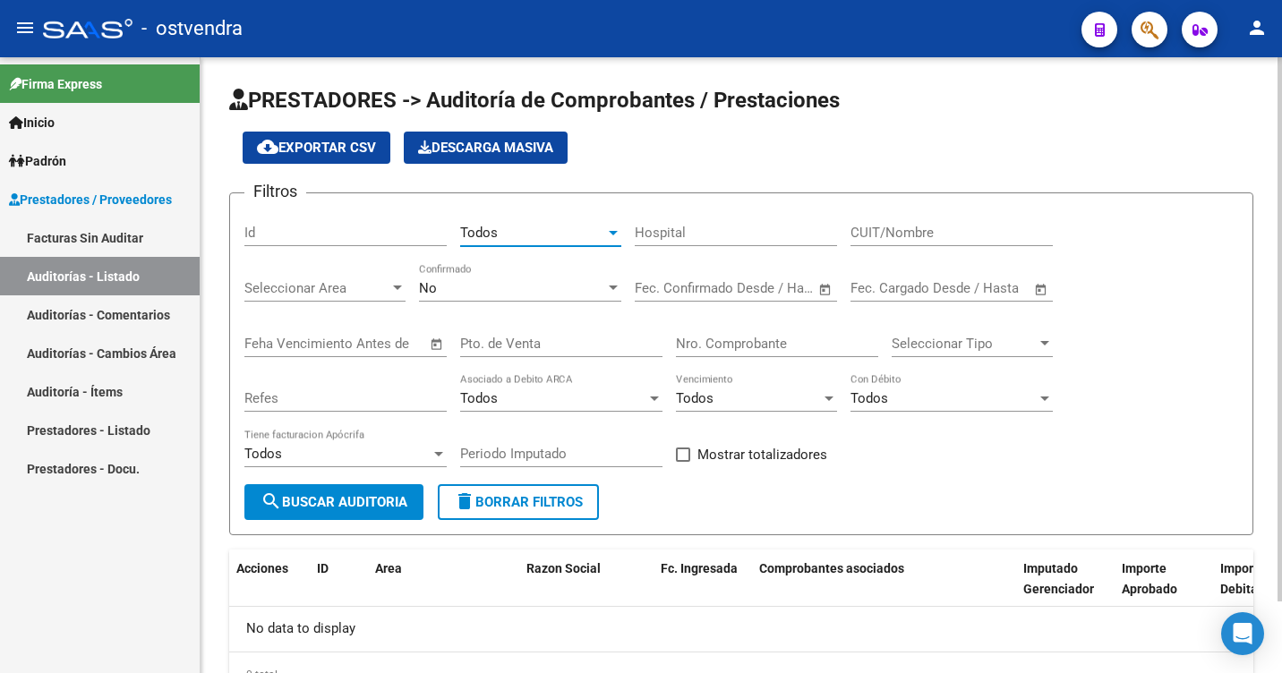
click at [328, 290] on span "Seleccionar Area" at bounding box center [316, 288] width 145 height 16
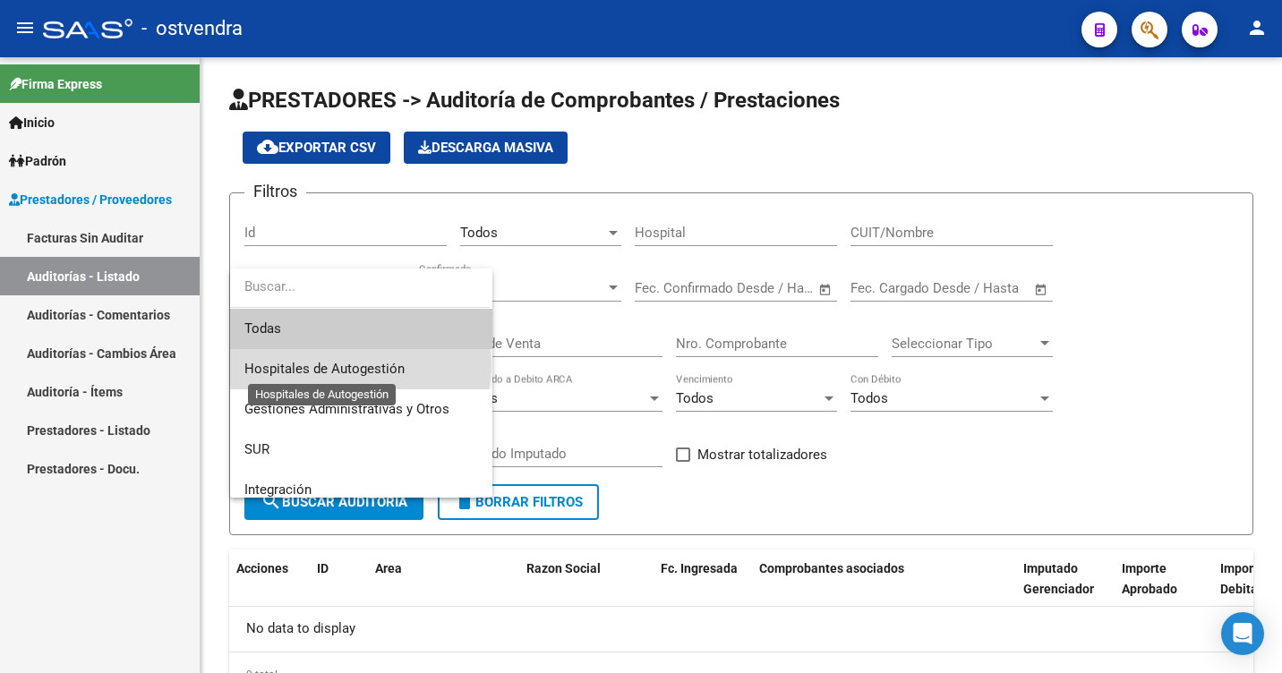
click at [357, 365] on span "Hospitales de Autogestión" at bounding box center [324, 369] width 160 height 16
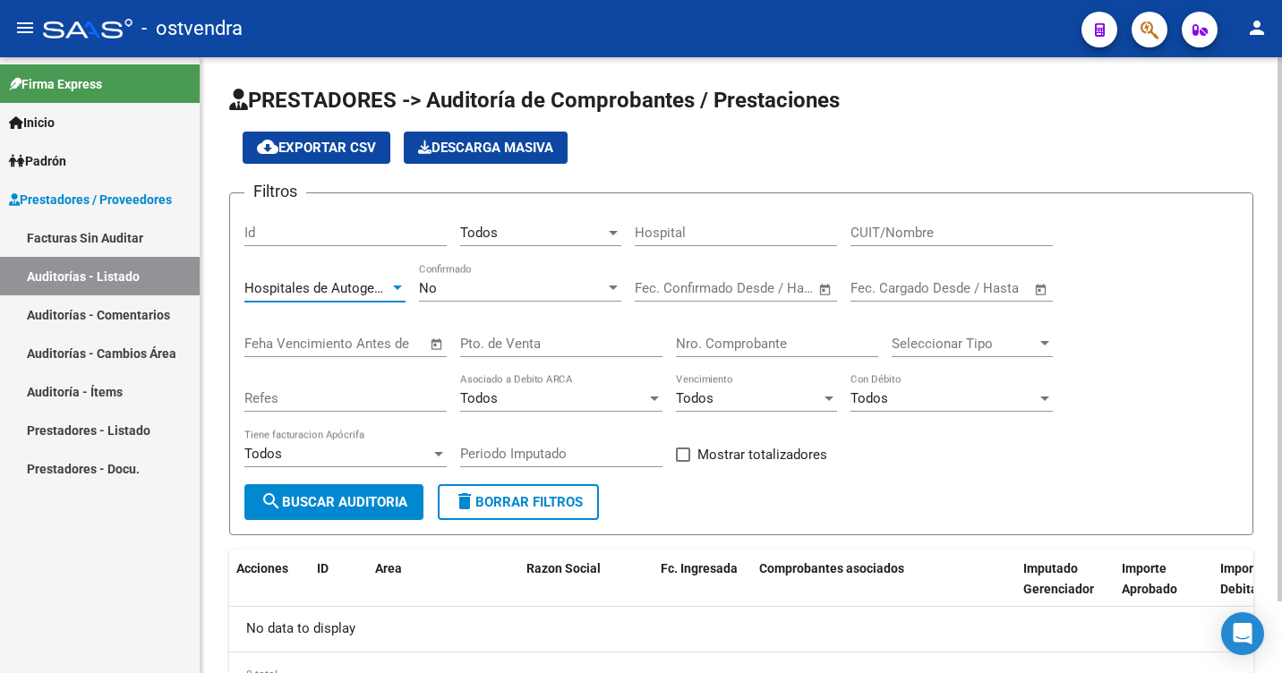
click at [331, 501] on span "search Buscar Auditoria" at bounding box center [333, 502] width 147 height 16
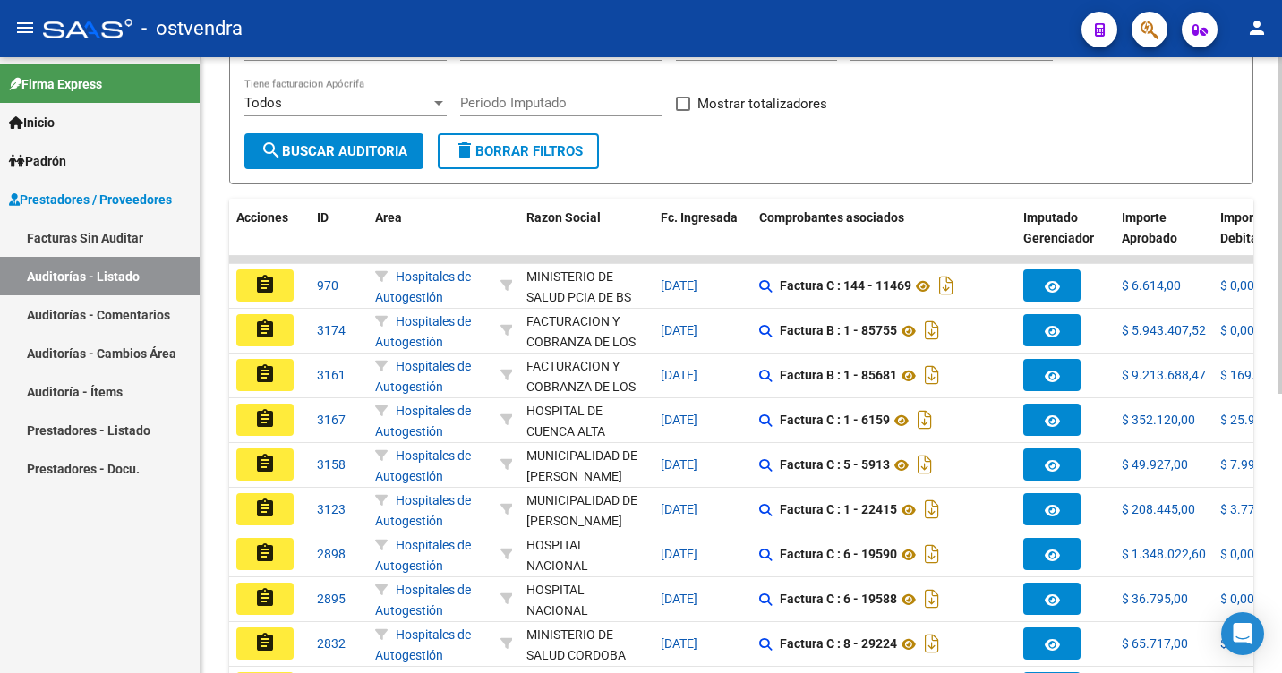
scroll to position [358, 0]
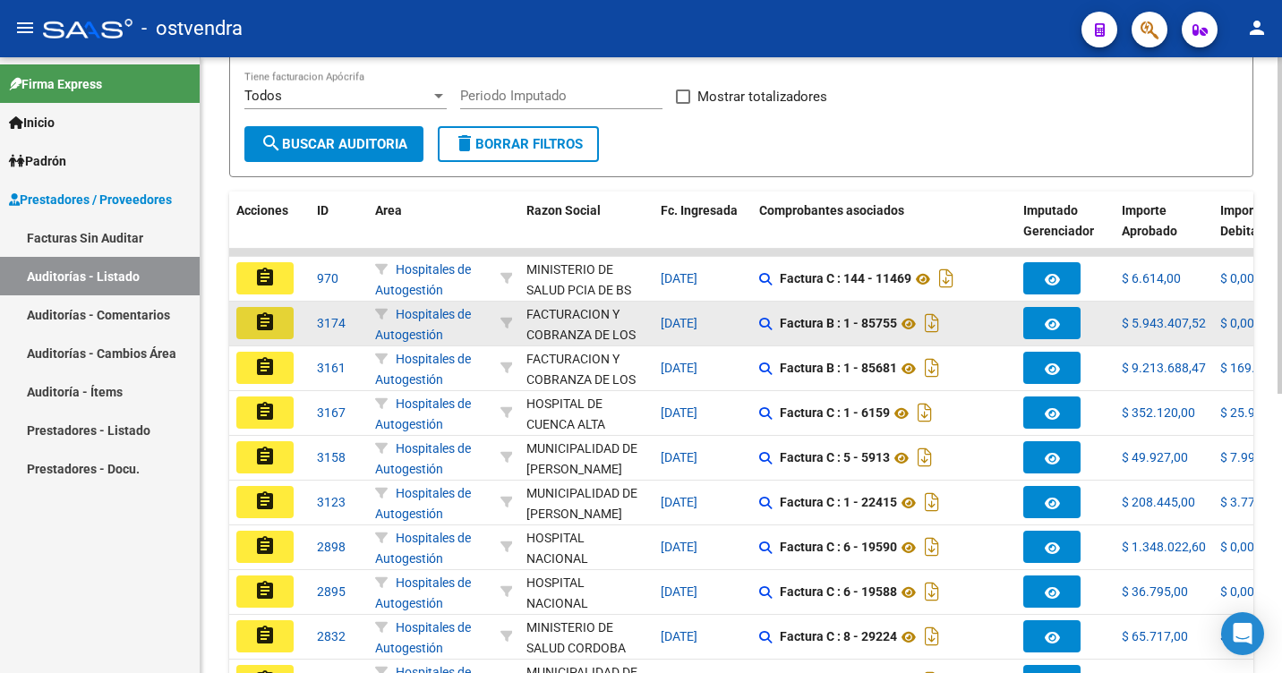
click at [252, 315] on button "assignment" at bounding box center [264, 323] width 57 height 32
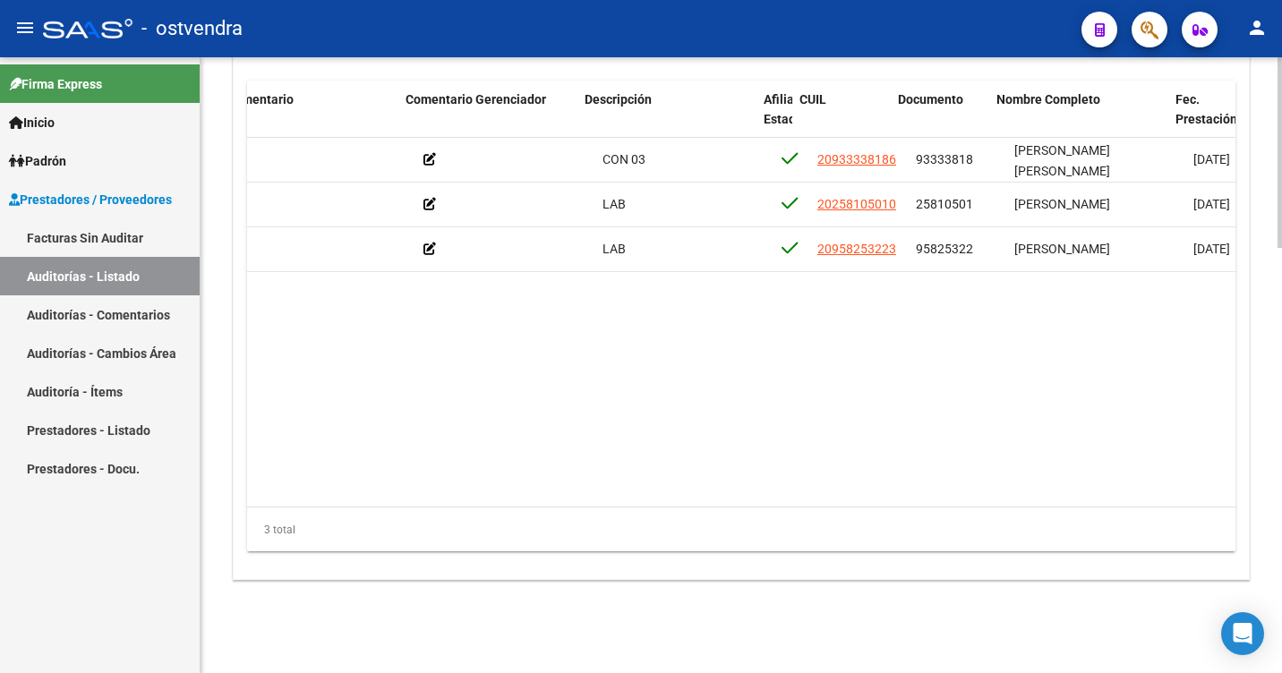
scroll to position [0, 613]
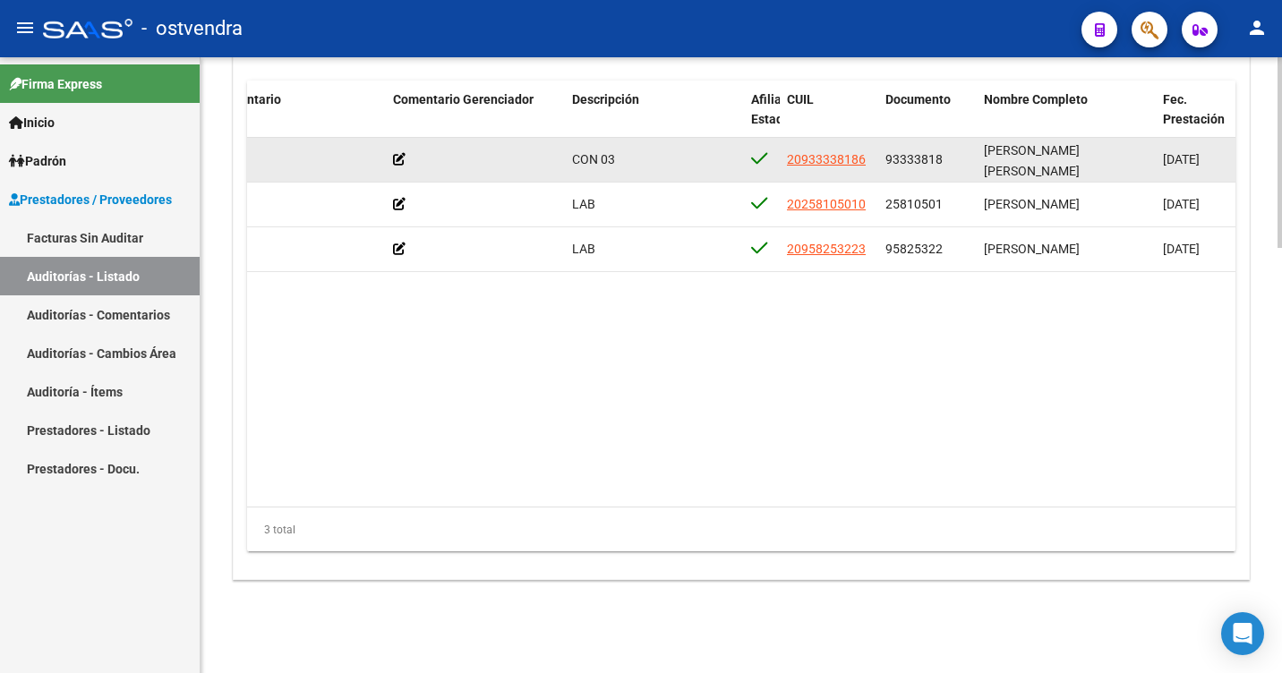
click at [397, 161] on icon at bounding box center [399, 159] width 13 height 13
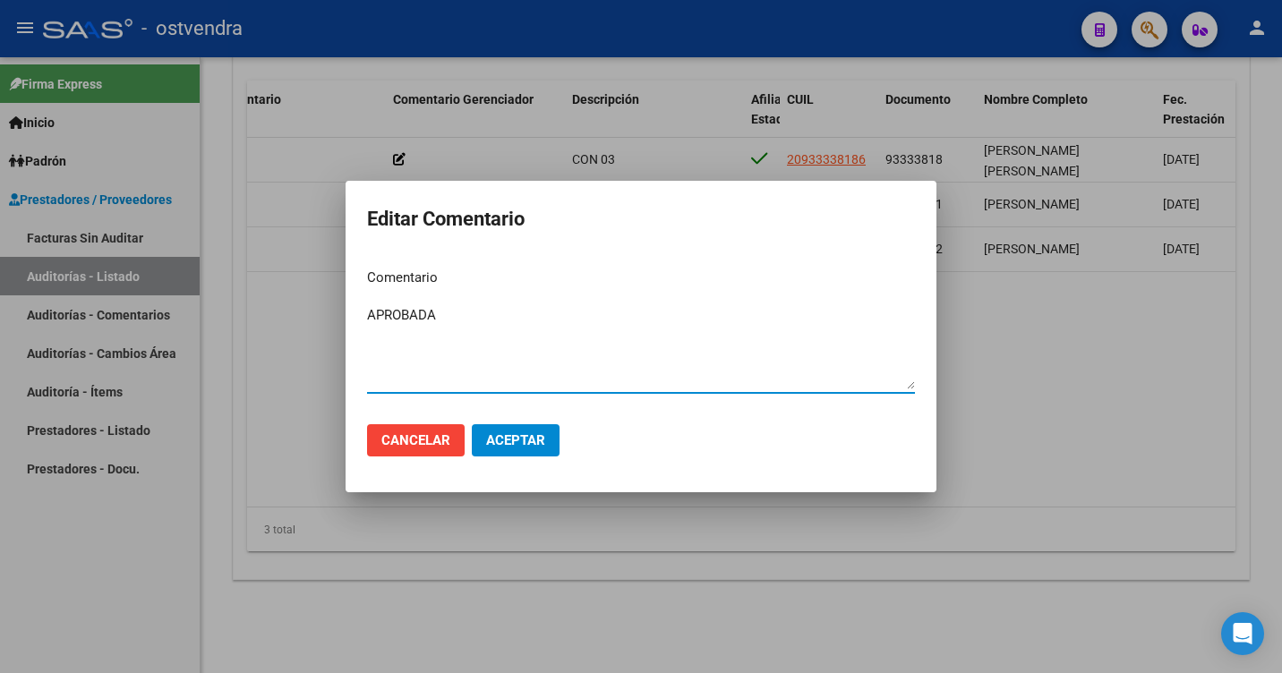
type textarea "APROBADA"
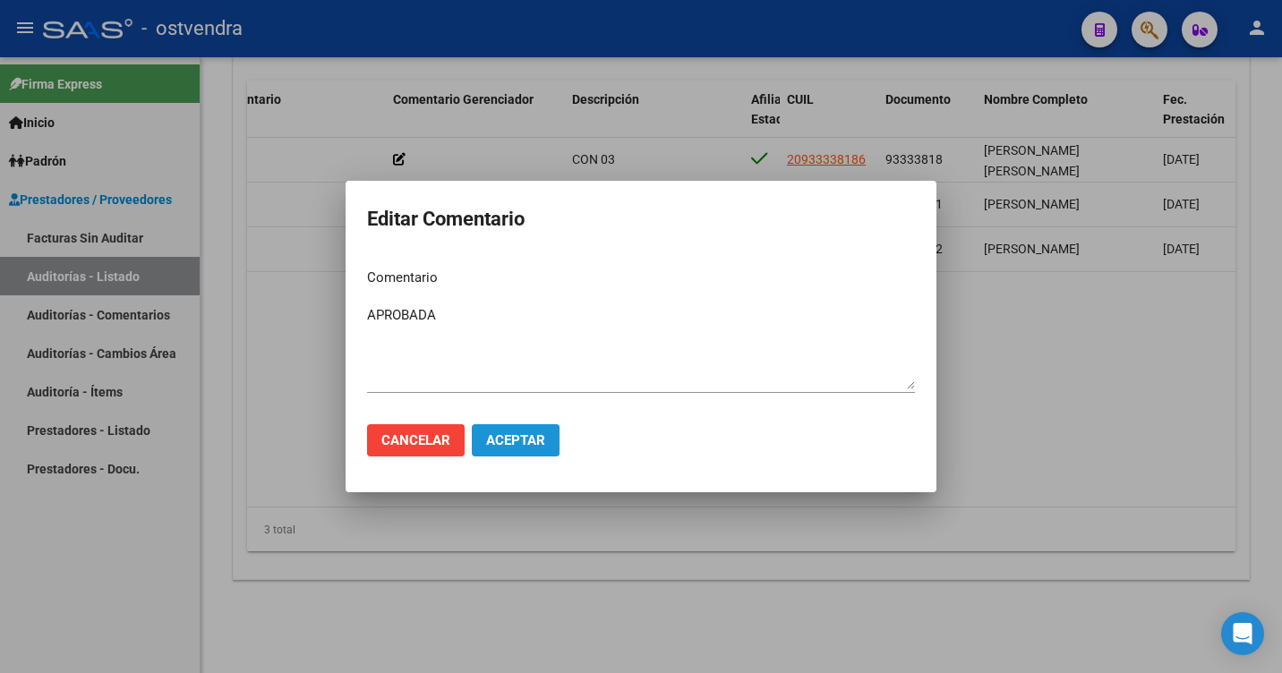
click at [494, 453] on button "Aceptar" at bounding box center [516, 440] width 88 height 32
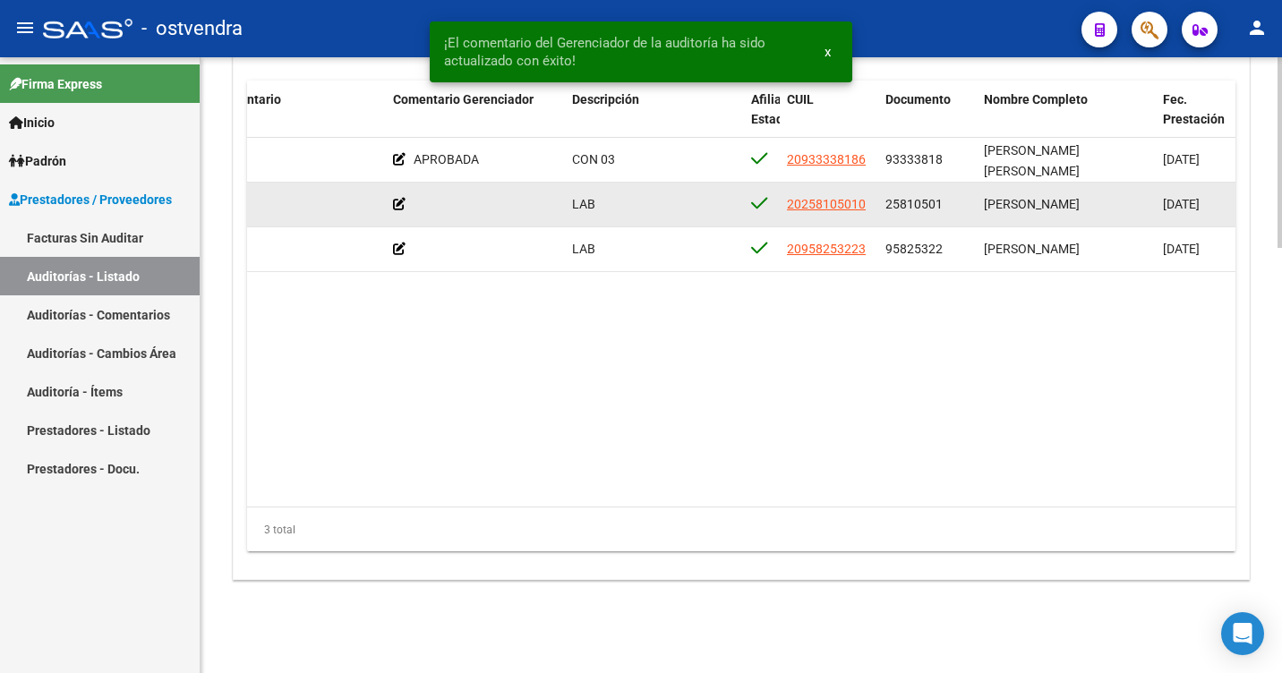
click at [401, 203] on icon at bounding box center [399, 204] width 13 height 13
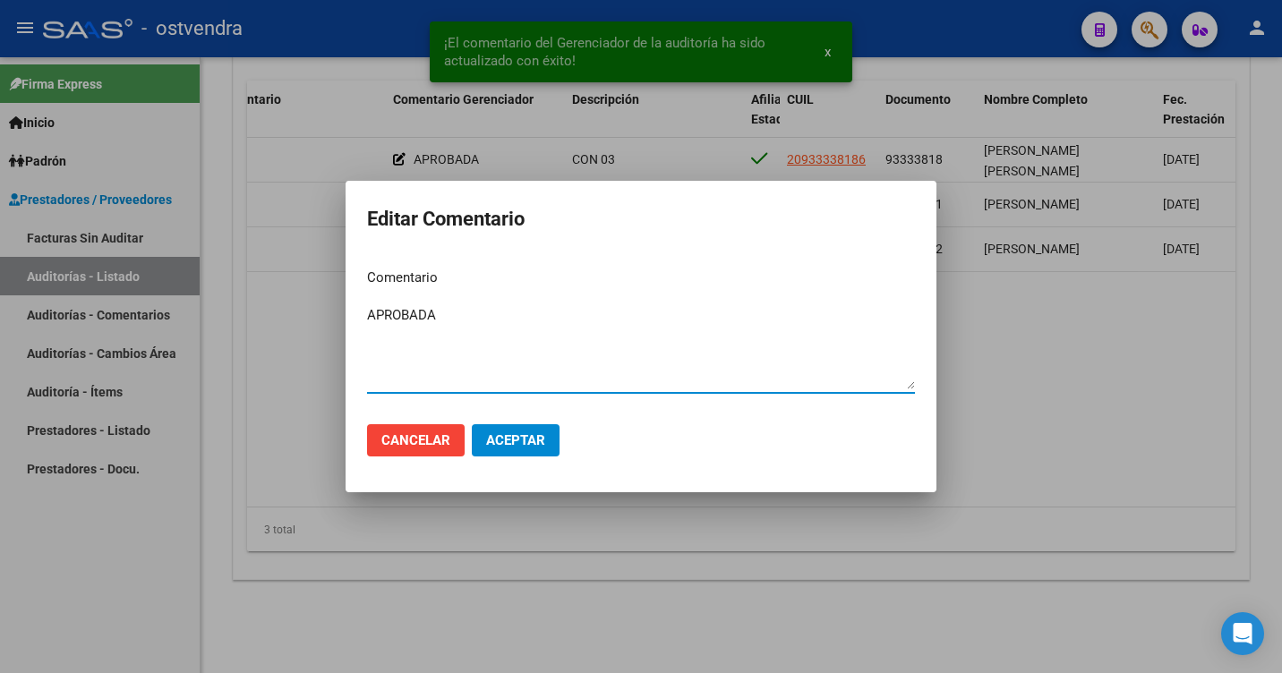
type textarea "APROBADA"
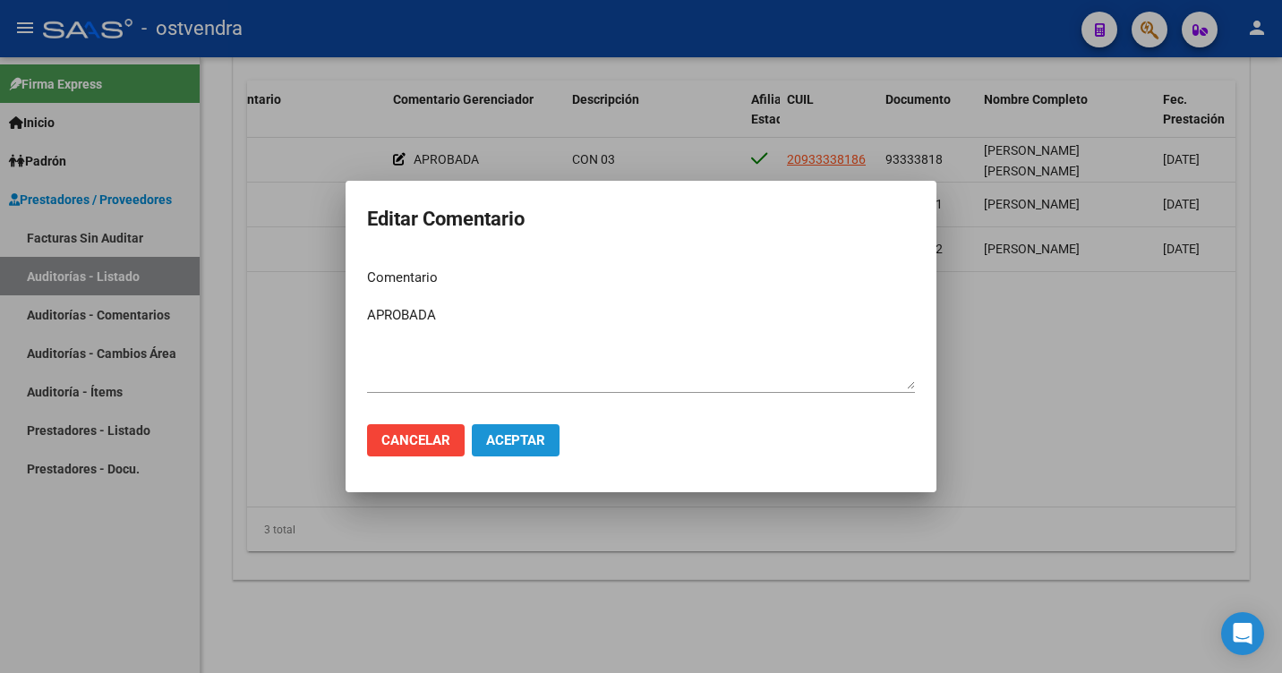
click at [515, 440] on span "Aceptar" at bounding box center [515, 440] width 59 height 16
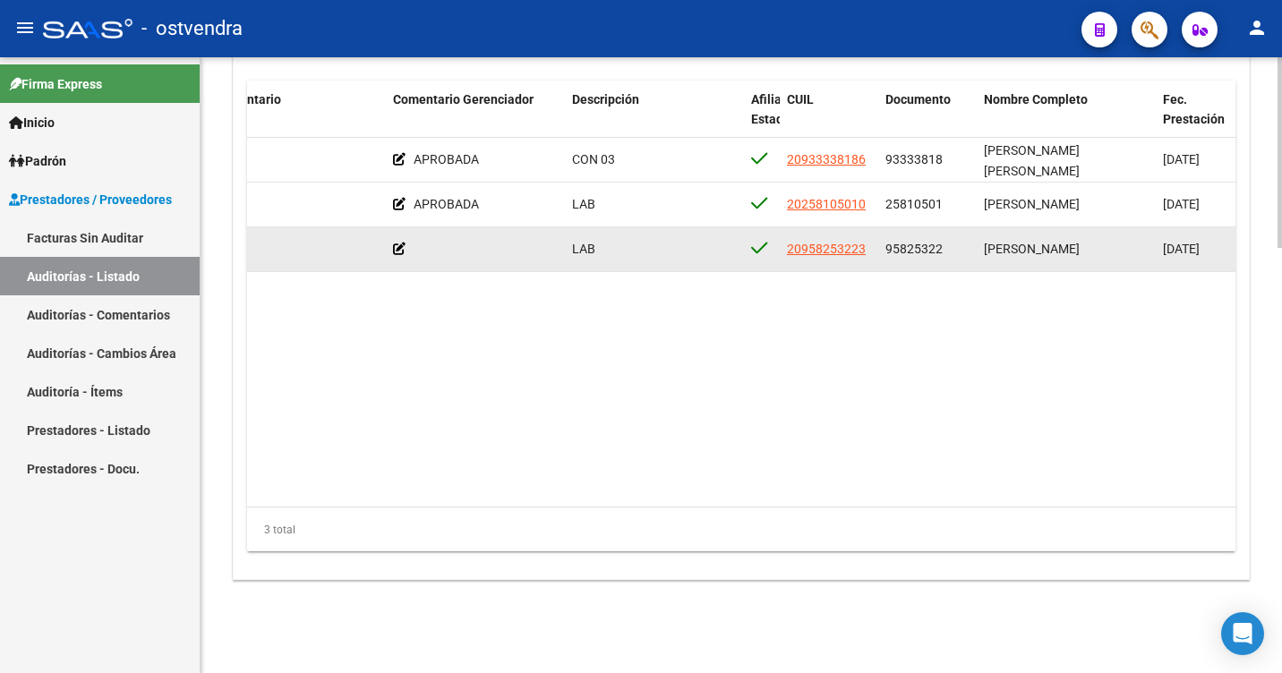
click at [391, 243] on datatable-body-cell at bounding box center [475, 249] width 179 height 44
click at [397, 245] on icon at bounding box center [399, 249] width 13 height 13
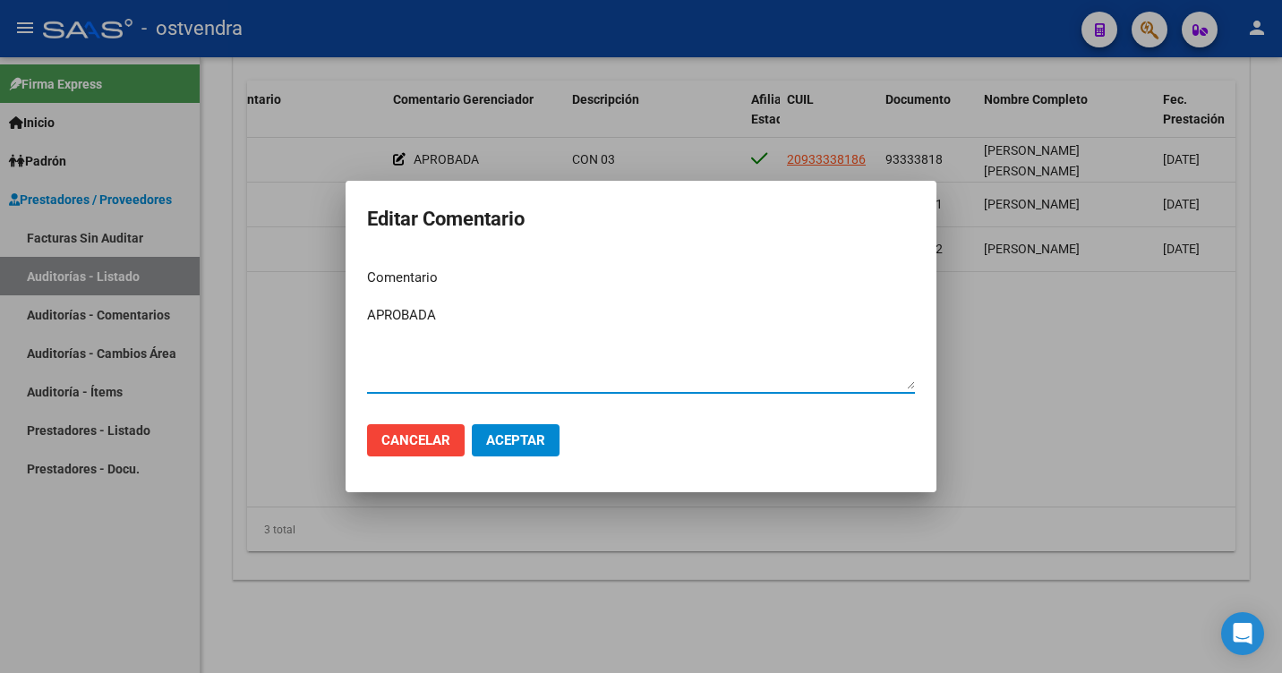
type textarea "APROBADA"
click at [508, 440] on span "Aceptar" at bounding box center [515, 440] width 59 height 16
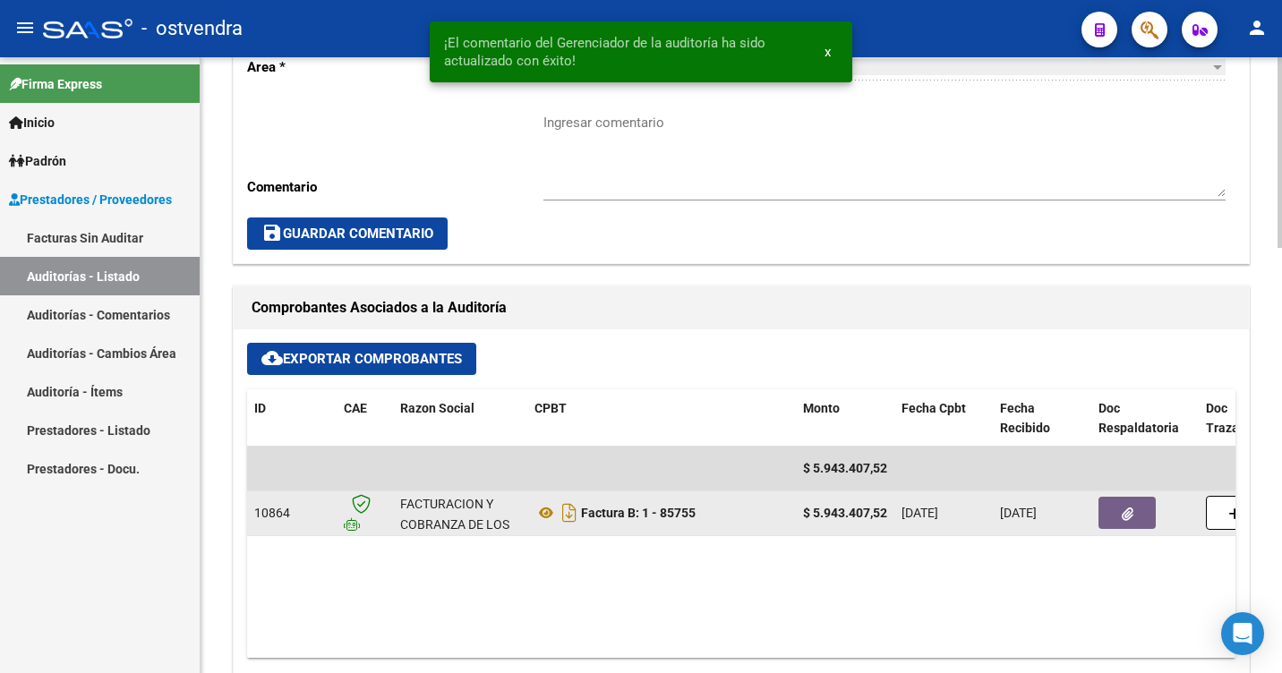
scroll to position [448, 0]
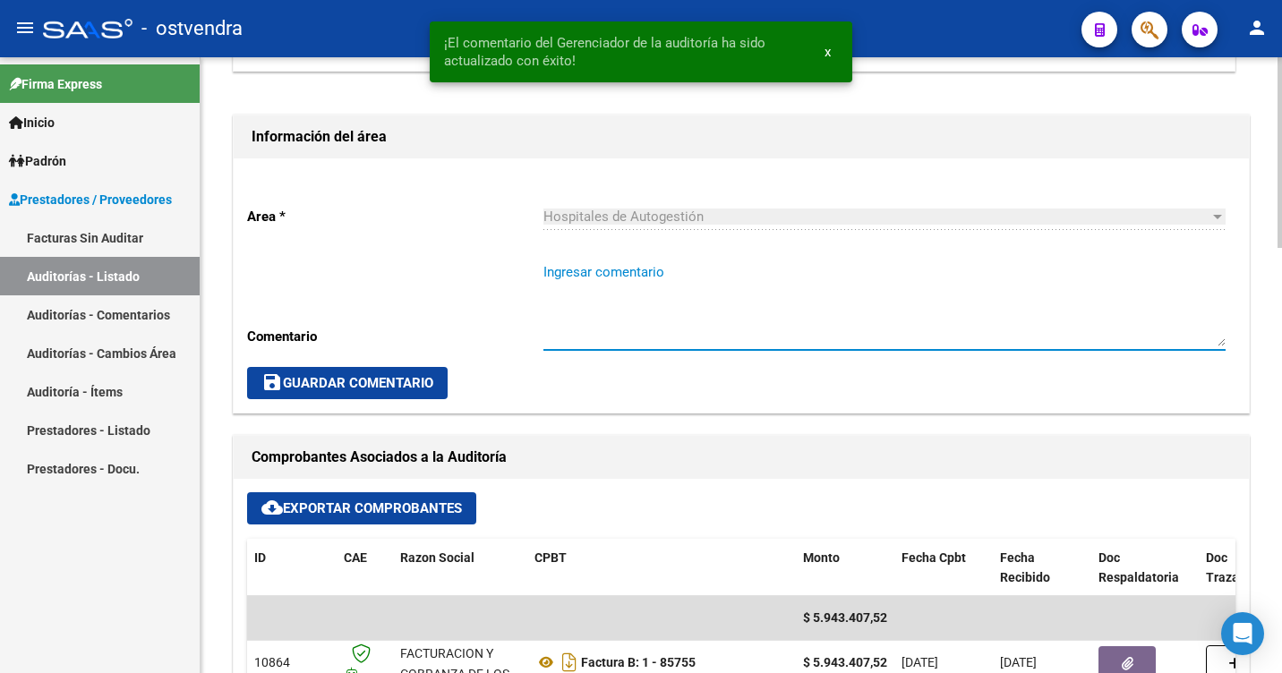
click at [568, 278] on textarea "Ingresar comentario" at bounding box center [884, 304] width 682 height 84
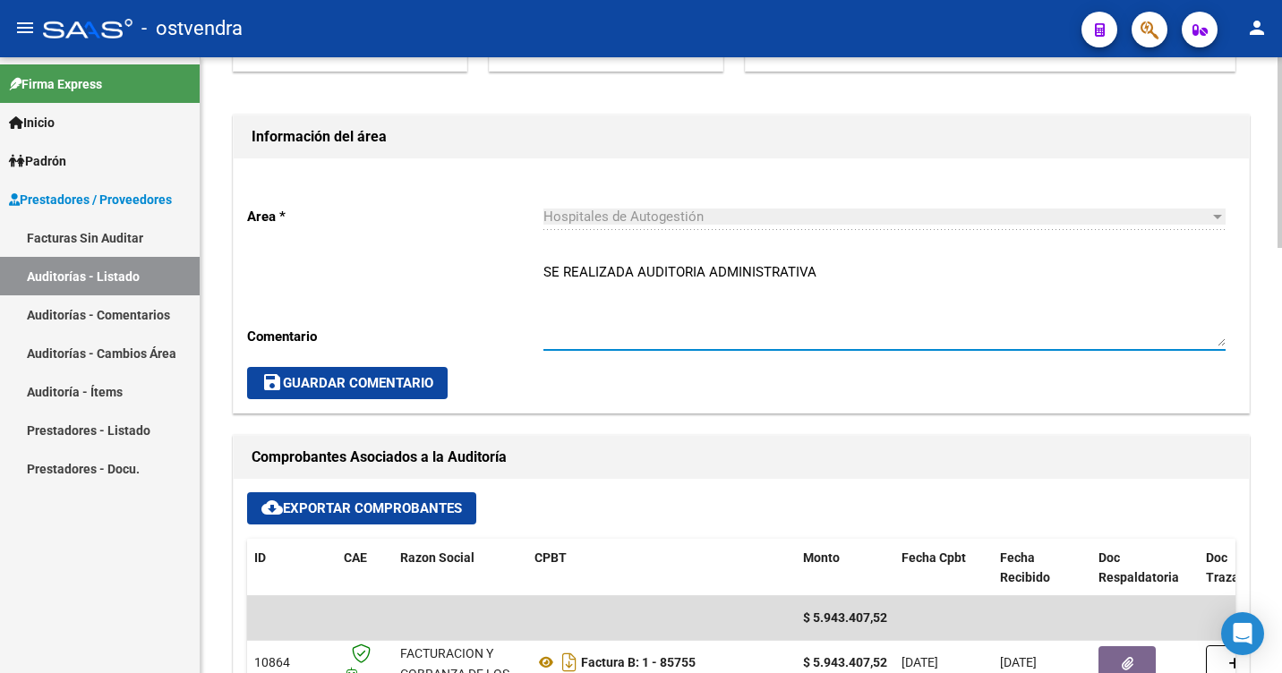
type textarea "SE REALIZADA AUDITORIA ADMINISTRATIVA"
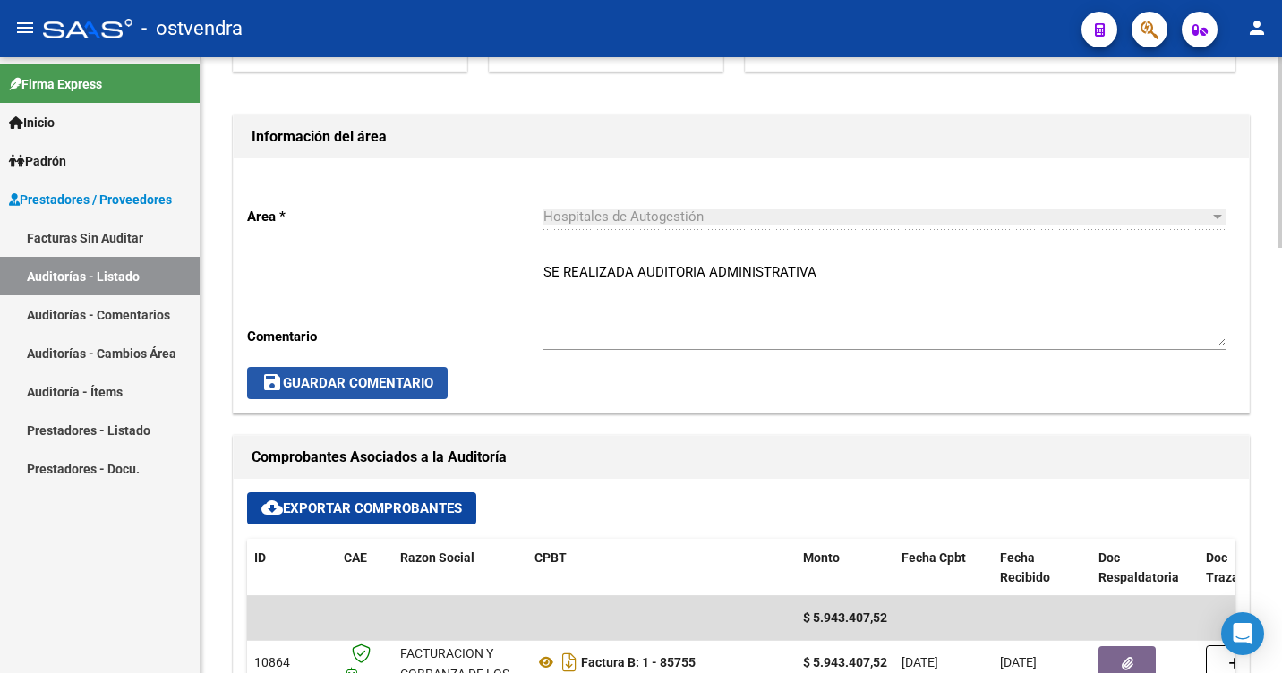
click at [346, 378] on span "save Guardar Comentario" at bounding box center [347, 383] width 172 height 16
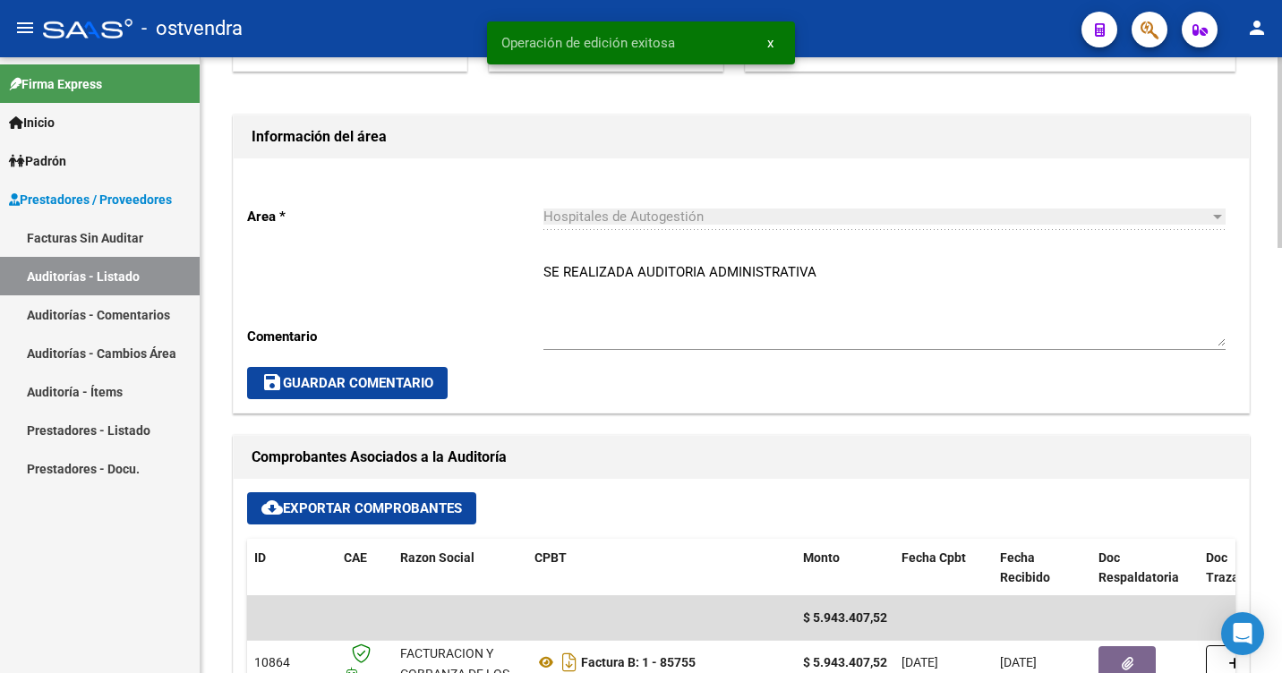
scroll to position [0, 0]
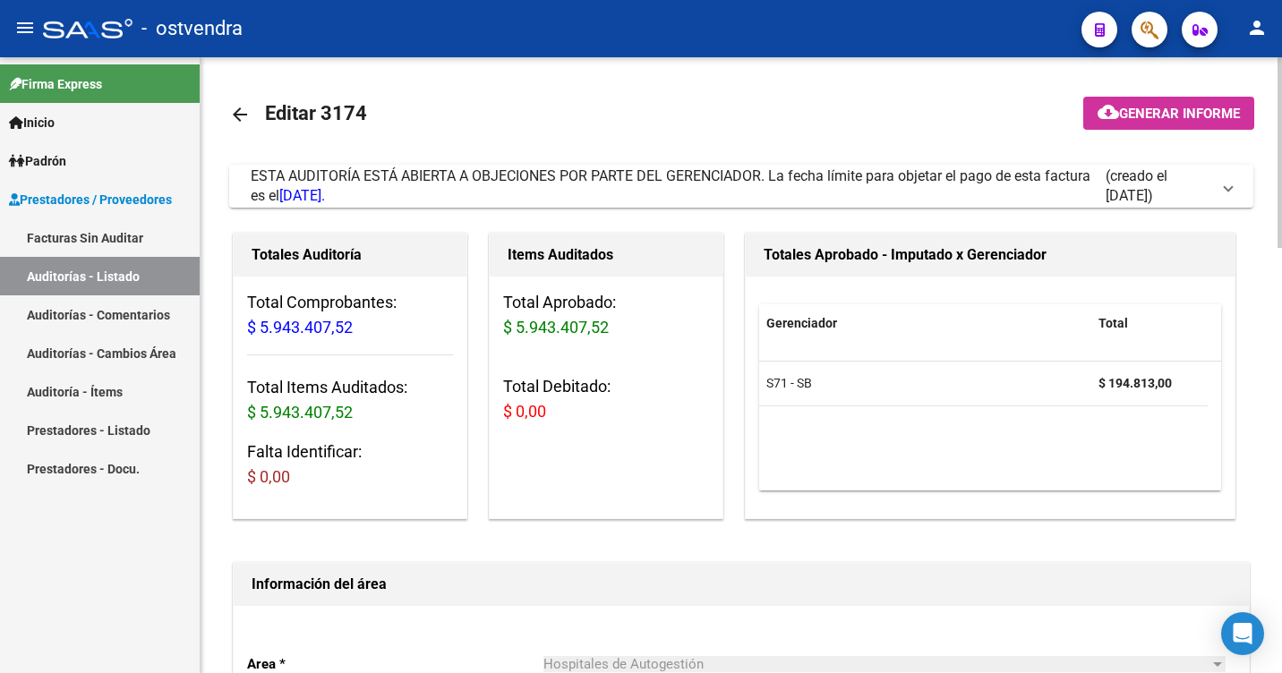
click at [240, 111] on mat-icon "arrow_back" at bounding box center [239, 114] width 21 height 21
